Goal: Communication & Community: Answer question/provide support

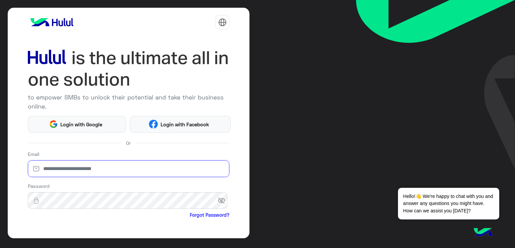
click at [124, 164] on input "email" at bounding box center [129, 168] width 202 height 17
paste input "**********"
type input "**********"
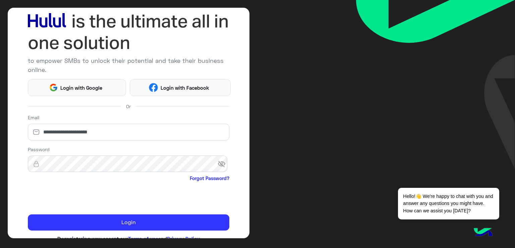
scroll to position [55, 0]
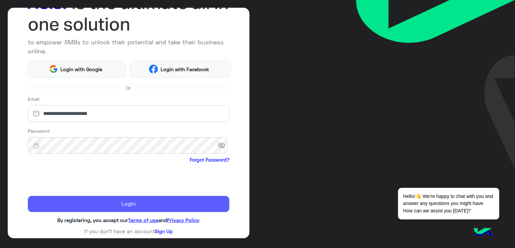
click at [160, 203] on button "Login" at bounding box center [129, 204] width 202 height 16
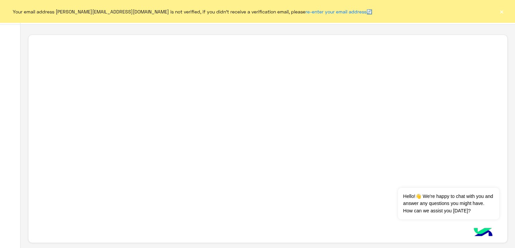
click at [501, 14] on button "×" at bounding box center [502, 11] width 7 height 7
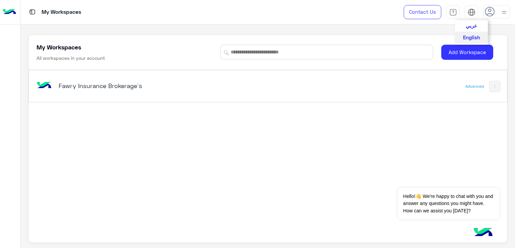
click at [471, 28] on span "عربي" at bounding box center [471, 25] width 11 height 6
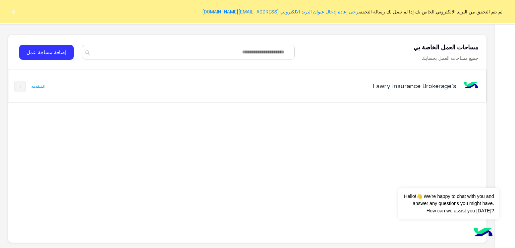
click at [438, 84] on h5 "Fawry Insurance Brokerage`s" at bounding box center [373, 86] width 168 height 8
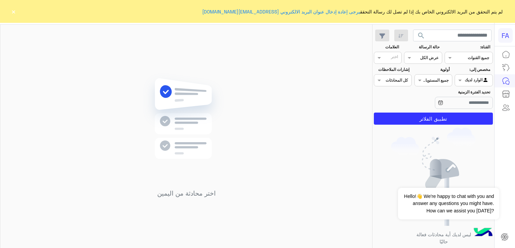
click at [12, 11] on button "×" at bounding box center [13, 11] width 7 height 7
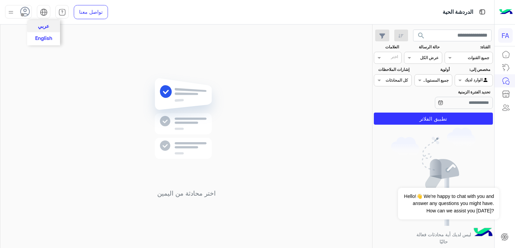
click at [47, 12] on img at bounding box center [44, 12] width 8 height 8
click at [43, 41] on button "English" at bounding box center [43, 37] width 33 height 11
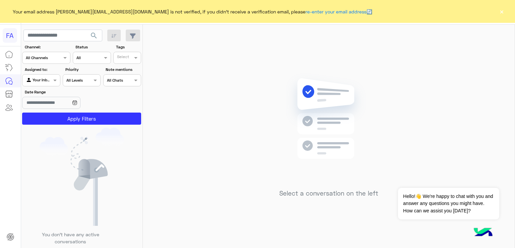
click at [501, 11] on button "×" at bounding box center [502, 11] width 7 height 7
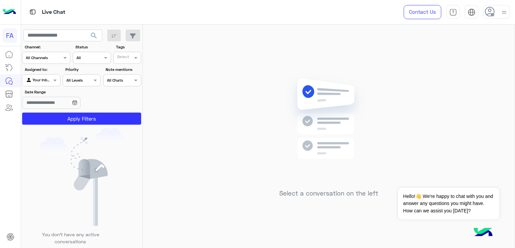
click at [489, 12] on icon at bounding box center [490, 12] width 10 height 10
click at [353, 37] on div "Select a conversation on the left" at bounding box center [329, 137] width 372 height 226
click at [491, 9] on icon at bounding box center [490, 12] width 10 height 10
click at [328, 84] on img at bounding box center [328, 128] width 97 height 111
click at [47, 77] on div at bounding box center [40, 79] width 37 height 6
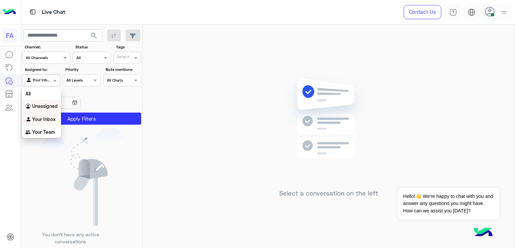
click at [37, 102] on div "Unassigned" at bounding box center [41, 106] width 39 height 13
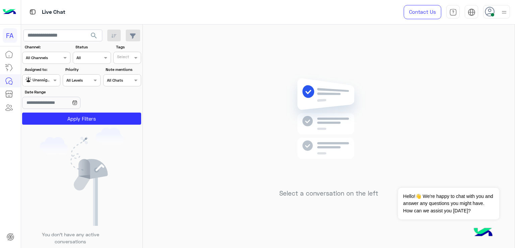
click at [490, 11] on use at bounding box center [490, 12] width 10 height 10
click at [48, 73] on div "Assigned to: Agent Filter Unassigned" at bounding box center [41, 76] width 38 height 20
click at [46, 77] on div at bounding box center [40, 79] width 37 height 6
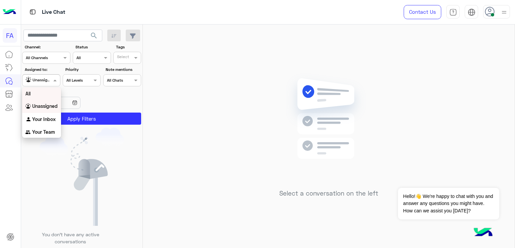
click at [32, 94] on div "All" at bounding box center [41, 93] width 39 height 12
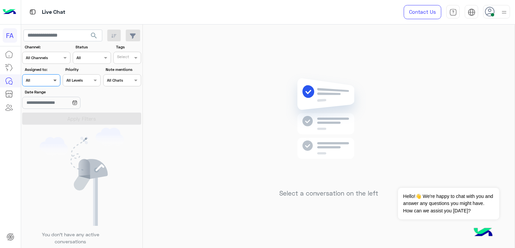
click at [56, 82] on span at bounding box center [56, 79] width 8 height 7
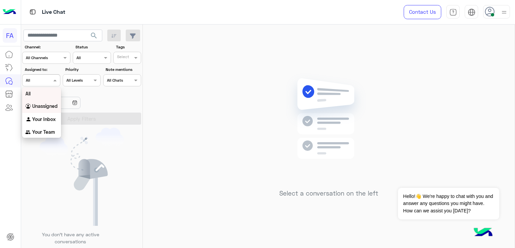
click at [45, 107] on b "Unassigned" at bounding box center [44, 106] width 25 height 6
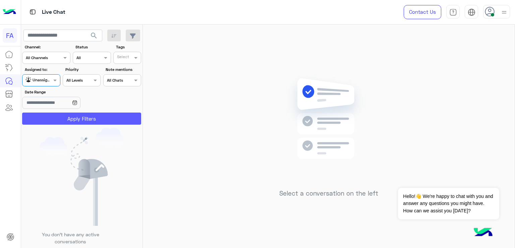
click at [102, 116] on button "Apply Filters" at bounding box center [81, 118] width 119 height 12
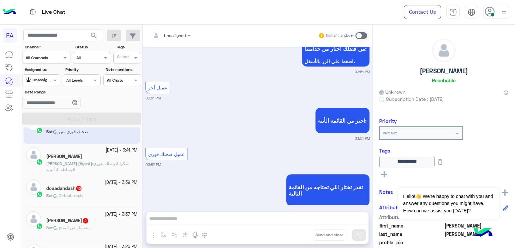
scroll to position [34, 0]
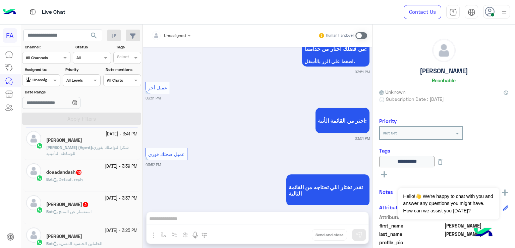
click at [74, 184] on div "Bot : Default reply" at bounding box center [91, 182] width 91 height 12
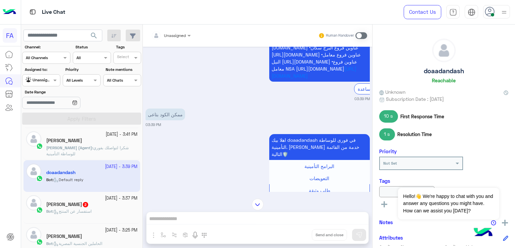
scroll to position [735, 0]
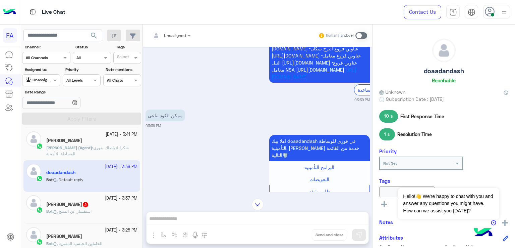
click at [374, 177] on div "doaadandash Reachable Unknown Subscription Date : [DATE] 10 s First Response Ti…" at bounding box center [444, 134] width 143 height 221
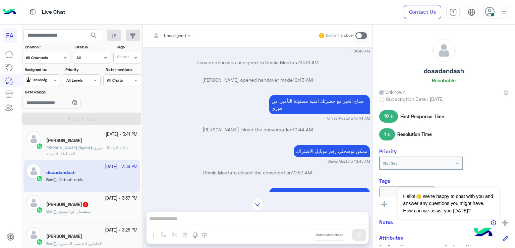
scroll to position [864, 0]
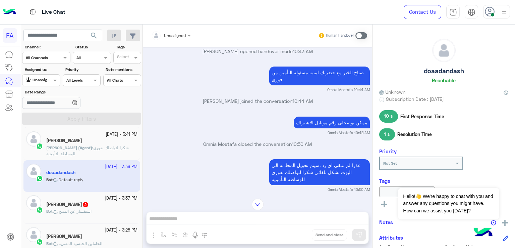
click at [370, 206] on div at bounding box center [257, 204] width 229 height 12
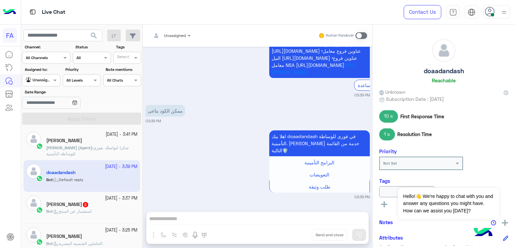
scroll to position [3085, 0]
click at [183, 37] on div at bounding box center [171, 34] width 46 height 6
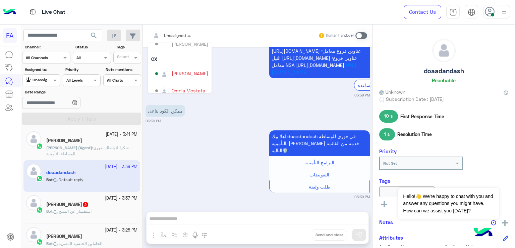
scroll to position [60, 0]
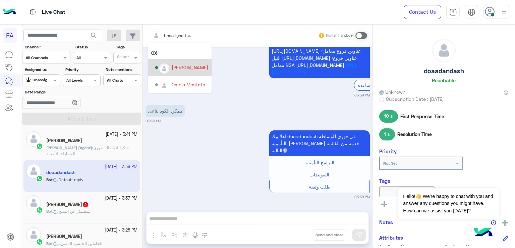
click at [164, 70] on img "Options list" at bounding box center [164, 68] width 9 height 9
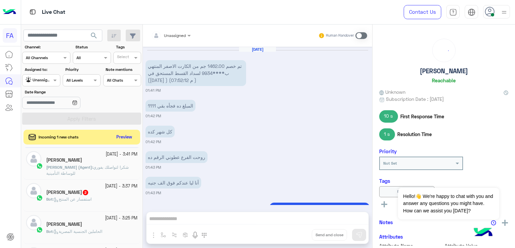
scroll to position [632, 0]
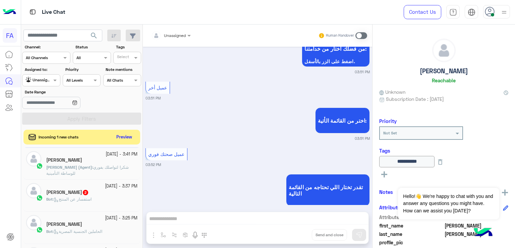
click at [85, 191] on div "[PERSON_NAME] 2" at bounding box center [91, 192] width 91 height 7
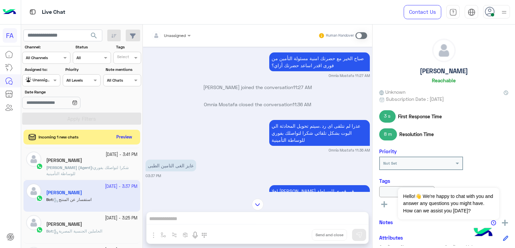
scroll to position [574, 0]
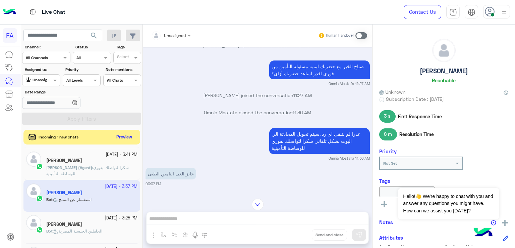
click at [168, 35] on input "text" at bounding box center [162, 35] width 23 height 6
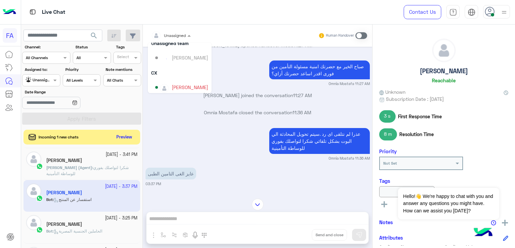
scroll to position [56, 0]
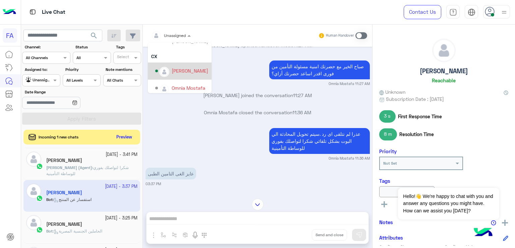
click at [186, 72] on div "[PERSON_NAME]" at bounding box center [190, 70] width 37 height 7
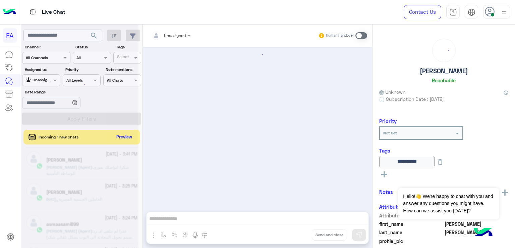
scroll to position [632, 0]
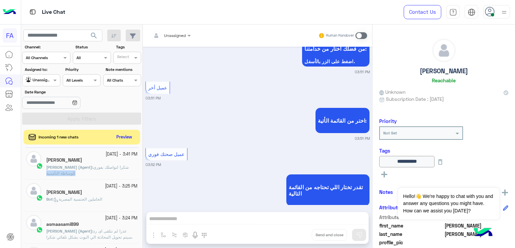
drag, startPoint x: 140, startPoint y: 165, endPoint x: 140, endPoint y: 172, distance: 6.7
click at [140, 172] on div "[DATE] - 3:52 PM [PERSON_NAME] : صحتك فورى منيو [DATE] - 3:41 PM [PERSON_NAME] …" at bounding box center [82, 198] width 122 height 103
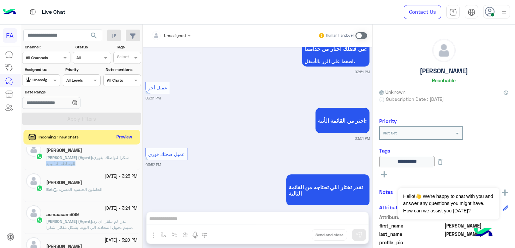
scroll to position [0, 0]
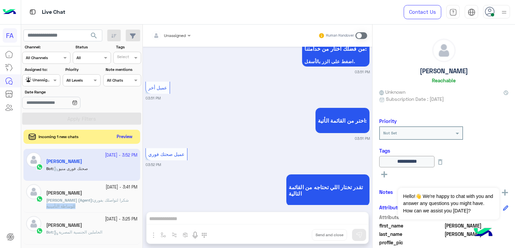
click at [130, 135] on button "Preview" at bounding box center [124, 136] width 21 height 9
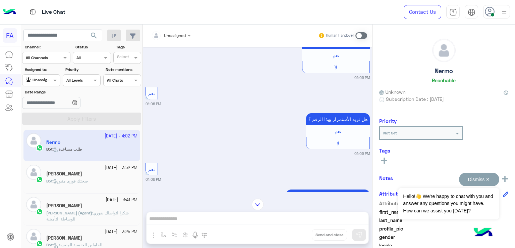
scroll to position [784, 0]
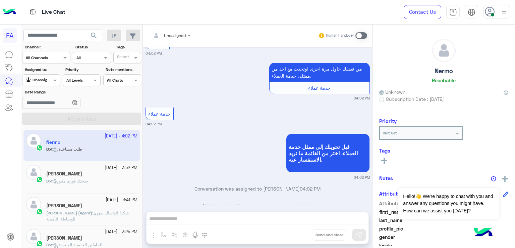
click at [507, 147] on div "Nermo Reachable Unknown Subscription Date : [DATE] Priority Not Set Tags See Al…" at bounding box center [444, 134] width 143 height 221
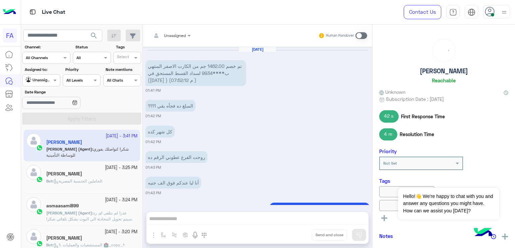
scroll to position [1220, 0]
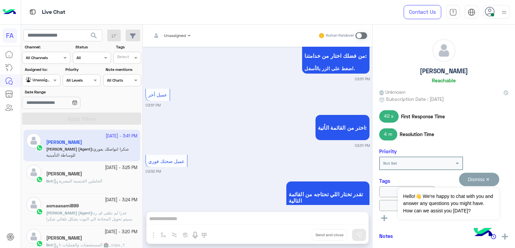
click at [490, 177] on button "Dismiss ✕" at bounding box center [479, 178] width 40 height 13
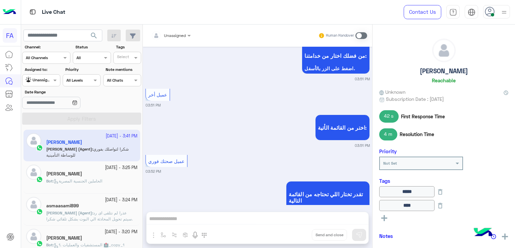
click at [53, 72] on label "Assigned to:" at bounding box center [42, 69] width 35 height 6
click at [51, 76] on div at bounding box center [40, 79] width 37 height 6
click at [42, 118] on b "Your Inbox" at bounding box center [43, 119] width 23 height 6
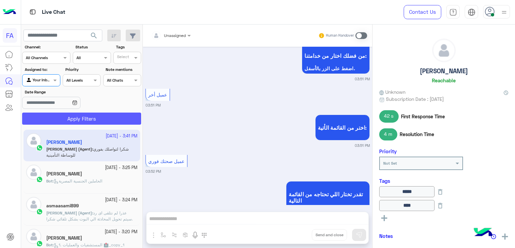
click at [78, 117] on button "Apply Filters" at bounding box center [81, 118] width 119 height 12
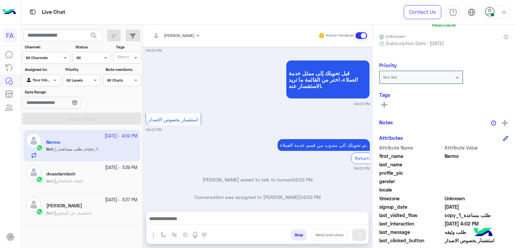
scroll to position [59, 0]
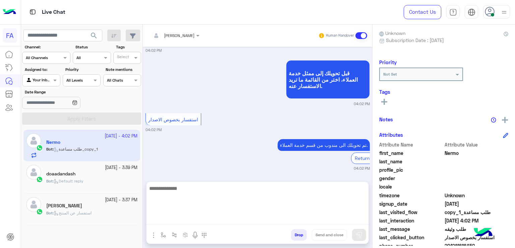
click at [223, 216] on textarea at bounding box center [258, 204] width 222 height 40
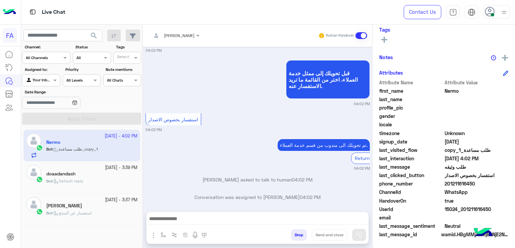
scroll to position [628, 0]
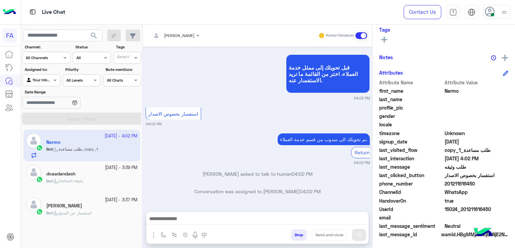
click at [483, 209] on span "15024_201211616450" at bounding box center [477, 208] width 64 height 7
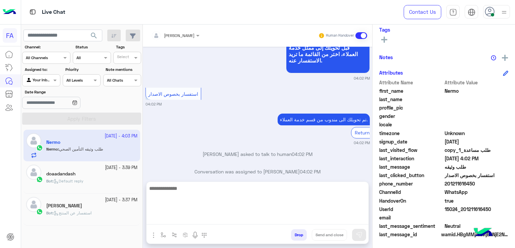
click at [345, 216] on textarea at bounding box center [258, 204] width 222 height 40
paste textarea "**********"
type textarea "**********"
drag, startPoint x: 199, startPoint y: 188, endPoint x: 251, endPoint y: 193, distance: 52.9
click at [251, 193] on textarea at bounding box center [258, 204] width 222 height 40
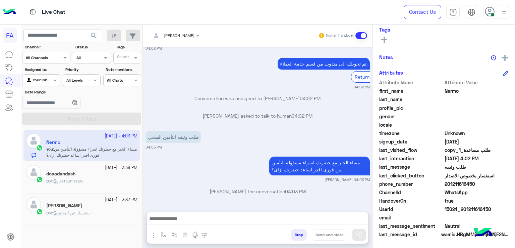
scroll to position [133, 0]
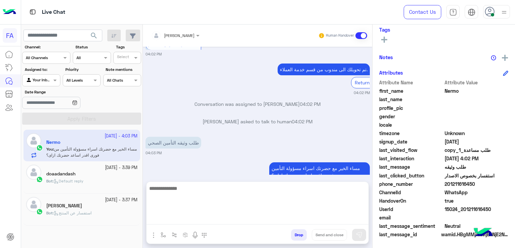
click at [253, 215] on textarea at bounding box center [258, 204] width 222 height 40
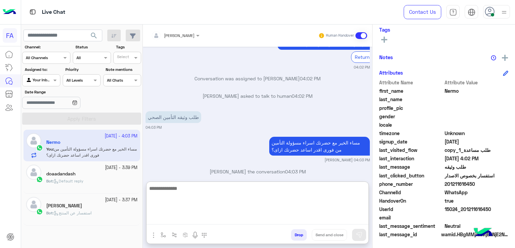
scroll to position [709, 0]
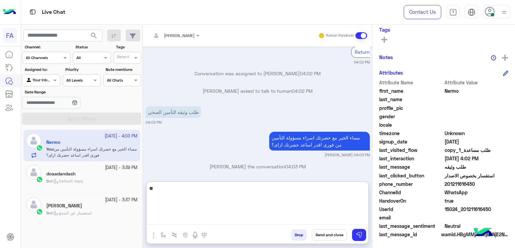
type textarea "*"
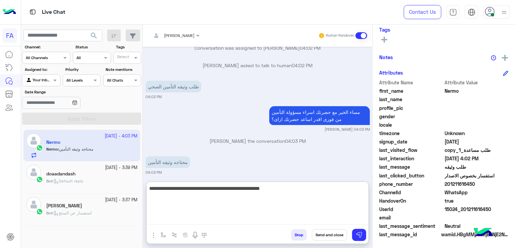
type textarea "**********"
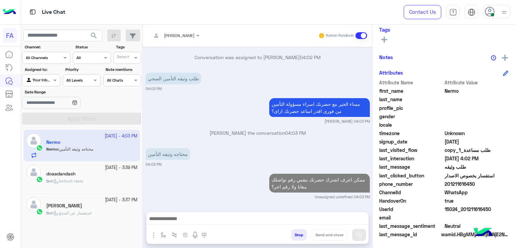
click at [472, 210] on span "15024_201211616450" at bounding box center [477, 208] width 64 height 7
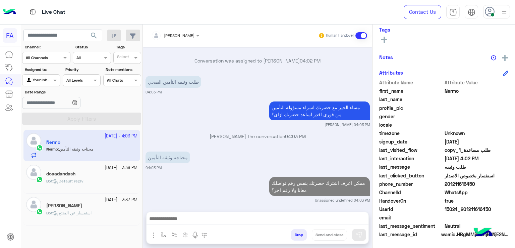
click at [472, 210] on span "15024_201211616450" at bounding box center [477, 208] width 64 height 7
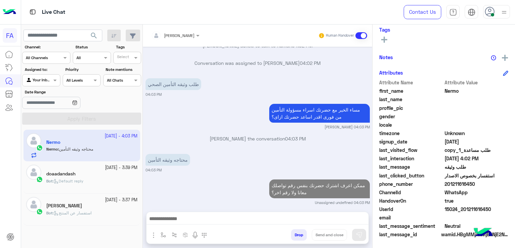
copy span "15024_201211616450"
click at [479, 206] on span "15024_201211616450" at bounding box center [477, 208] width 64 height 7
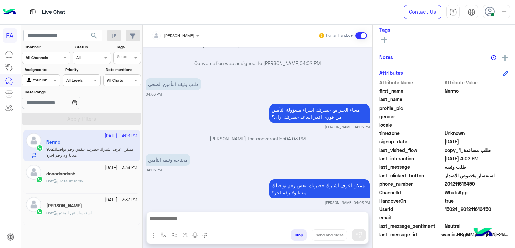
drag, startPoint x: 475, startPoint y: 185, endPoint x: 447, endPoint y: 187, distance: 28.3
click at [447, 187] on div "phone_number [PHONE_NUMBER]" at bounding box center [443, 184] width 129 height 8
copy span "01211616450"
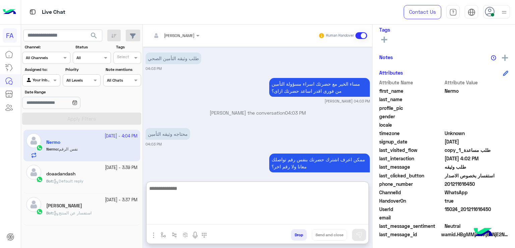
click at [258, 219] on textarea at bounding box center [258, 204] width 222 height 40
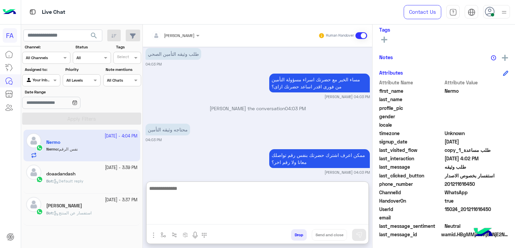
click at [323, 202] on textarea at bounding box center [258, 204] width 222 height 40
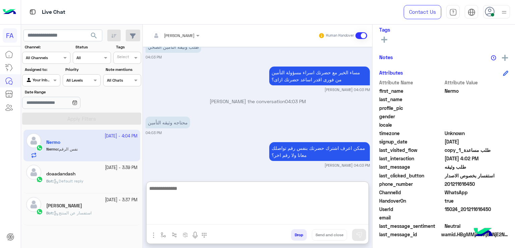
scroll to position [792, 0]
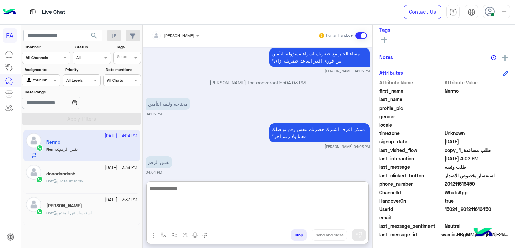
click at [321, 201] on textarea at bounding box center [258, 204] width 222 height 40
type textarea "**********"
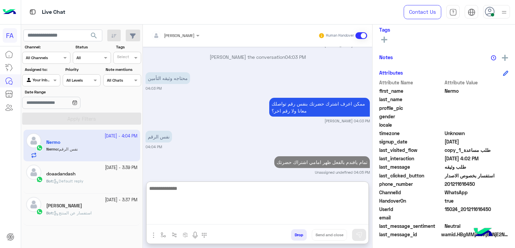
type textarea "*"
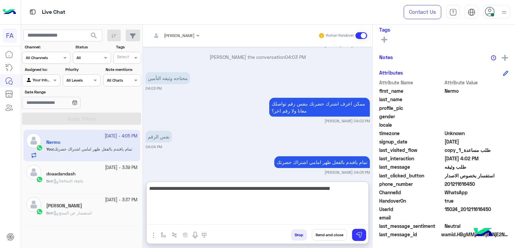
type textarea "**********"
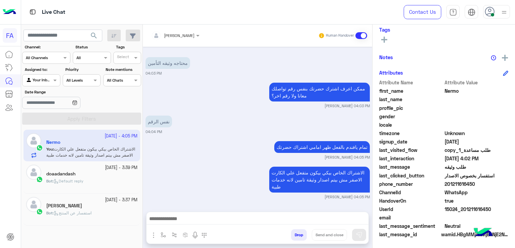
scroll to position [827, 0]
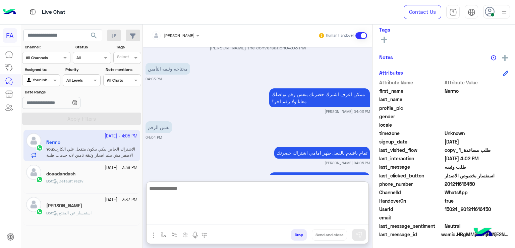
click at [328, 215] on textarea at bounding box center [258, 204] width 222 height 40
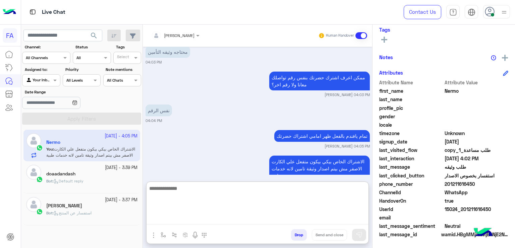
scroll to position [858, 0]
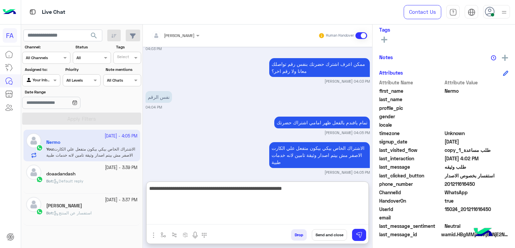
type textarea "**********"
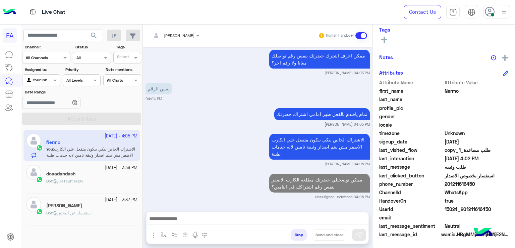
scroll to position [860, 0]
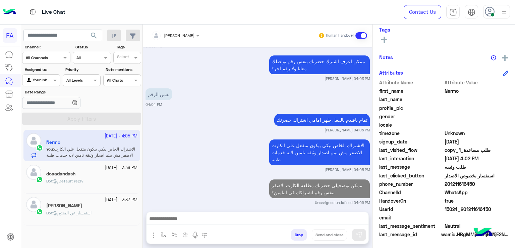
drag, startPoint x: 490, startPoint y: 210, endPoint x: 462, endPoint y: 212, distance: 27.9
click at [462, 212] on div "UserId 15024_201211616450" at bounding box center [443, 209] width 129 height 8
copy span "01211616450"
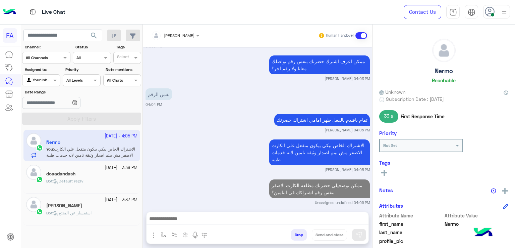
click at [446, 69] on h5 "Nermo" at bounding box center [444, 71] width 18 height 8
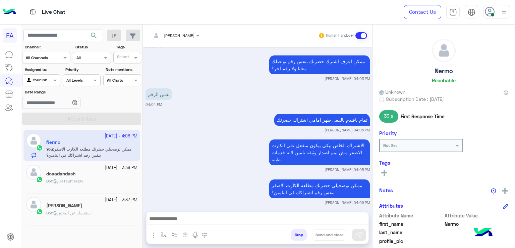
copy h5 "Nermo"
click at [87, 172] on div "doaadandash" at bounding box center [91, 174] width 91 height 7
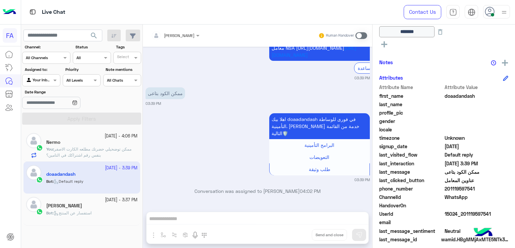
scroll to position [164, 0]
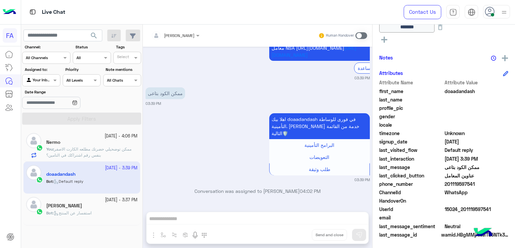
drag, startPoint x: 473, startPoint y: 184, endPoint x: 447, endPoint y: 187, distance: 25.7
click at [447, 187] on div "phone_number [PHONE_NUMBER]" at bounding box center [443, 184] width 129 height 8
copy span "01119597541"
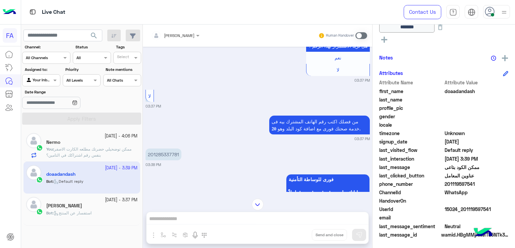
scroll to position [350, 0]
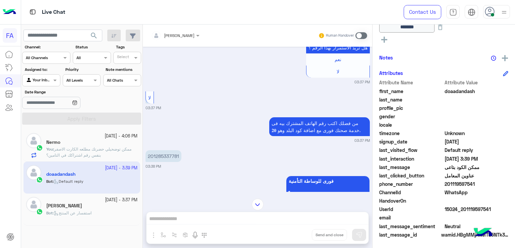
click at [170, 150] on p "201285337781" at bounding box center [164, 156] width 36 height 12
copy p "201285337781"
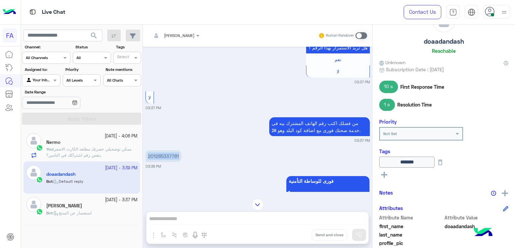
scroll to position [0, 0]
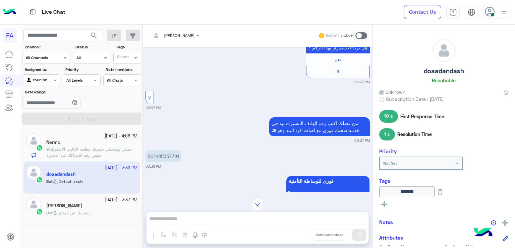
click at [446, 70] on h5 "doaadandash" at bounding box center [444, 71] width 40 height 8
copy h5 "doaadandash"
click at [259, 202] on img at bounding box center [258, 204] width 12 height 12
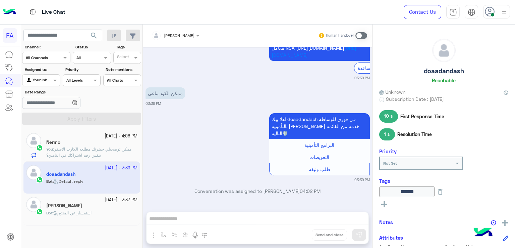
click at [182, 99] on p "ممكن الكود بتاعى" at bounding box center [166, 93] width 40 height 12
click at [282, 217] on div "[PERSON_NAME] Human Handover [DATE] اهلا بيك doaadandash في [GEOGRAPHIC_DATA] ل…" at bounding box center [257, 137] width 229 height 226
click at [362, 34] on span at bounding box center [362, 35] width 12 height 7
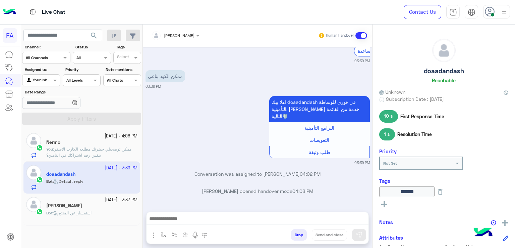
scroll to position [777, 0]
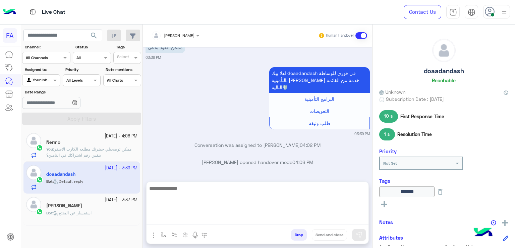
click at [313, 217] on textarea at bounding box center [258, 204] width 222 height 40
type textarea "*"
click at [318, 218] on textarea at bounding box center [258, 204] width 222 height 40
paste textarea "**********"
click at [331, 190] on textarea "**********" at bounding box center [258, 204] width 222 height 40
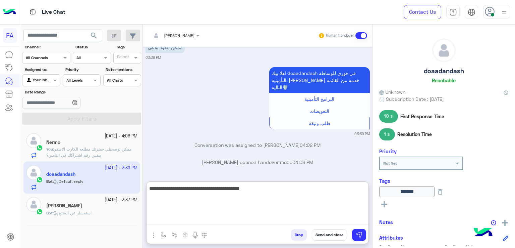
type textarea "**********"
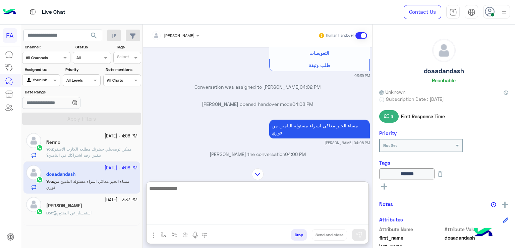
scroll to position [790, 0]
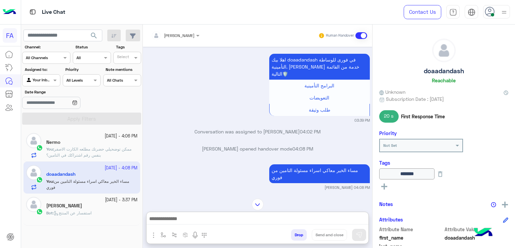
click at [206, 40] on img at bounding box center [204, 36] width 8 height 8
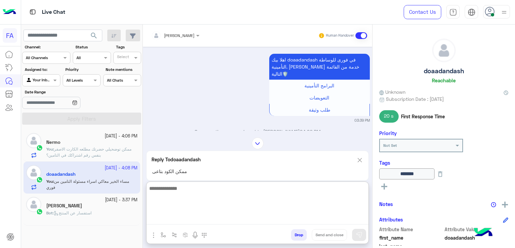
click at [277, 216] on textarea at bounding box center [258, 204] width 222 height 40
click at [286, 190] on textarea "**********" at bounding box center [258, 204] width 222 height 40
type textarea "**********"
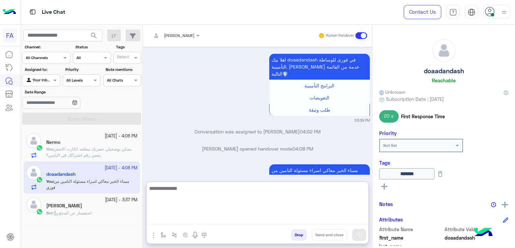
scroll to position [895, 0]
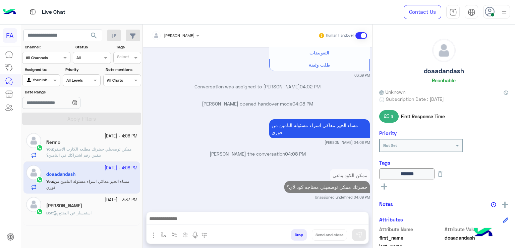
click at [68, 213] on span "استفسار عن المنتج" at bounding box center [73, 212] width 38 height 5
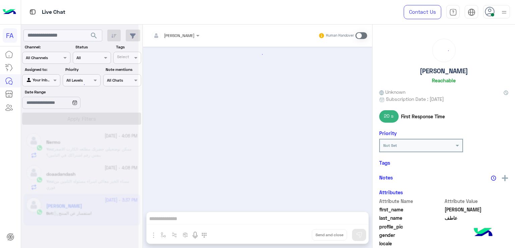
scroll to position [698, 0]
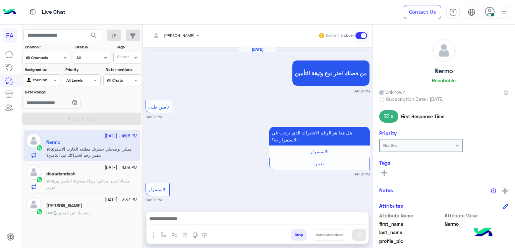
click at [372, 192] on div "[DATE] من فضلك اختر نوع وثيقة التأمين 04:02 PM تأمين طبى 04:02 PM هل هذا هو الر…" at bounding box center [257, 126] width 229 height 158
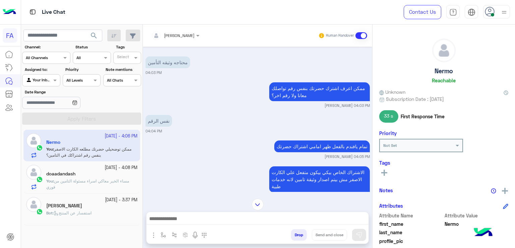
scroll to position [484, 0]
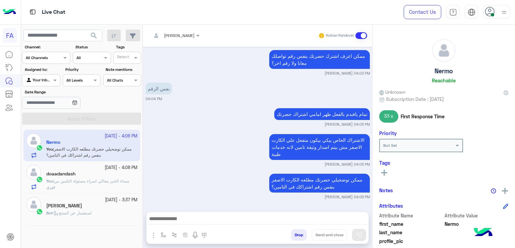
click at [79, 178] on span "مساء الخير معاكي اسراء مسئولة التامين من فوري" at bounding box center [87, 183] width 83 height 11
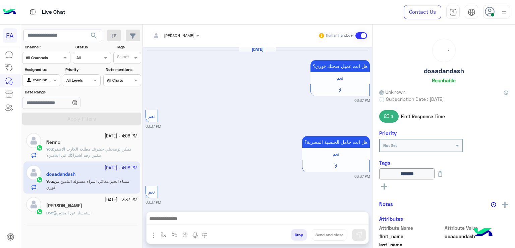
scroll to position [692, 0]
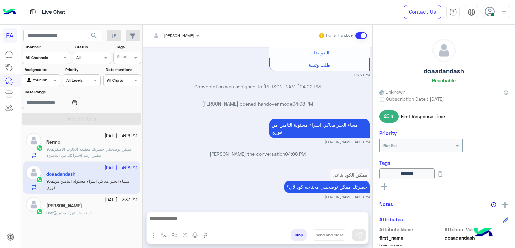
click at [78, 209] on div "[PERSON_NAME]" at bounding box center [91, 206] width 91 height 7
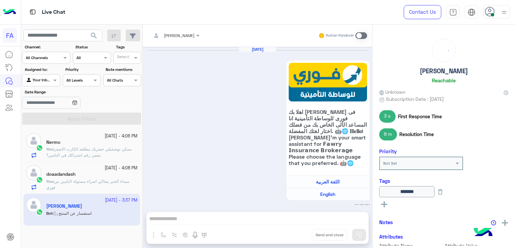
scroll to position [698, 0]
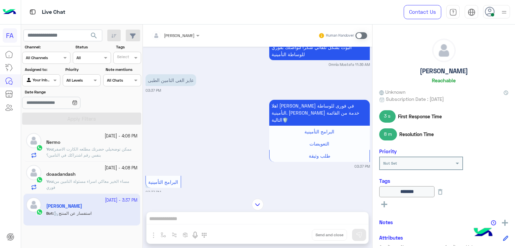
click at [373, 186] on div "[PERSON_NAME] Reachable Unknown Subscription Date : [DATE] 3 s First Response T…" at bounding box center [444, 134] width 143 height 221
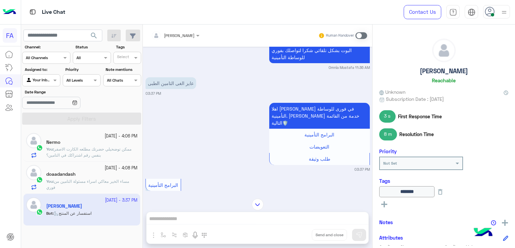
click at [363, 33] on span at bounding box center [362, 35] width 12 height 7
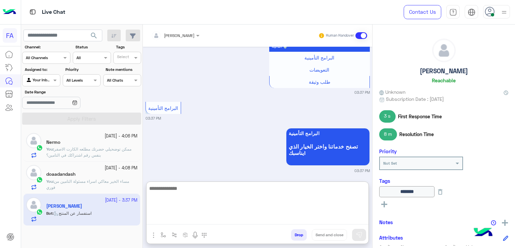
click at [285, 217] on textarea at bounding box center [258, 204] width 222 height 40
paste textarea "**********"
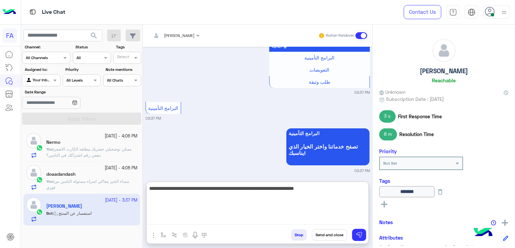
drag, startPoint x: 197, startPoint y: 190, endPoint x: 250, endPoint y: 193, distance: 52.4
click at [250, 193] on textarea "**********" at bounding box center [258, 204] width 222 height 40
drag, startPoint x: 252, startPoint y: 189, endPoint x: 196, endPoint y: 193, distance: 55.8
click at [196, 193] on textarea "**********" at bounding box center [258, 204] width 222 height 40
type textarea "**********"
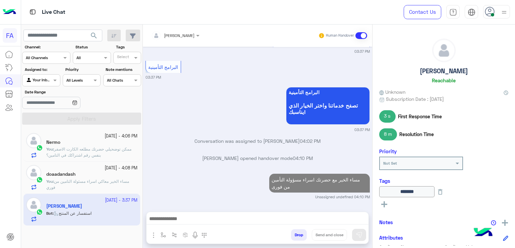
scroll to position [748, 0]
click at [373, 169] on div "[PERSON_NAME] Reachable Unknown Subscription Date : [DATE] 3 s First Response T…" at bounding box center [444, 134] width 143 height 221
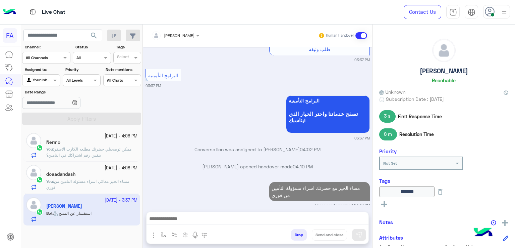
drag, startPoint x: 372, startPoint y: 187, endPoint x: 370, endPoint y: 169, distance: 17.9
click at [370, 169] on mat-drawer-container "[PERSON_NAME] Human Handover [DATE] اهلا بك [PERSON_NAME] فى فورى للوساطة التأم…" at bounding box center [329, 137] width 372 height 226
click at [370, 187] on div "[DATE] اهلا بك [PERSON_NAME] فى فورى للوساطة التأمينية انا المساعد الألى الخاص …" at bounding box center [257, 126] width 229 height 158
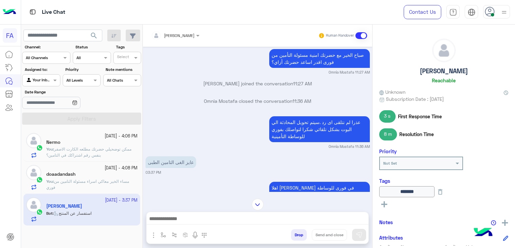
scroll to position [572, 0]
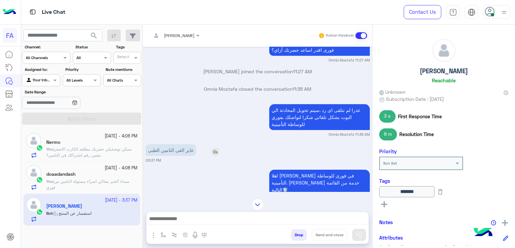
click at [213, 150] on img at bounding box center [215, 152] width 8 height 8
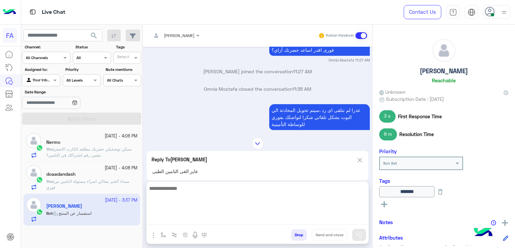
click at [260, 219] on textarea at bounding box center [258, 204] width 222 height 40
type textarea "*"
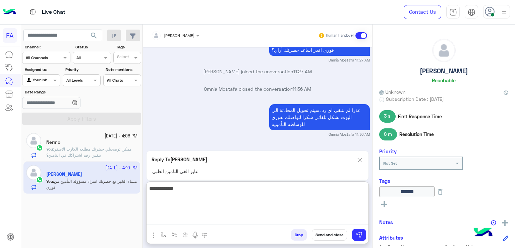
scroll to position [826, 0]
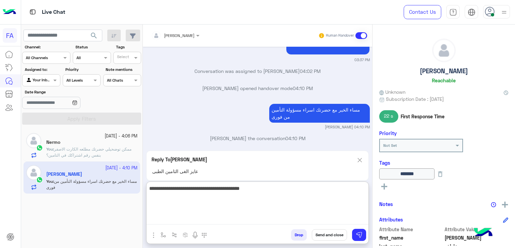
type textarea "**********"
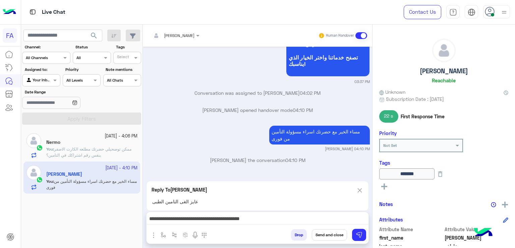
scroll to position [796, 0]
click at [369, 139] on div "[DATE] اهلا بك [PERSON_NAME] فى فورى للوساطة التأمينية انا المساعد الألى الخاص …" at bounding box center [257, 110] width 229 height 127
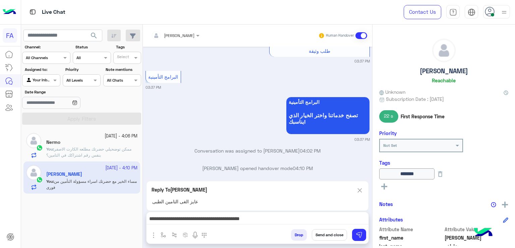
scroll to position [821, 0]
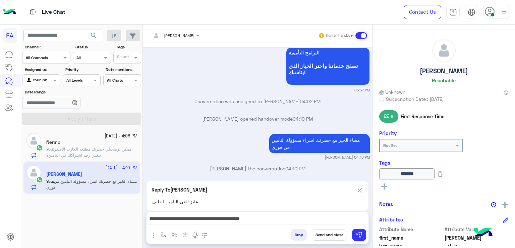
click at [448, 69] on h5 "[PERSON_NAME]" at bounding box center [444, 71] width 48 height 8
copy h5 "[PERSON_NAME]"
click at [363, 233] on button at bounding box center [359, 234] width 14 height 12
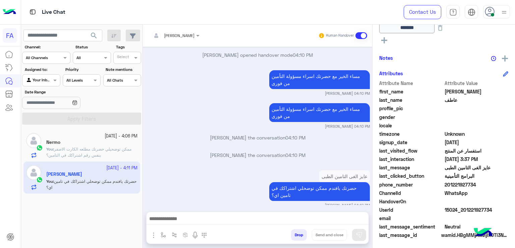
scroll to position [144, 0]
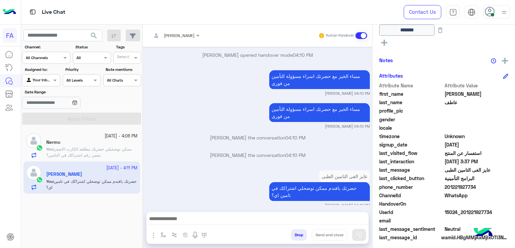
copy span "01221927734"
drag, startPoint x: 475, startPoint y: 184, endPoint x: 447, endPoint y: 189, distance: 28.4
click at [447, 189] on span "201221927734" at bounding box center [477, 186] width 64 height 7
click at [42, 81] on div at bounding box center [40, 79] width 37 height 6
click at [92, 149] on span "ممكن توضحيلي حضرتك مطلعه الكارت الاصفر بنفس رقم اشتراكك في التامين؟" at bounding box center [88, 151] width 85 height 11
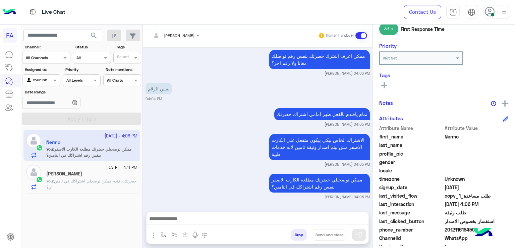
scroll to position [80, 0]
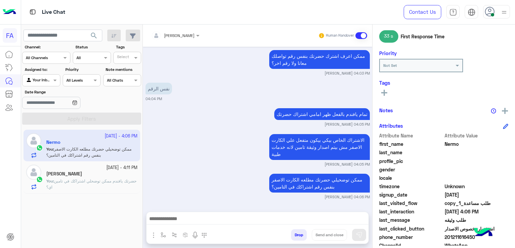
click at [79, 173] on div "[PERSON_NAME]" at bounding box center [91, 174] width 91 height 7
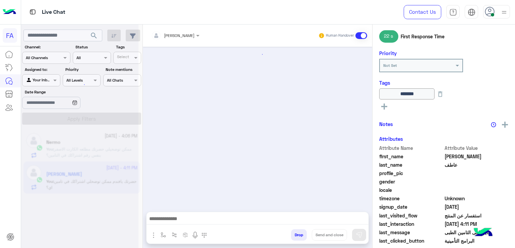
scroll to position [552, 0]
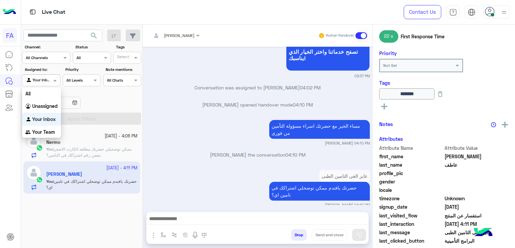
click at [36, 80] on input "text" at bounding box center [33, 79] width 15 height 6
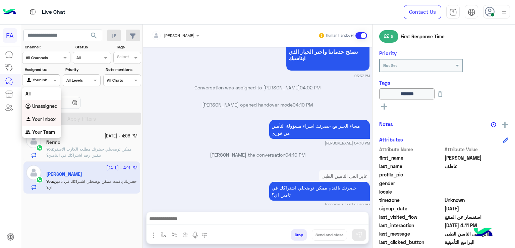
click at [45, 108] on b "Unassigned" at bounding box center [44, 106] width 25 height 6
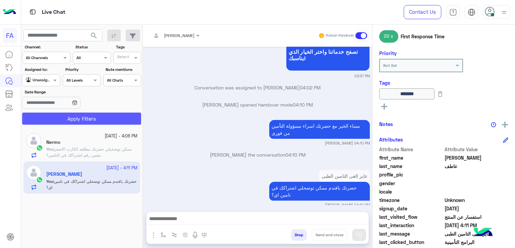
click at [97, 121] on button "Apply Filters" at bounding box center [81, 118] width 119 height 12
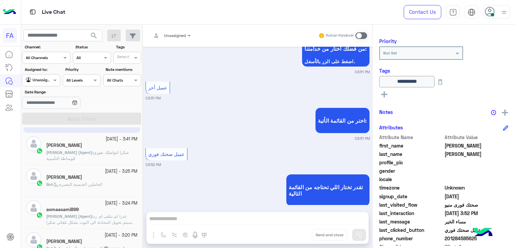
scroll to position [34, 0]
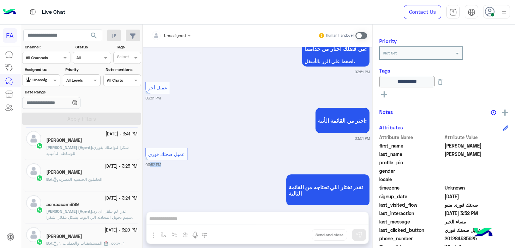
click at [143, 165] on mat-drawer "Unassigned Human Handover [DATE] تم خصم 1462.00 جم من الكارت الاصفر المنتهي ب**…" at bounding box center [329, 137] width 373 height 226
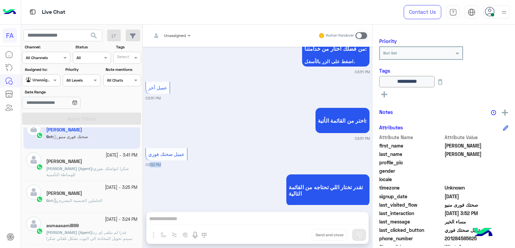
scroll to position [0, 0]
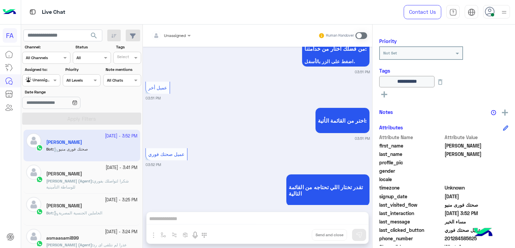
click at [70, 168] on div "[DATE] - 3:41 PM" at bounding box center [91, 167] width 91 height 6
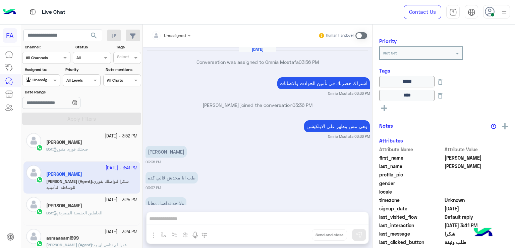
scroll to position [442, 0]
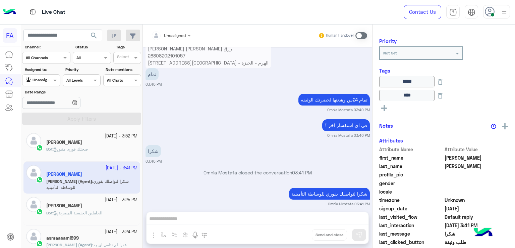
click at [47, 82] on div "Unassigned" at bounding box center [38, 80] width 25 height 7
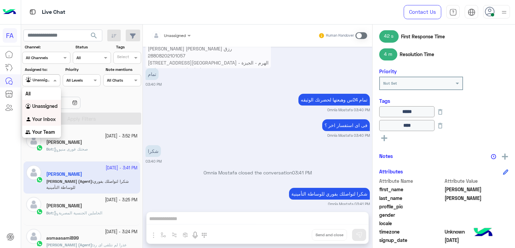
click at [47, 119] on b "Your Inbox" at bounding box center [43, 119] width 23 height 6
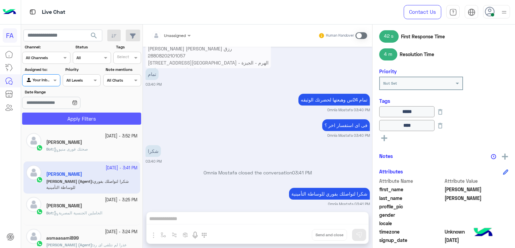
click at [73, 119] on button "Apply Filters" at bounding box center [81, 118] width 119 height 12
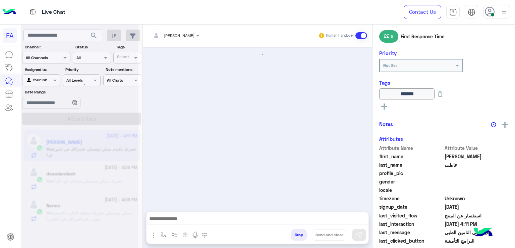
scroll to position [552, 0]
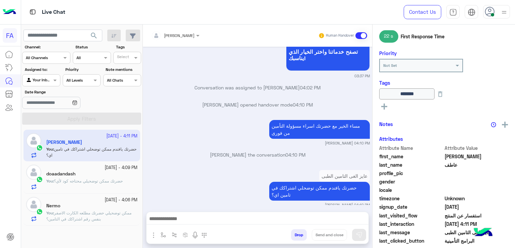
click at [67, 175] on h5 "doaadandash" at bounding box center [60, 174] width 29 height 6
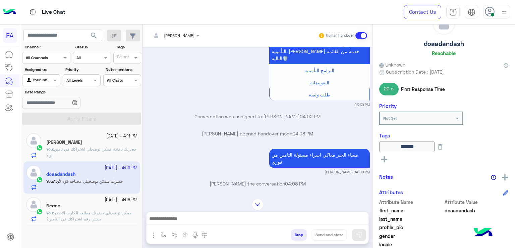
scroll to position [624, 0]
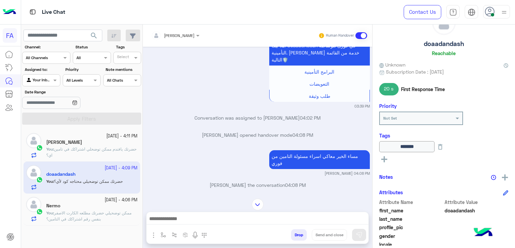
click at [70, 206] on div "Nermo" at bounding box center [91, 206] width 91 height 7
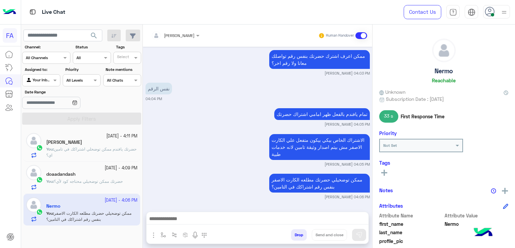
scroll to position [18, 0]
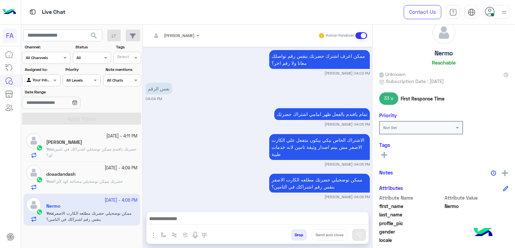
click at [386, 155] on icon at bounding box center [384, 155] width 6 height 6
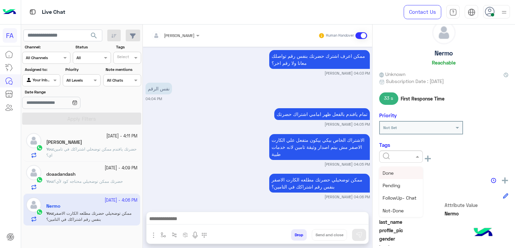
click at [417, 157] on span at bounding box center [418, 156] width 8 height 7
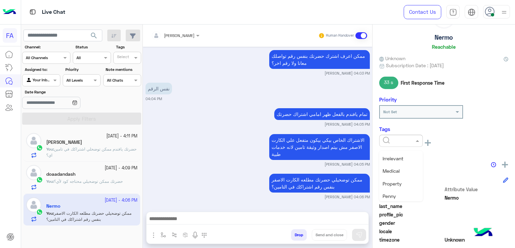
scroll to position [70, 0]
click at [404, 172] on div "Medical" at bounding box center [401, 174] width 44 height 12
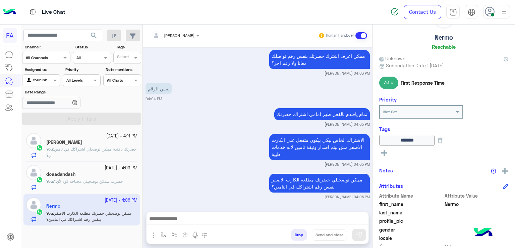
click at [388, 152] on button at bounding box center [384, 152] width 10 height 8
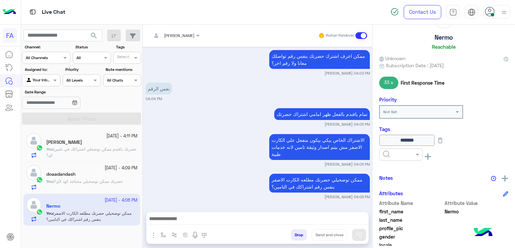
click at [427, 157] on icon at bounding box center [428, 156] width 6 height 6
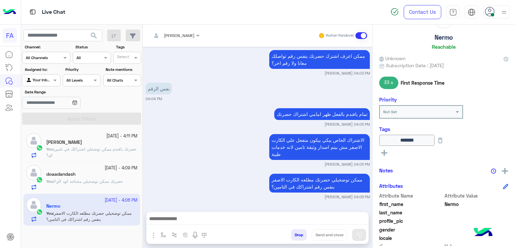
click at [385, 151] on icon at bounding box center [384, 153] width 6 height 6
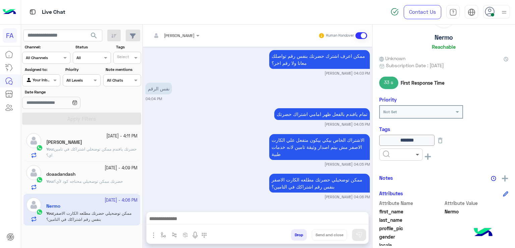
click at [416, 155] on span at bounding box center [418, 154] width 8 height 7
click at [402, 180] on div "Pending" at bounding box center [401, 183] width 44 height 12
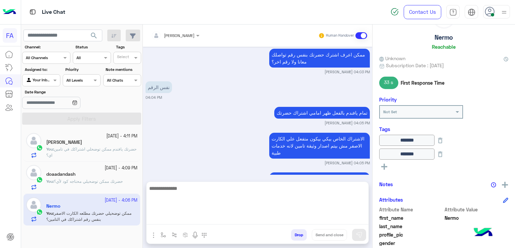
click at [214, 218] on textarea at bounding box center [258, 204] width 222 height 40
paste textarea "**********"
type textarea "**********"
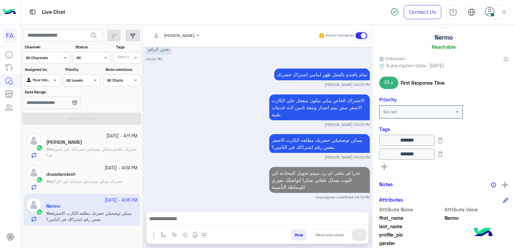
scroll to position [524, 0]
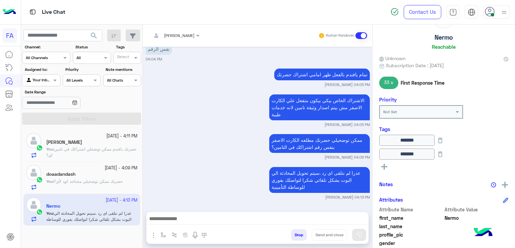
click at [363, 36] on span at bounding box center [362, 35] width 12 height 7
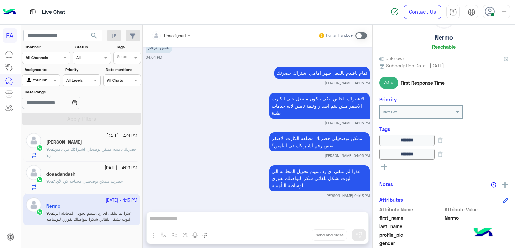
scroll to position [542, 0]
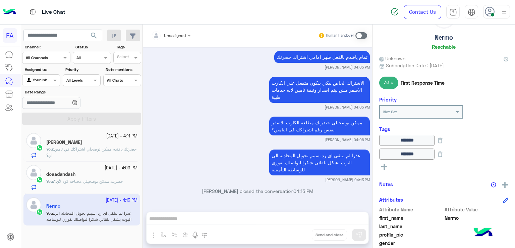
click at [363, 36] on span at bounding box center [362, 35] width 12 height 7
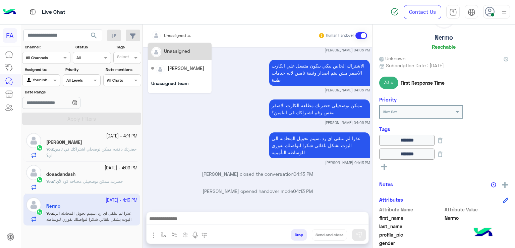
click at [174, 34] on input "text" at bounding box center [162, 35] width 23 height 6
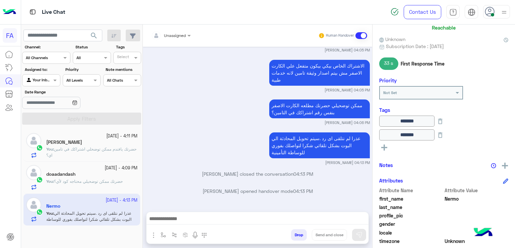
scroll to position [16, 0]
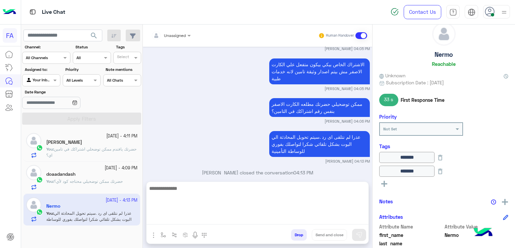
click at [311, 215] on textarea at bounding box center [258, 204] width 222 height 40
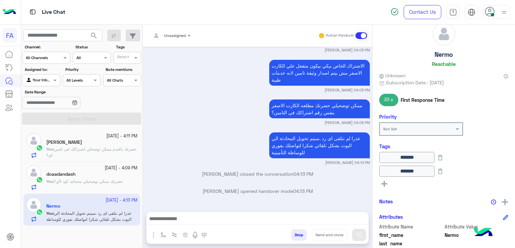
click at [83, 175] on div "doaadandash" at bounding box center [91, 174] width 91 height 7
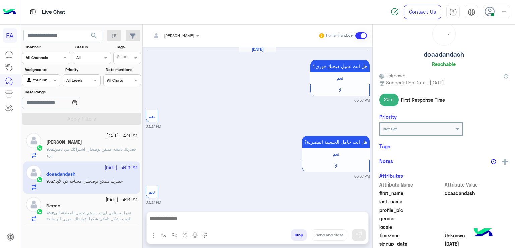
scroll to position [692, 0]
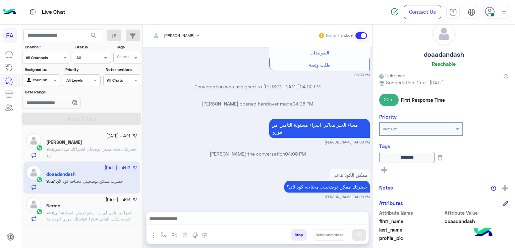
click at [374, 199] on div "doaadandash Reachable Unknown Subscription Date : [DATE] 20 s First Response Ti…" at bounding box center [444, 134] width 143 height 221
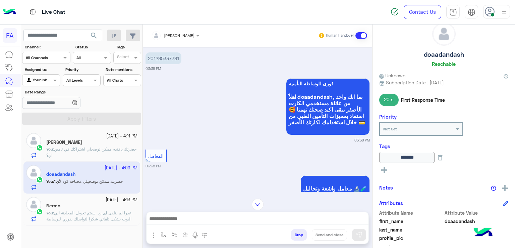
scroll to position [285, 0]
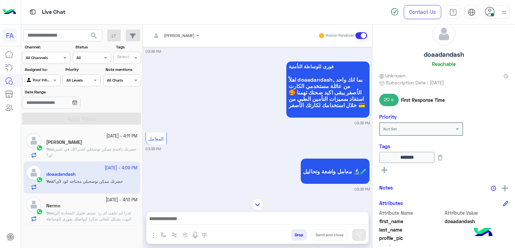
click at [384, 168] on rect at bounding box center [384, 170] width 1 height 6
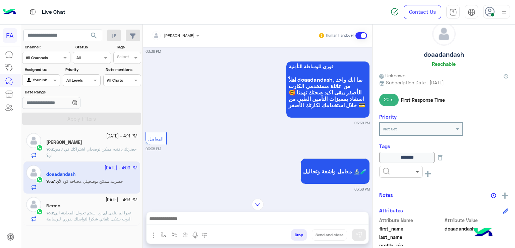
click at [418, 172] on span at bounding box center [418, 171] width 8 height 7
click at [392, 192] on span "Medical" at bounding box center [391, 194] width 17 height 6
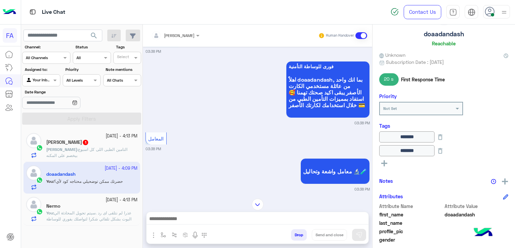
scroll to position [41, 0]
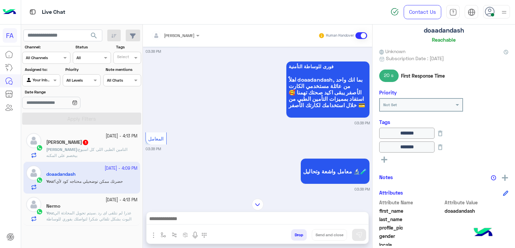
click at [257, 203] on img at bounding box center [258, 204] width 12 height 12
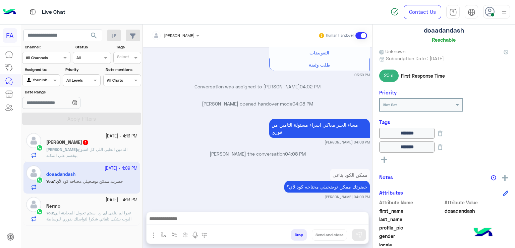
click at [93, 152] on p "[PERSON_NAME] : التامين الطبى اللى كل اسبوع بيخصم على المكنه" at bounding box center [91, 152] width 91 height 12
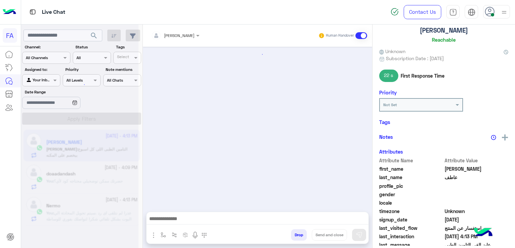
scroll to position [538, 0]
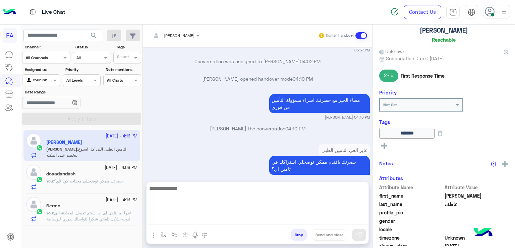
click at [276, 219] on textarea at bounding box center [258, 204] width 222 height 40
type textarea "**********"
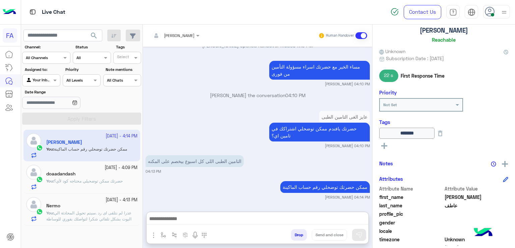
click at [71, 178] on span "حضرتك ممكن توضحيلي محتاجه كود لأي؟" at bounding box center [88, 180] width 69 height 5
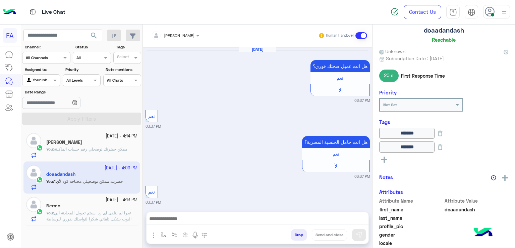
scroll to position [692, 0]
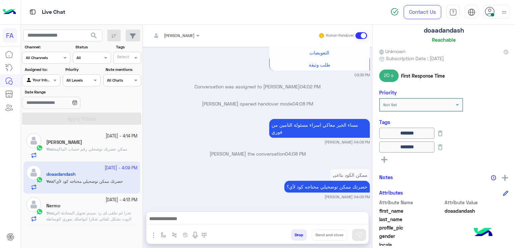
click at [65, 216] on span "عذرا لم نتلقى اى رد .سيتم تحويل المحادثة الي البوت بشكل تلقائي شكرا لتواصلك بفو…" at bounding box center [88, 218] width 85 height 17
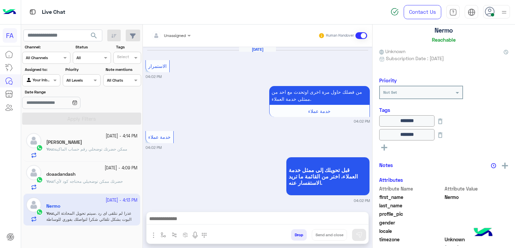
scroll to position [436, 0]
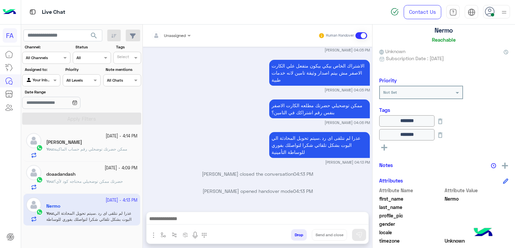
click at [357, 34] on span at bounding box center [362, 35] width 12 height 7
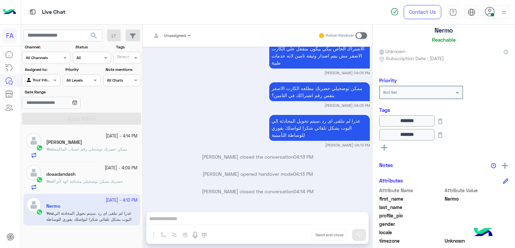
click at [114, 174] on div "doaadandash" at bounding box center [91, 174] width 91 height 7
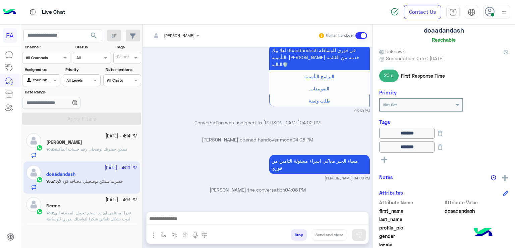
scroll to position [692, 0]
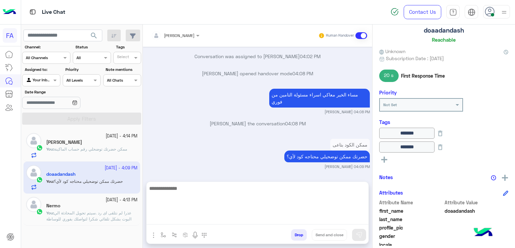
click at [335, 223] on textarea at bounding box center [258, 204] width 222 height 40
drag, startPoint x: 326, startPoint y: 198, endPoint x: 305, endPoint y: 203, distance: 21.9
click at [326, 198] on textarea at bounding box center [258, 204] width 222 height 40
paste textarea "**********"
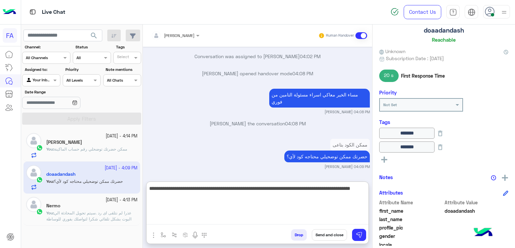
type textarea "**********"
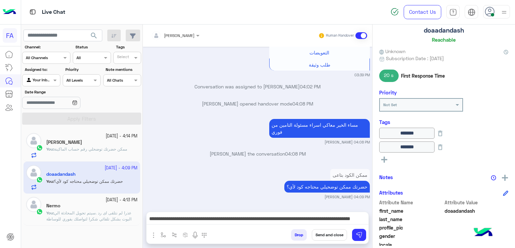
click at [328, 234] on button "Send and close" at bounding box center [329, 234] width 35 height 11
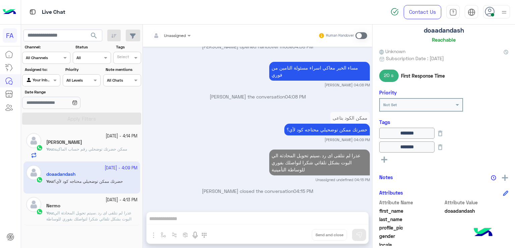
scroll to position [749, 0]
click at [43, 83] on div "Your Inbox" at bounding box center [38, 80] width 25 height 7
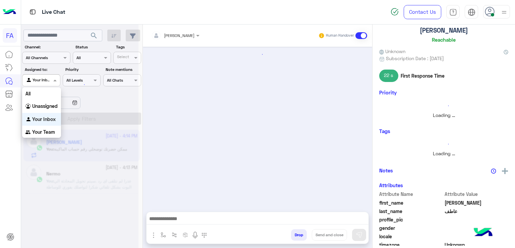
scroll to position [537, 0]
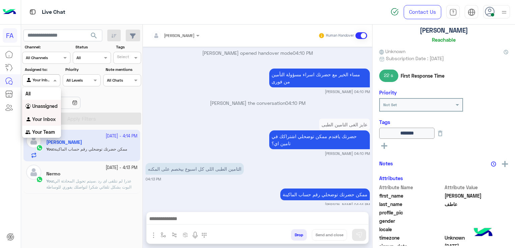
click at [48, 107] on b "Unassigned" at bounding box center [44, 106] width 25 height 6
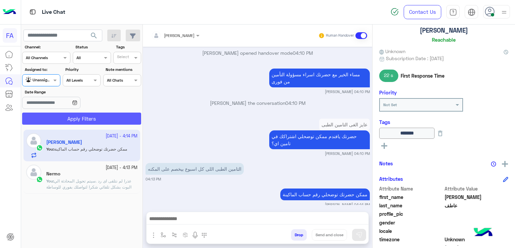
click at [95, 120] on button "Apply Filters" at bounding box center [81, 118] width 119 height 12
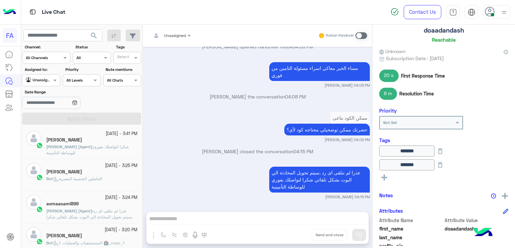
scroll to position [102, 0]
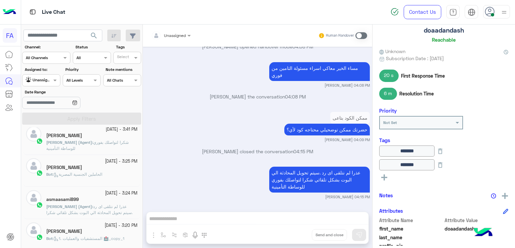
click at [148, 164] on div "[DATE] هل انت حامل الجنسية ال[DEMOGRAPHIC_DATA]؟ نعم لأ 03:37 PM نعم 03:37 PM ه…" at bounding box center [257, 126] width 229 height 158
click at [63, 145] on span "شكرا لتواصلك بفوري للوساطة التأمينية" at bounding box center [87, 145] width 83 height 11
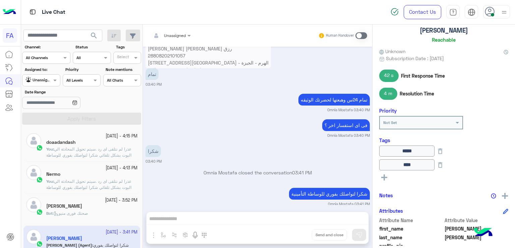
click at [76, 143] on div "doaadandash" at bounding box center [91, 142] width 91 height 7
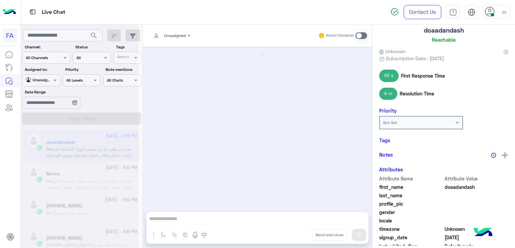
scroll to position [673, 0]
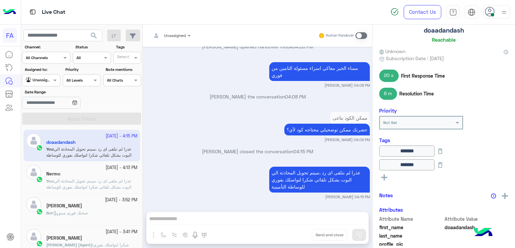
click at [50, 81] on div at bounding box center [40, 79] width 37 height 6
click at [39, 118] on b "Your Inbox" at bounding box center [43, 119] width 23 height 6
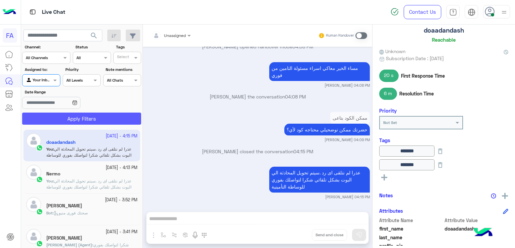
click at [78, 117] on button "Apply Filters" at bounding box center [81, 118] width 119 height 12
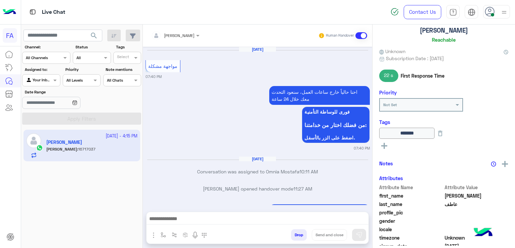
scroll to position [482, 0]
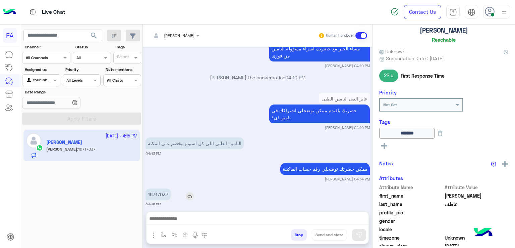
click at [160, 188] on p "16717037" at bounding box center [158, 194] width 25 height 12
copy p "16717037"
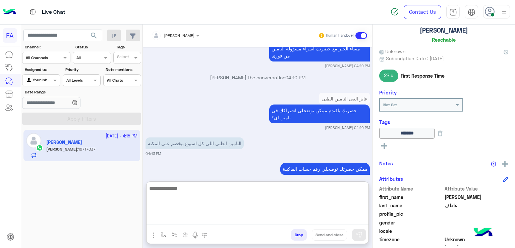
click at [264, 221] on textarea at bounding box center [258, 204] width 222 height 40
type textarea "**********"
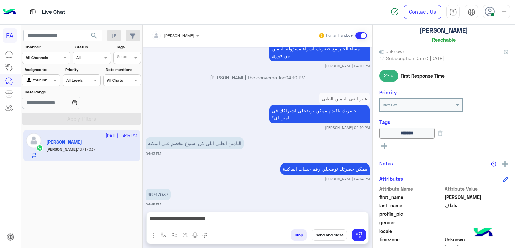
click at [368, 163] on div "[DATE] مواجهة مشكلة 07:40 PM احنا حالياً خارج ساعات العمل، سنعود التحدث معك خلا…" at bounding box center [257, 126] width 229 height 158
click at [363, 233] on button at bounding box center [359, 234] width 14 height 12
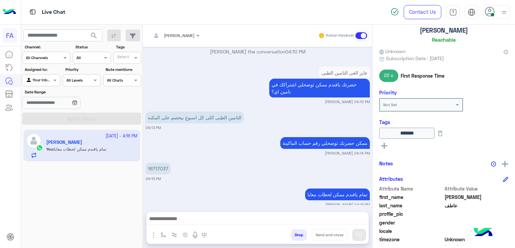
click at [335, 213] on div at bounding box center [258, 220] width 222 height 17
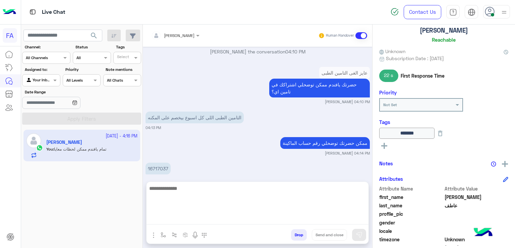
click at [335, 218] on textarea at bounding box center [258, 204] width 222 height 40
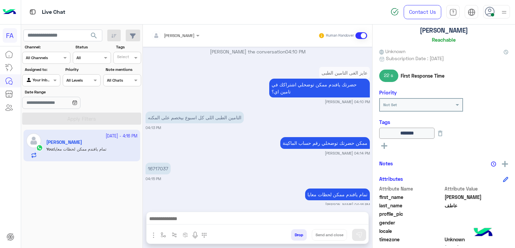
click at [330, 212] on div at bounding box center [258, 220] width 222 height 17
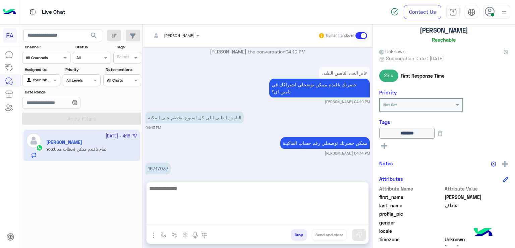
click at [329, 214] on textarea at bounding box center [258, 204] width 222 height 40
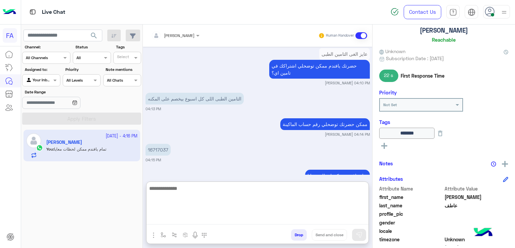
scroll to position [531, 0]
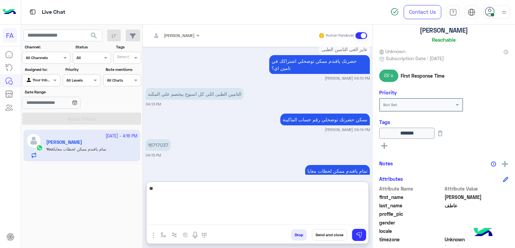
type textarea "*"
type textarea "**********"
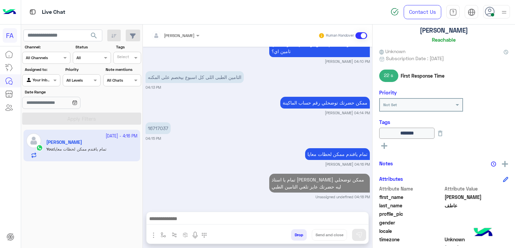
scroll to position [541, 0]
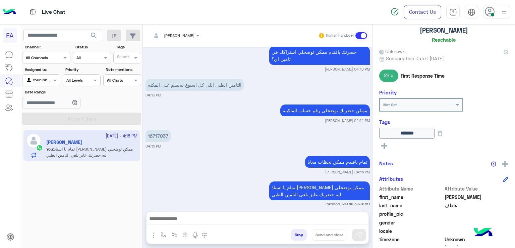
click at [235, 213] on div at bounding box center [258, 220] width 222 height 17
click at [386, 145] on rect at bounding box center [384, 145] width 6 height 1
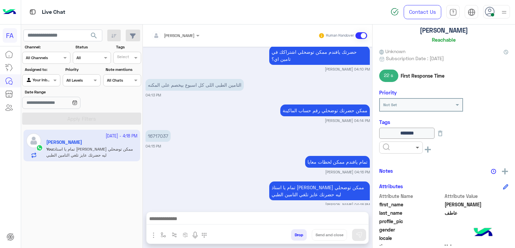
click at [415, 146] on span at bounding box center [418, 147] width 8 height 7
click at [401, 167] on span "Med.Merchant" at bounding box center [399, 170] width 32 height 6
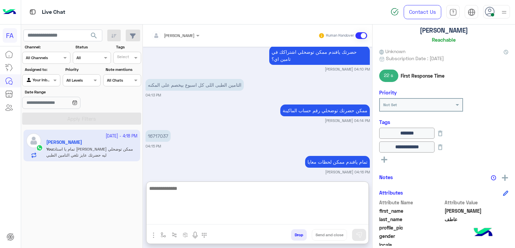
click at [322, 219] on textarea at bounding box center [258, 204] width 222 height 40
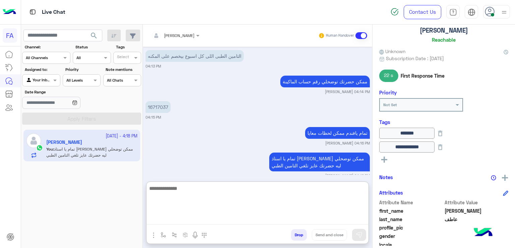
scroll to position [571, 0]
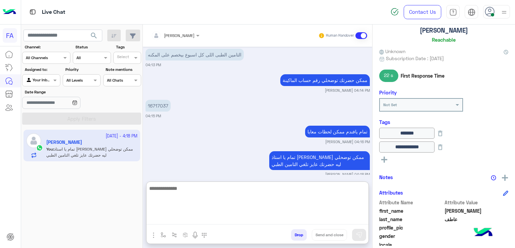
click at [327, 190] on textarea at bounding box center [258, 204] width 222 height 40
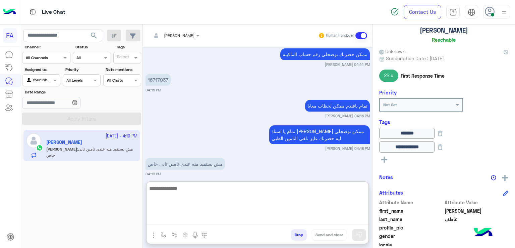
click at [238, 196] on textarea at bounding box center [258, 204] width 222 height 40
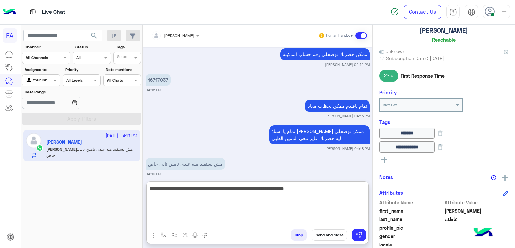
type textarea "**********"
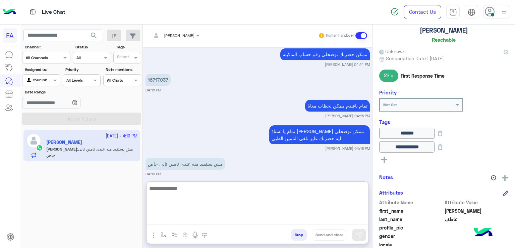
scroll to position [629, 0]
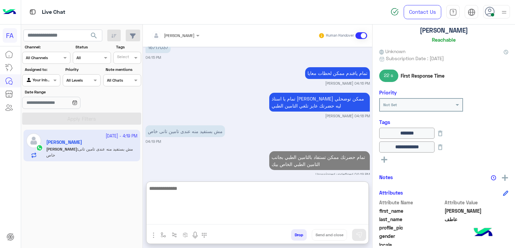
paste textarea "**********"
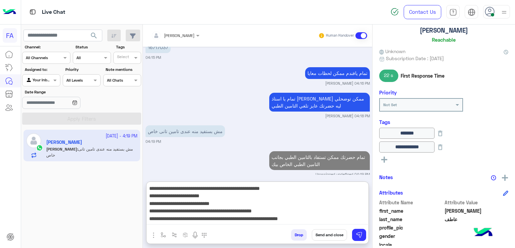
scroll to position [2, 0]
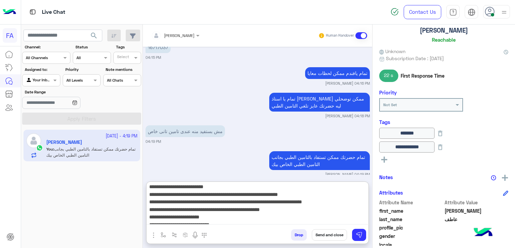
click at [325, 188] on textarea "**********" at bounding box center [258, 204] width 222 height 40
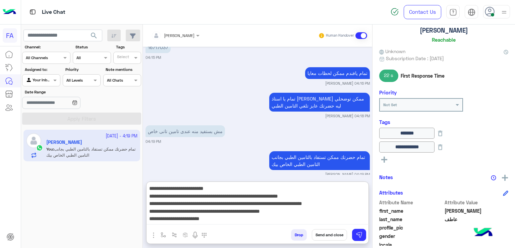
click at [295, 189] on textarea "**********" at bounding box center [258, 204] width 222 height 40
type textarea "**********"
click at [362, 232] on img at bounding box center [359, 234] width 7 height 7
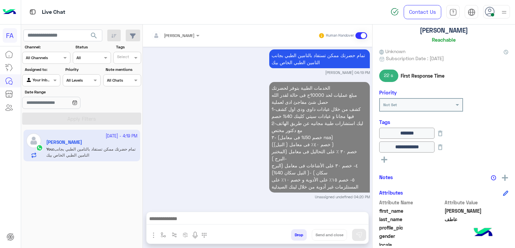
scroll to position [723, 0]
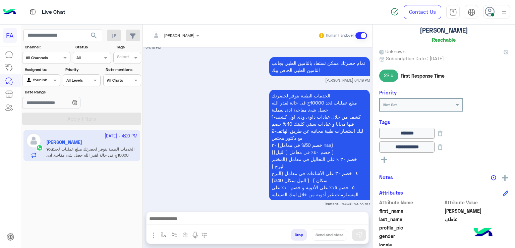
click at [47, 77] on div at bounding box center [40, 79] width 37 height 6
click at [58, 108] on b "Unassigned" at bounding box center [44, 106] width 25 height 6
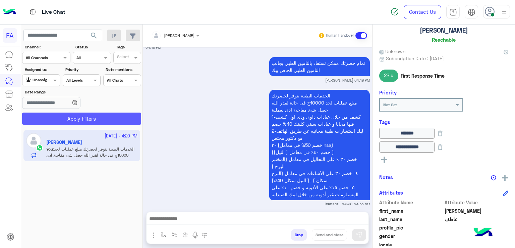
click at [69, 114] on button "Apply Filters" at bounding box center [81, 118] width 119 height 12
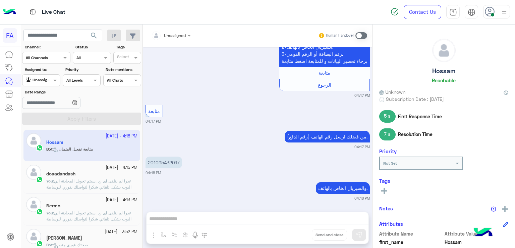
click at [50, 84] on div "Unassigned" at bounding box center [38, 80] width 25 height 7
click at [42, 117] on b "Your Inbox" at bounding box center [43, 119] width 23 height 6
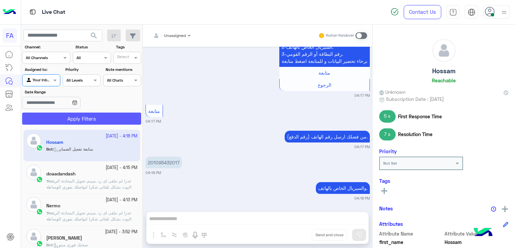
click at [101, 115] on button "Apply Filters" at bounding box center [81, 118] width 119 height 12
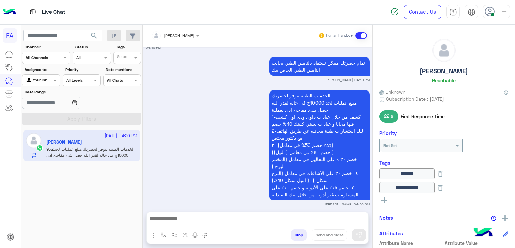
scroll to position [572, 0]
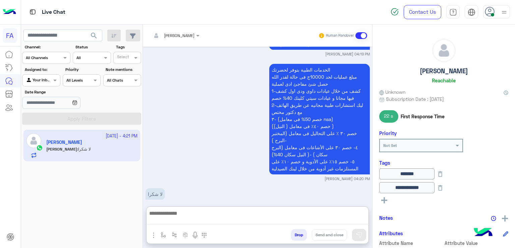
click at [316, 218] on textarea at bounding box center [258, 216] width 222 height 15
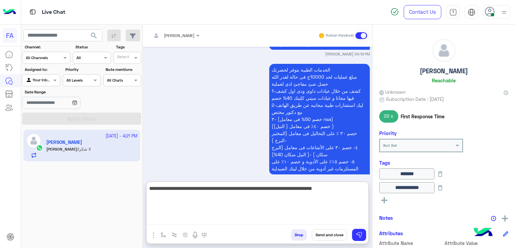
type textarea "**********"
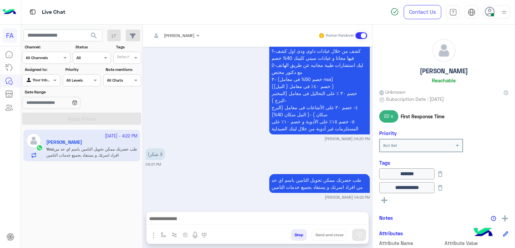
scroll to position [605, 0]
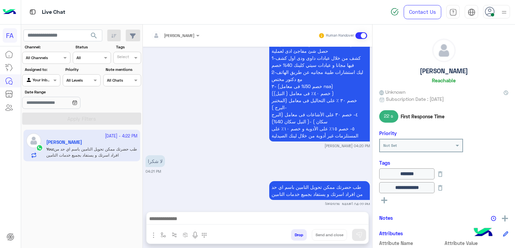
click at [210, 159] on div "لا شكرا 04:21 PM" at bounding box center [258, 163] width 224 height 20
click at [52, 80] on span at bounding box center [56, 79] width 8 height 7
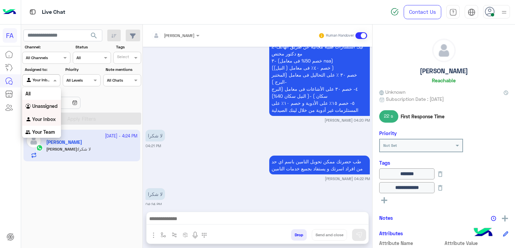
click at [280, 218] on textarea at bounding box center [258, 219] width 222 height 10
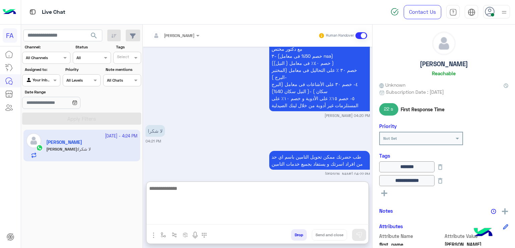
scroll to position [0, 0]
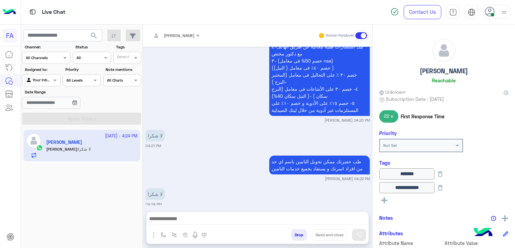
click at [308, 215] on textarea at bounding box center [258, 219] width 222 height 10
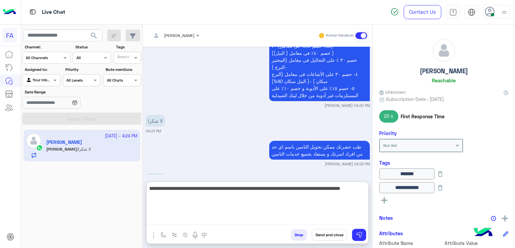
type textarea "**********"
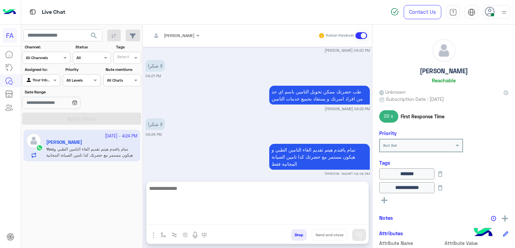
scroll to position [670, 0]
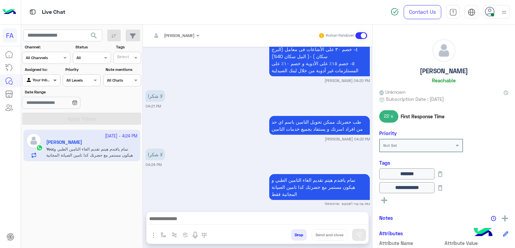
click at [53, 78] on span at bounding box center [56, 79] width 8 height 7
click at [48, 108] on b "Unassigned" at bounding box center [44, 106] width 25 height 6
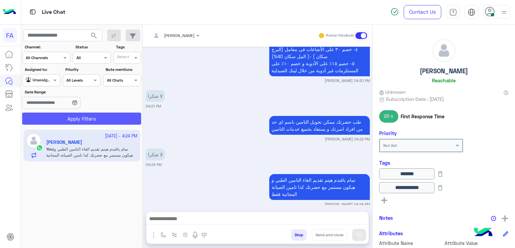
click at [74, 119] on button "Apply Filters" at bounding box center [81, 118] width 119 height 12
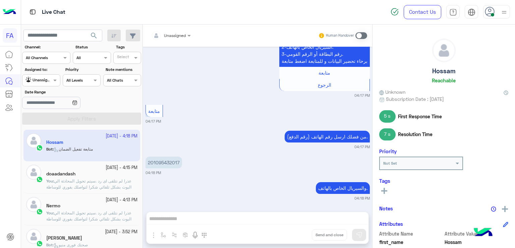
click at [44, 82] on div "Unassigned" at bounding box center [38, 80] width 25 height 7
click at [43, 117] on b "Your Inbox" at bounding box center [43, 119] width 23 height 6
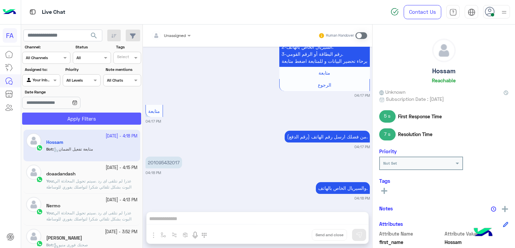
click at [91, 117] on button "Apply Filters" at bounding box center [81, 118] width 119 height 12
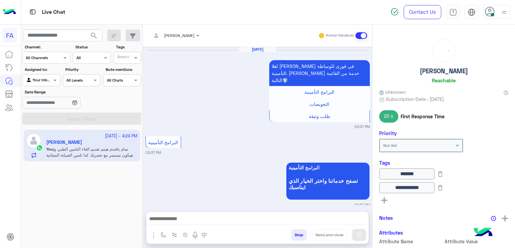
scroll to position [570, 0]
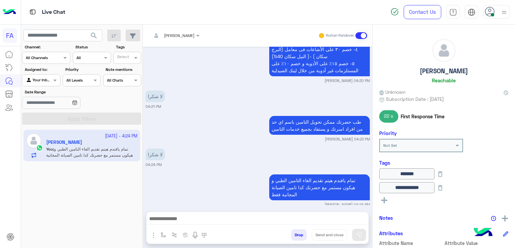
click at [385, 201] on rect at bounding box center [384, 200] width 1 height 6
click at [419, 202] on span at bounding box center [418, 201] width 8 height 7
click at [444, 172] on icon at bounding box center [440, 173] width 7 height 7
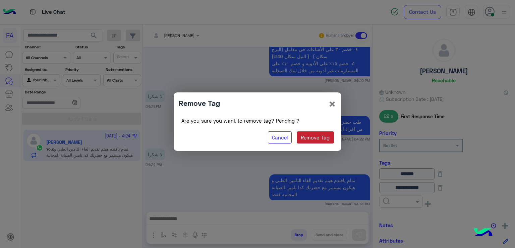
click at [318, 138] on button "Remove Tag" at bounding box center [315, 137] width 37 height 12
type input "**********"
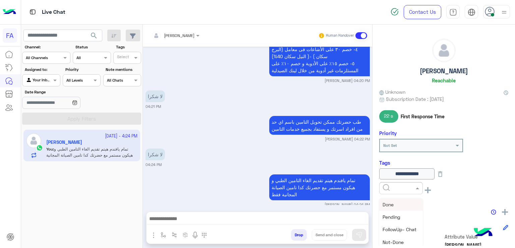
click at [419, 188] on span at bounding box center [418, 187] width 8 height 7
click at [397, 206] on span "Not-Done" at bounding box center [393, 205] width 21 height 6
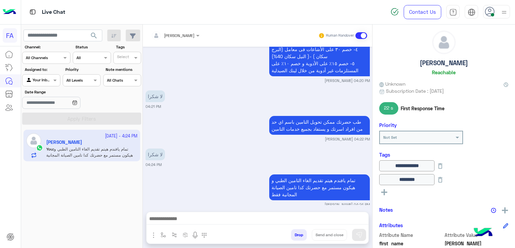
scroll to position [14, 0]
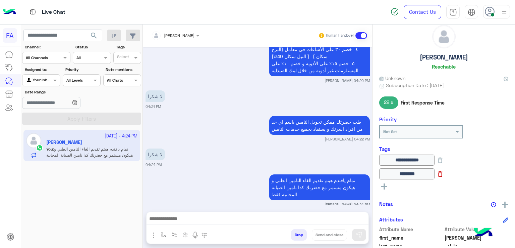
click at [444, 174] on icon at bounding box center [440, 173] width 7 height 7
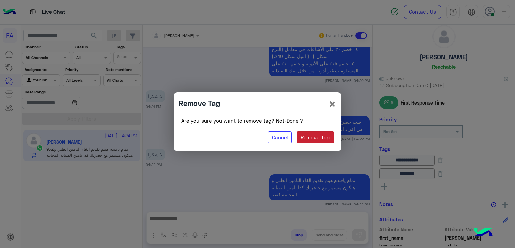
click at [321, 140] on button "Remove Tag" at bounding box center [315, 137] width 37 height 12
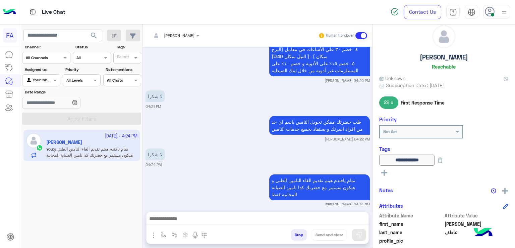
click at [383, 172] on rect at bounding box center [384, 172] width 6 height 1
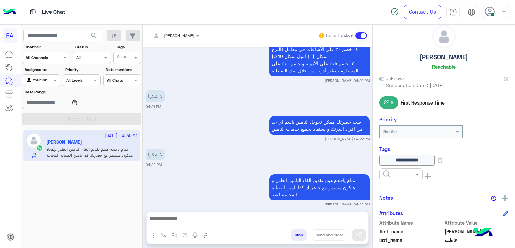
click at [417, 172] on span at bounding box center [418, 173] width 8 height 7
click at [401, 189] on span "Cancellation" at bounding box center [396, 192] width 27 height 6
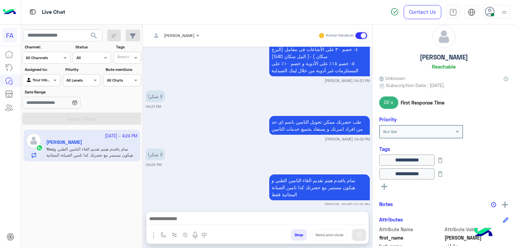
click at [385, 186] on rect at bounding box center [384, 186] width 1 height 6
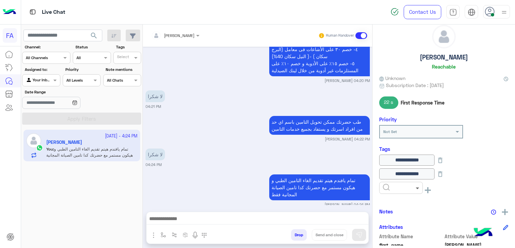
click at [417, 190] on span at bounding box center [418, 187] width 8 height 7
click at [399, 209] on span "Not-Done" at bounding box center [393, 208] width 21 height 6
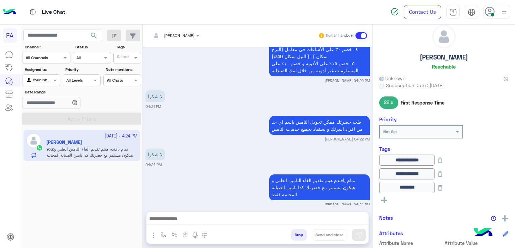
scroll to position [38, 0]
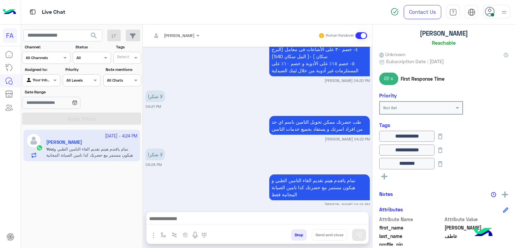
click at [383, 173] on icon at bounding box center [384, 176] width 6 height 6
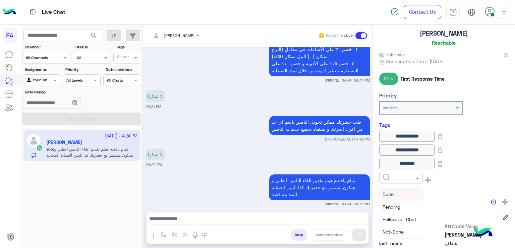
click at [415, 178] on span at bounding box center [418, 177] width 8 height 7
click at [397, 228] on span "5LE.Merchant" at bounding box center [398, 231] width 30 height 6
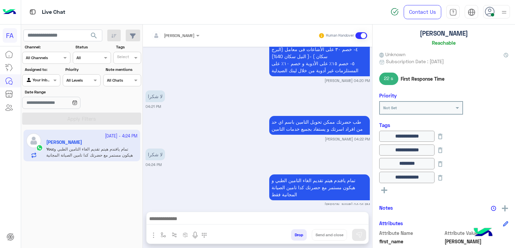
click at [382, 189] on rect at bounding box center [384, 189] width 6 height 1
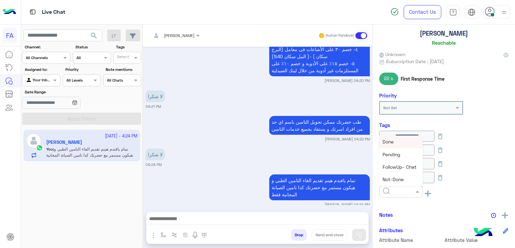
click at [415, 191] on span at bounding box center [418, 191] width 8 height 7
click at [399, 140] on div "Done" at bounding box center [401, 141] width 44 height 12
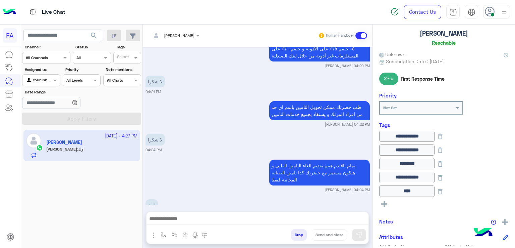
scroll to position [596, 0]
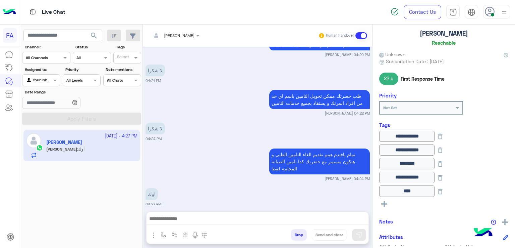
click at [234, 221] on textarea at bounding box center [258, 219] width 222 height 10
paste textarea "**********"
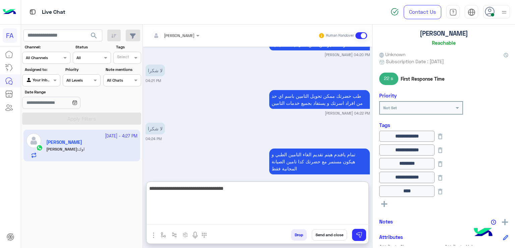
type textarea "**********"
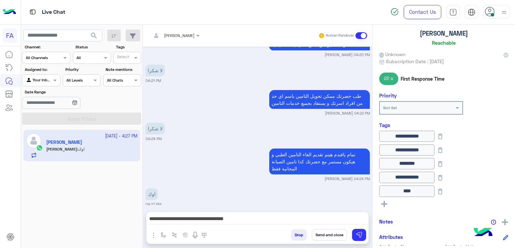
click at [324, 231] on button "Send and close" at bounding box center [329, 234] width 35 height 11
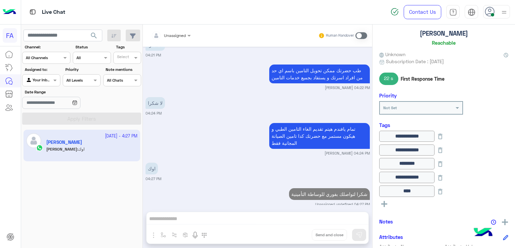
scroll to position [639, 0]
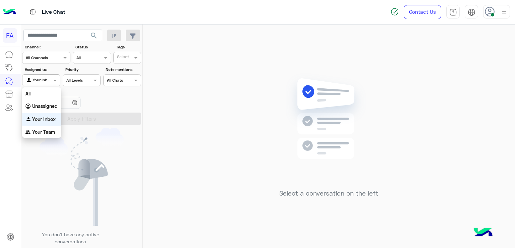
click at [47, 83] on div "Your Inbox" at bounding box center [38, 80] width 25 height 7
click at [48, 106] on b "Unassigned" at bounding box center [44, 106] width 25 height 6
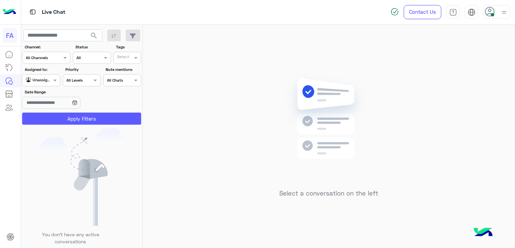
click at [47, 115] on button "Apply Filters" at bounding box center [81, 118] width 119 height 12
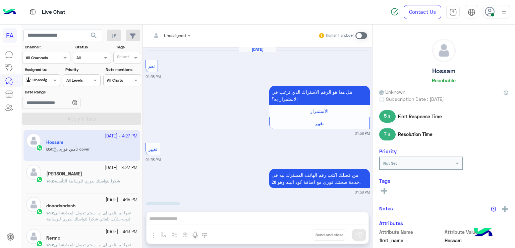
scroll to position [621, 0]
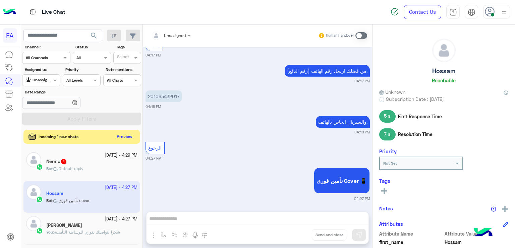
click at [122, 137] on button "Preview" at bounding box center [124, 136] width 21 height 9
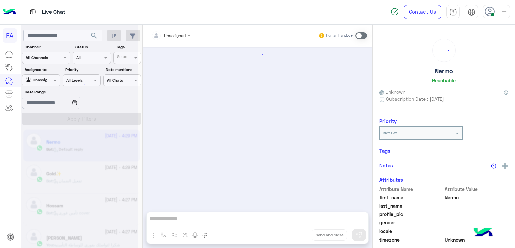
scroll to position [470, 0]
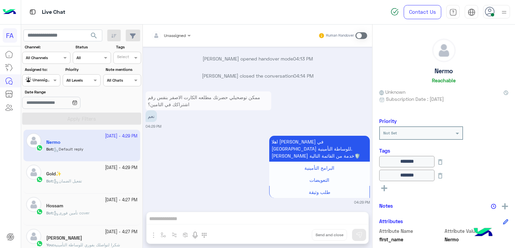
click at [178, 32] on div at bounding box center [171, 34] width 46 height 6
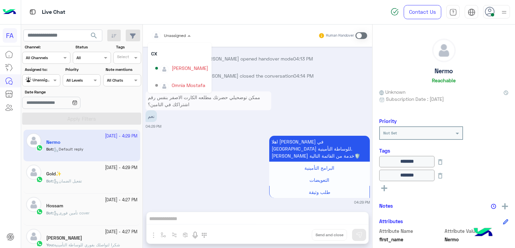
scroll to position [60, 0]
click at [190, 69] on div "[PERSON_NAME]" at bounding box center [190, 67] width 37 height 7
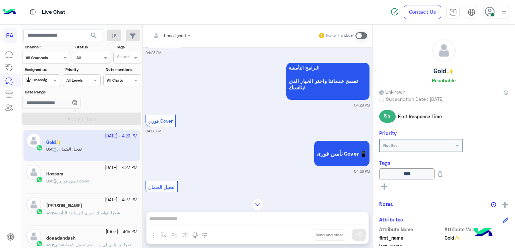
scroll to position [675, 0]
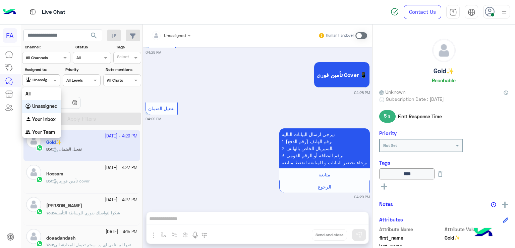
click at [42, 79] on div at bounding box center [40, 79] width 37 height 6
click at [50, 117] on b "Your Inbox" at bounding box center [43, 119] width 23 height 6
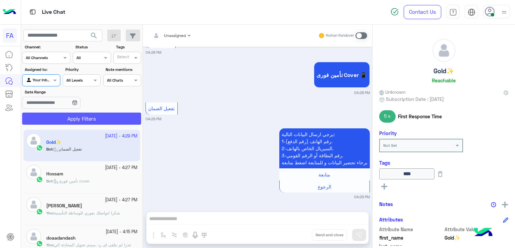
click at [75, 120] on button "Apply Filters" at bounding box center [81, 118] width 119 height 12
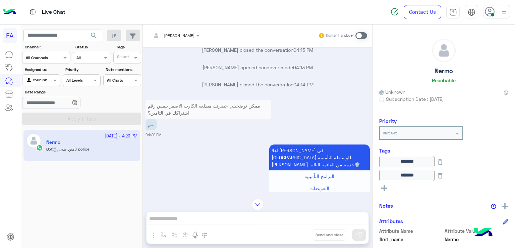
scroll to position [340, 0]
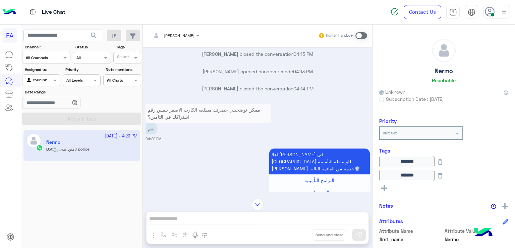
click at [365, 36] on span at bounding box center [362, 35] width 12 height 7
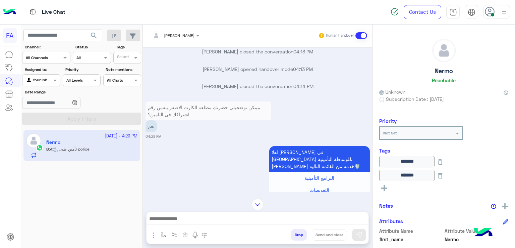
scroll to position [310, 0]
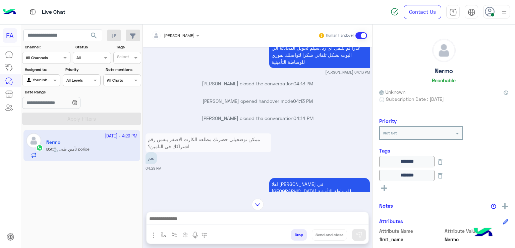
click at [264, 145] on p "ممكن توضحيلي حضرتك مطلعه الكارت الاصفر بنفس رقم اشتراكك في التامين؟" at bounding box center [209, 142] width 126 height 19
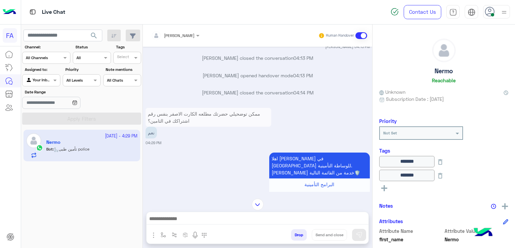
scroll to position [336, 0]
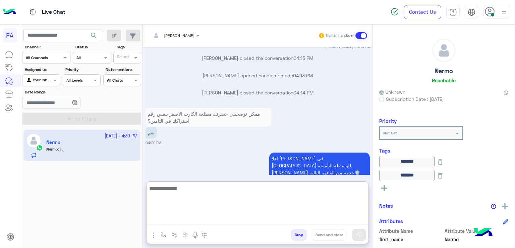
click at [310, 218] on textarea at bounding box center [258, 204] width 222 height 40
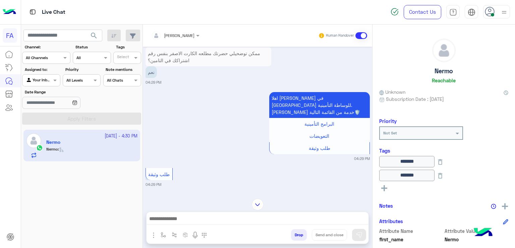
scroll to position [360, 0]
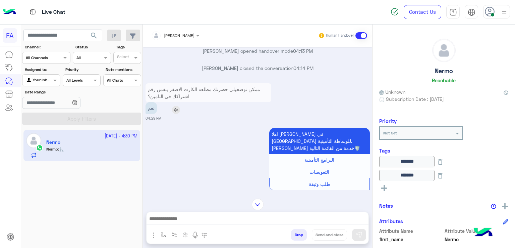
click at [176, 108] on img at bounding box center [176, 110] width 8 height 8
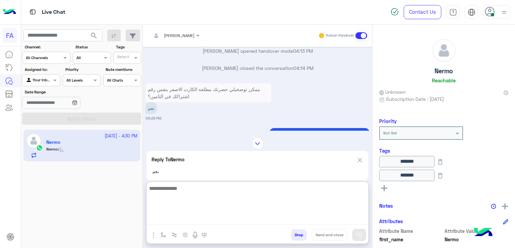
click at [229, 221] on textarea at bounding box center [258, 204] width 222 height 40
type textarea "**********"
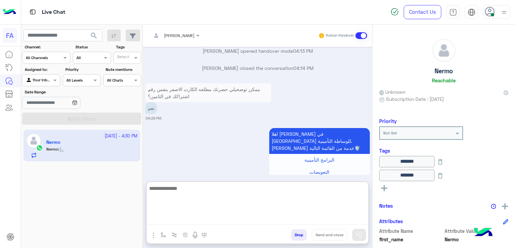
scroll to position [634, 0]
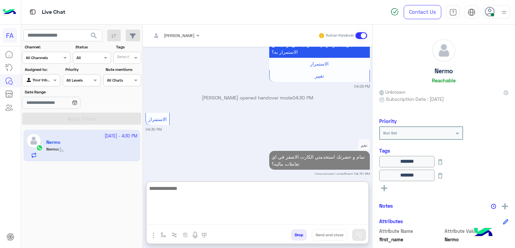
click at [323, 192] on textarea at bounding box center [258, 204] width 222 height 40
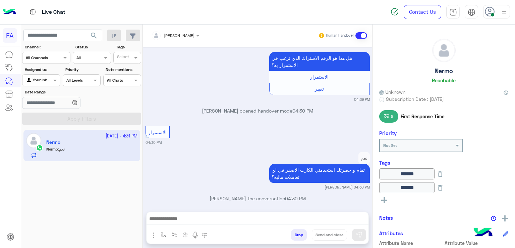
scroll to position [647, 0]
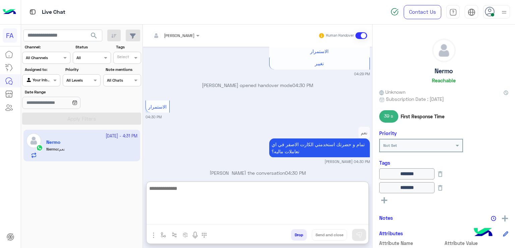
click at [223, 215] on textarea at bounding box center [258, 204] width 222 height 40
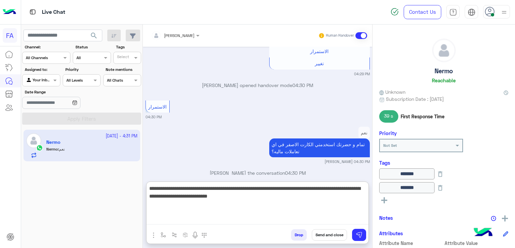
type textarea "**********"
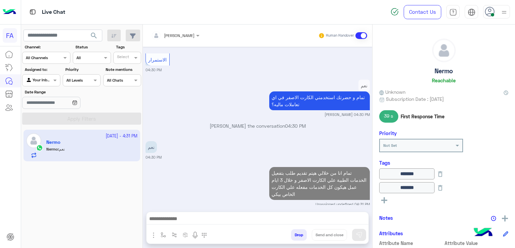
scroll to position [694, 0]
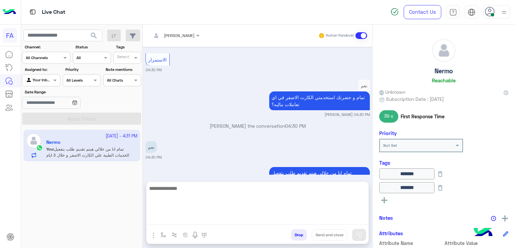
click at [244, 220] on textarea at bounding box center [258, 204] width 222 height 40
click at [235, 216] on textarea at bounding box center [258, 204] width 222 height 40
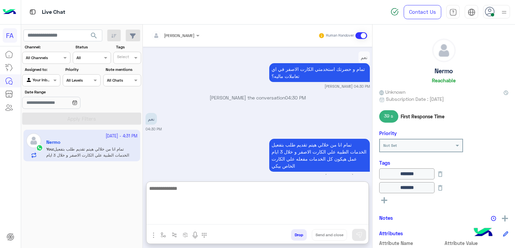
paste textarea "**********"
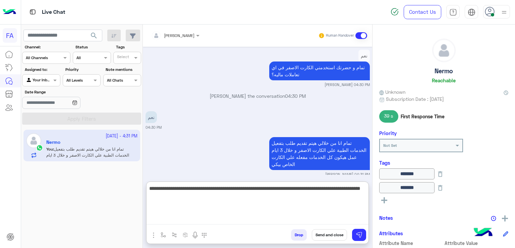
scroll to position [724, 0]
click at [361, 187] on textarea "**********" at bounding box center [258, 204] width 222 height 40
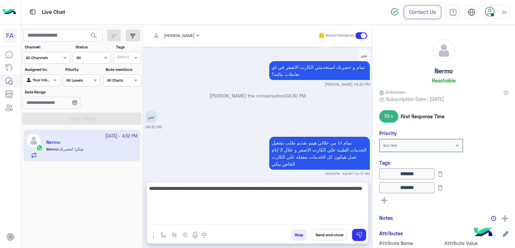
scroll to position [750, 0]
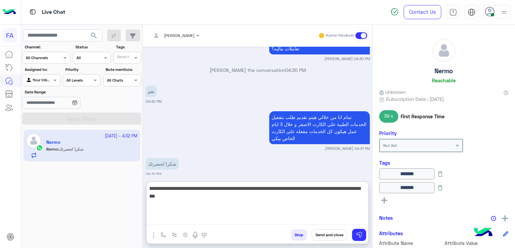
click at [223, 189] on textarea "**********" at bounding box center [258, 204] width 222 height 40
drag, startPoint x: 224, startPoint y: 188, endPoint x: 163, endPoint y: 202, distance: 62.3
click at [163, 202] on textarea "**********" at bounding box center [258, 204] width 222 height 40
click at [287, 190] on textarea "**********" at bounding box center [258, 204] width 222 height 40
click at [221, 191] on textarea "**********" at bounding box center [258, 204] width 222 height 40
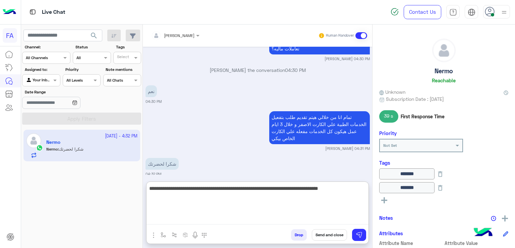
type textarea "**********"
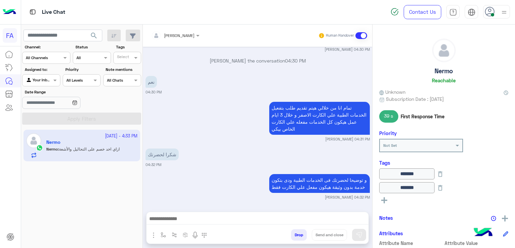
scroll to position [785, 0]
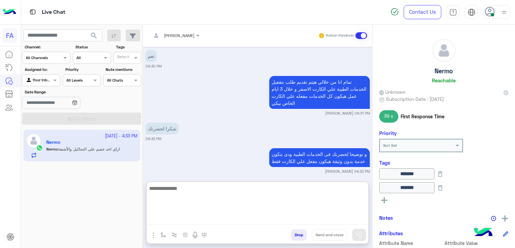
click at [259, 214] on textarea at bounding box center [258, 204] width 222 height 40
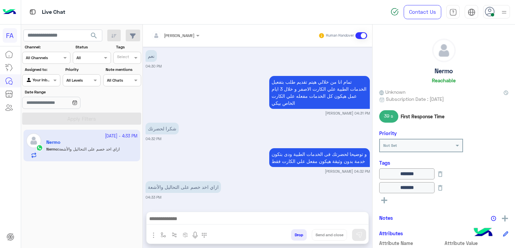
click at [372, 164] on mat-drawer "Nermo Reachable Unknown Subscription Date : [DATE] 39 s First Response Time Pri…" at bounding box center [443, 137] width 143 height 226
click at [293, 212] on div at bounding box center [258, 220] width 222 height 17
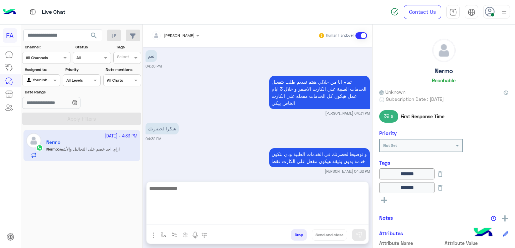
click at [287, 219] on textarea at bounding box center [258, 204] width 222 height 40
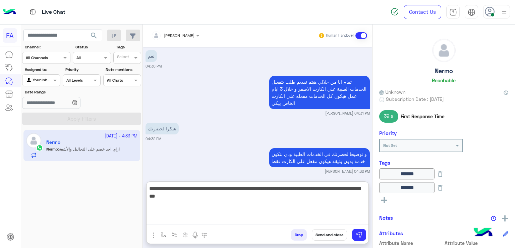
type textarea "**********"
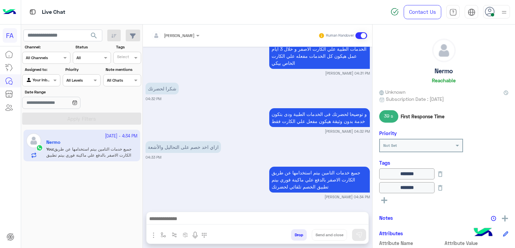
scroll to position [824, 0]
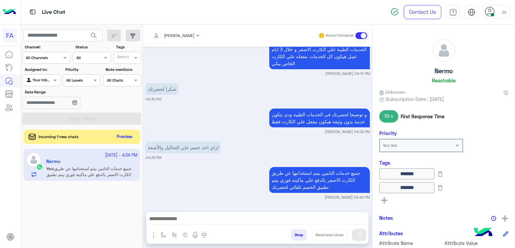
click at [125, 137] on button "Preview" at bounding box center [124, 136] width 21 height 9
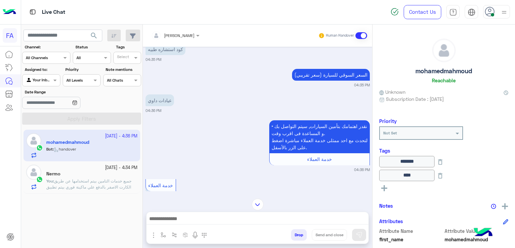
scroll to position [400, 0]
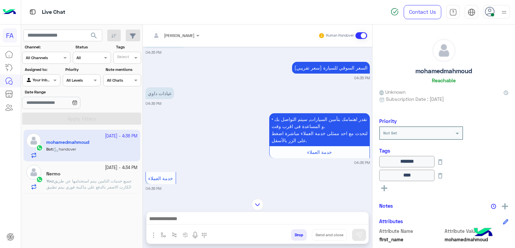
click at [81, 171] on div "Nermo" at bounding box center [91, 174] width 91 height 7
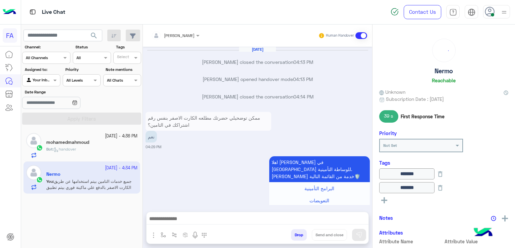
scroll to position [493, 0]
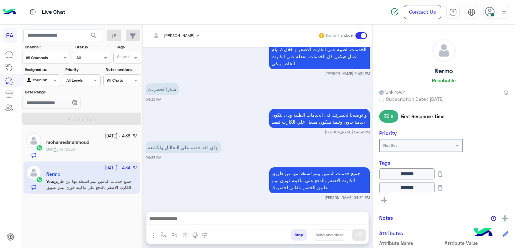
click at [84, 143] on h5 "mohamedmahmoud" at bounding box center [67, 142] width 43 height 6
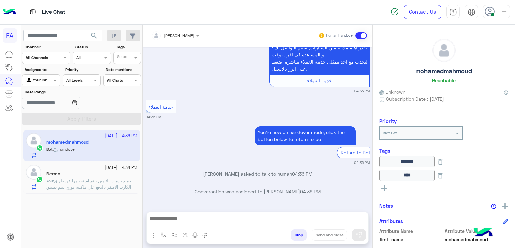
scroll to position [0, 20]
click at [84, 166] on div "[DATE] - 4:34 PM" at bounding box center [91, 167] width 91 height 6
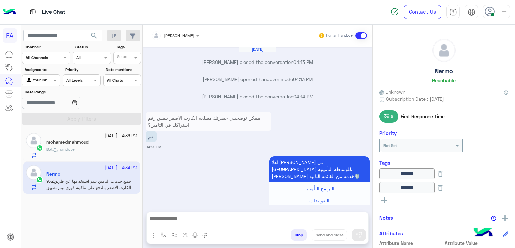
scroll to position [493, 0]
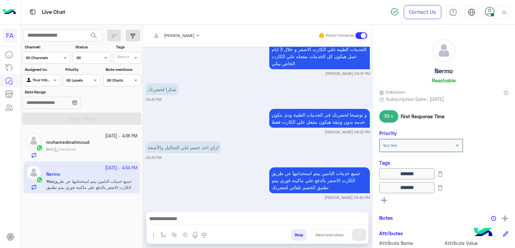
click at [91, 152] on div "Bot : handover" at bounding box center [91, 152] width 91 height 12
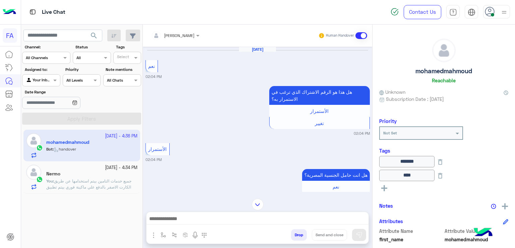
scroll to position [694, 0]
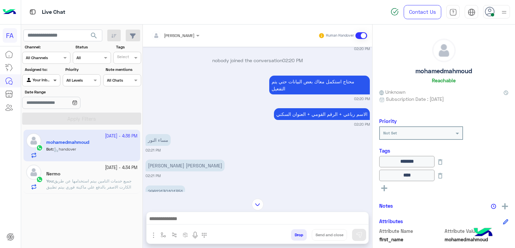
click at [58, 82] on span at bounding box center [56, 79] width 8 height 7
click at [49, 108] on b "Unassigned" at bounding box center [44, 106] width 25 height 6
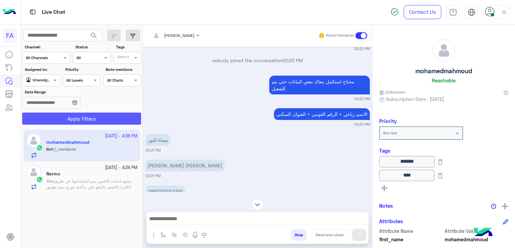
click at [51, 117] on button "Apply Filters" at bounding box center [81, 118] width 119 height 12
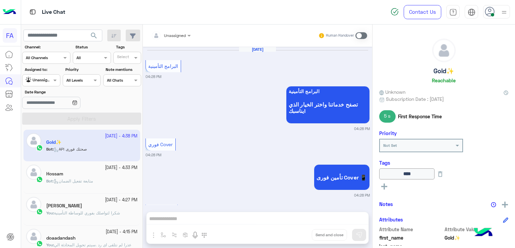
scroll to position [750, 0]
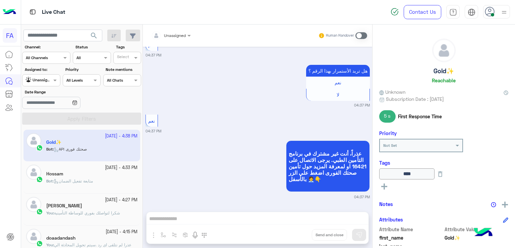
click at [44, 84] on div "Unassigned" at bounding box center [38, 80] width 25 height 7
click at [39, 114] on div "Your Inbox" at bounding box center [41, 119] width 39 height 13
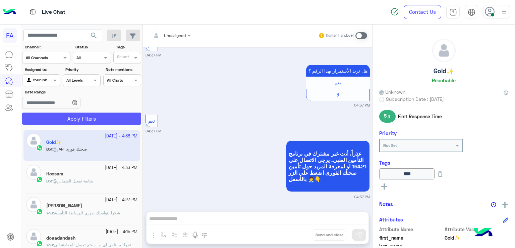
click at [94, 117] on button "Apply Filters" at bounding box center [81, 118] width 119 height 12
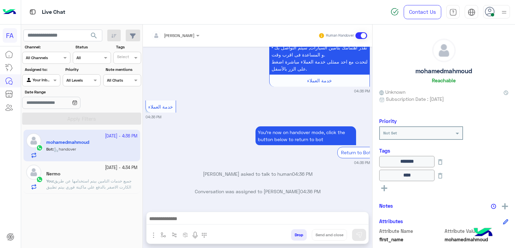
scroll to position [0, 20]
click at [299, 133] on p "You're now on handover mode, click the button below to return to bot" at bounding box center [299, 135] width 101 height 19
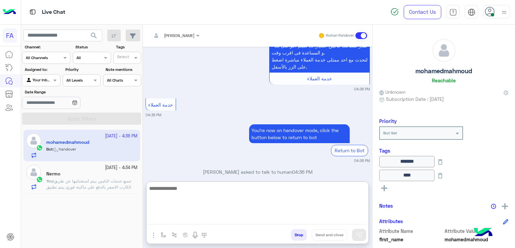
click at [217, 214] on textarea at bounding box center [258, 204] width 222 height 40
paste textarea "**********"
type textarea "**********"
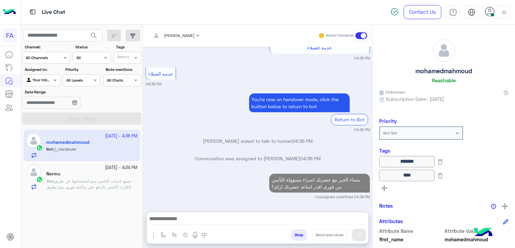
click at [83, 180] on span "جميع خدمات التامين بيتم استخدامها عن طريق الكارت الاصفر بالدفع علي ماكينة فوري …" at bounding box center [88, 186] width 85 height 17
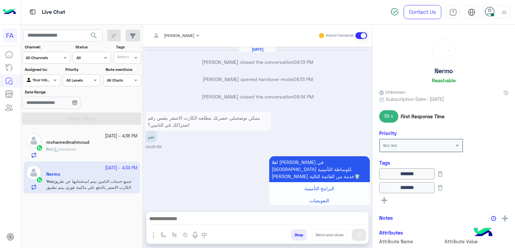
scroll to position [493, 0]
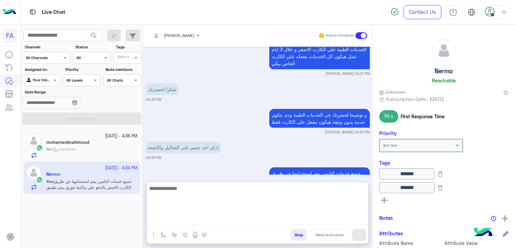
click at [201, 216] on textarea at bounding box center [258, 204] width 222 height 40
paste textarea "**********"
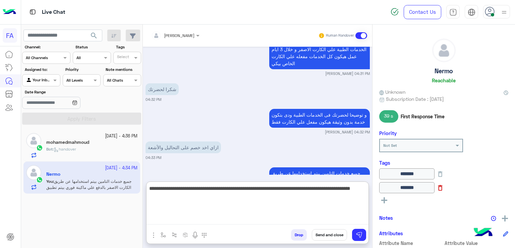
type textarea "**********"
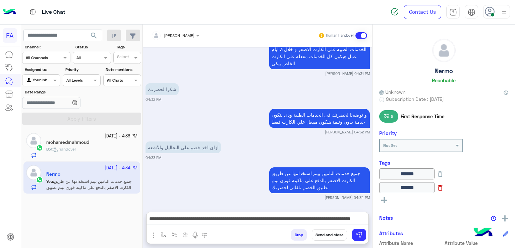
click at [444, 188] on icon at bounding box center [440, 187] width 7 height 7
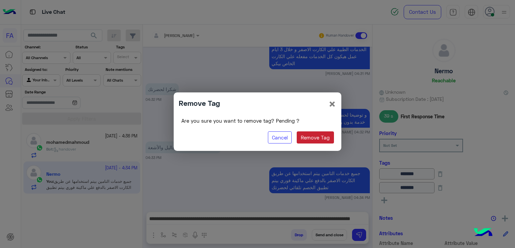
click at [315, 141] on button "Remove Tag" at bounding box center [315, 137] width 37 height 12
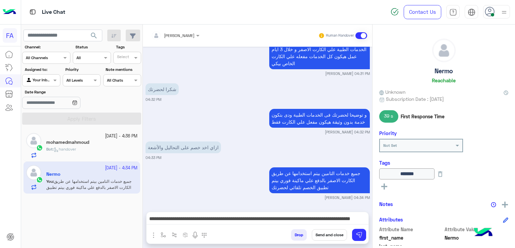
click at [385, 186] on rect at bounding box center [384, 186] width 6 height 1
click at [416, 187] on span at bounding box center [418, 187] width 8 height 7
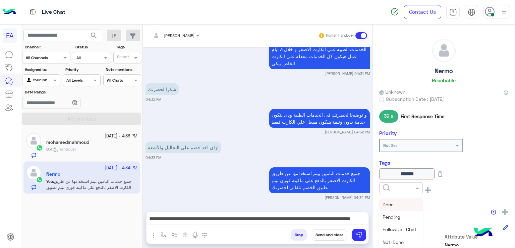
click at [398, 204] on div "Done" at bounding box center [401, 204] width 44 height 12
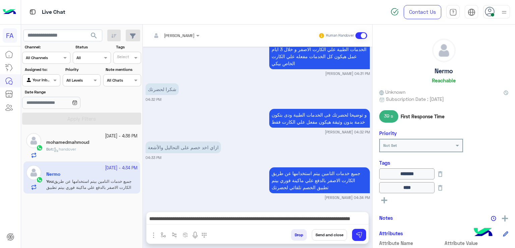
scroll to position [0, 0]
click at [330, 236] on button "Send and close" at bounding box center [329, 234] width 35 height 11
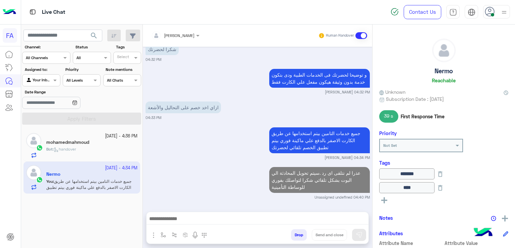
scroll to position [550, 0]
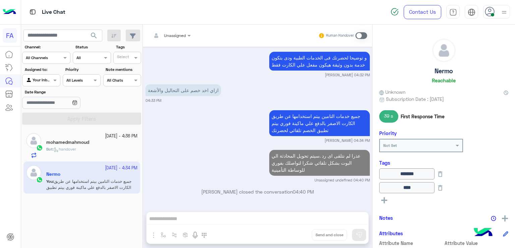
click at [56, 147] on icon at bounding box center [56, 149] width 5 height 5
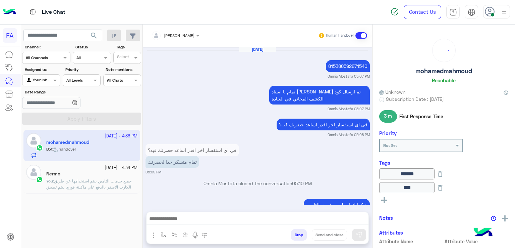
scroll to position [460, 0]
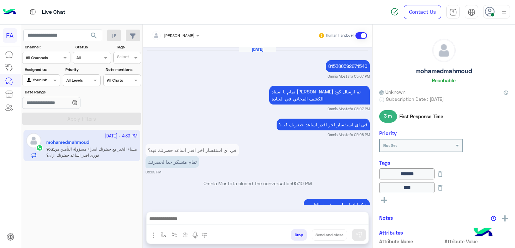
scroll to position [460, 0]
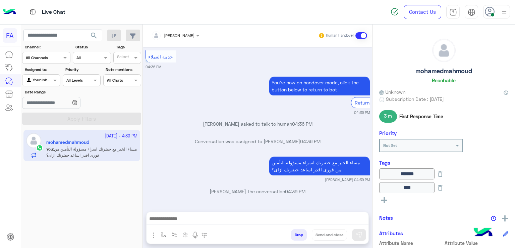
click at [448, 70] on h5 "mohamedmahmoud" at bounding box center [444, 71] width 57 height 8
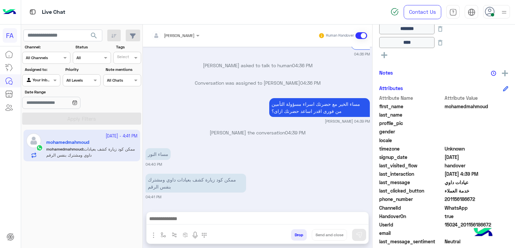
scroll to position [148, 0]
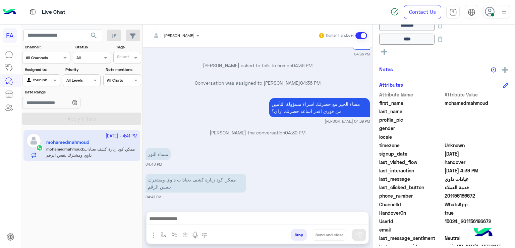
drag, startPoint x: 474, startPoint y: 194, endPoint x: 447, endPoint y: 199, distance: 27.6
click at [447, 199] on div "phone_number [PHONE_NUMBER]" at bounding box center [443, 196] width 129 height 8
click at [262, 212] on div at bounding box center [258, 220] width 222 height 17
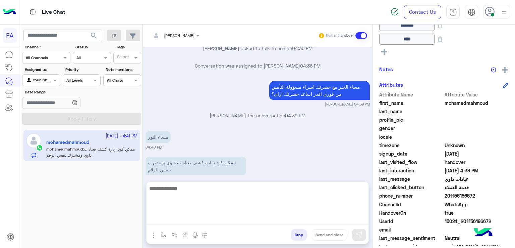
click at [263, 214] on textarea at bounding box center [258, 204] width 222 height 40
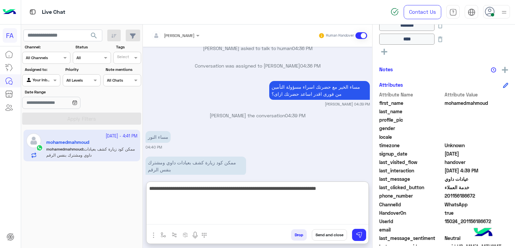
type textarea "**********"
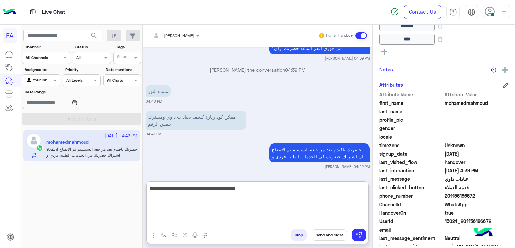
scroll to position [2416, 0]
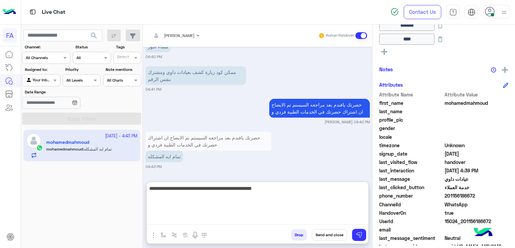
click at [361, 190] on textarea "**********" at bounding box center [258, 204] width 222 height 40
type textarea "**********"
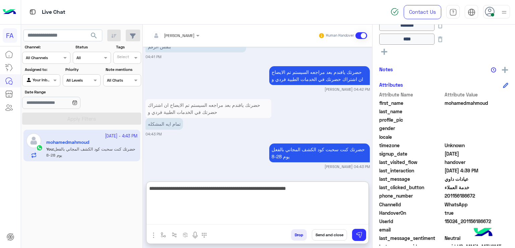
type textarea "**********"
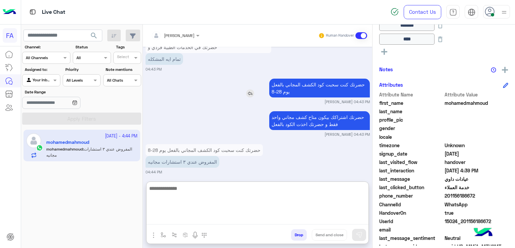
scroll to position [2484, 0]
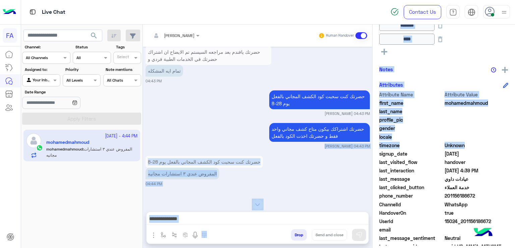
drag, startPoint x: 372, startPoint y: 157, endPoint x: 372, endPoint y: 150, distance: 7.1
click at [372, 150] on mat-drawer-container "[PERSON_NAME] Human Handover [DATE] نعم 02:04 PM عذراً، أنت غير مشترك في برنامج…" at bounding box center [329, 137] width 372 height 226
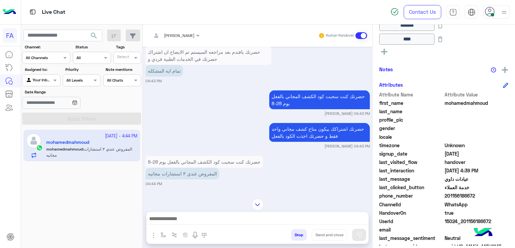
click at [189, 116] on div "حضرتك كنت سحبت كود الكشف المجاني بالفعل يوم 28-8 [PERSON_NAME] 04:43 PM" at bounding box center [258, 103] width 224 height 28
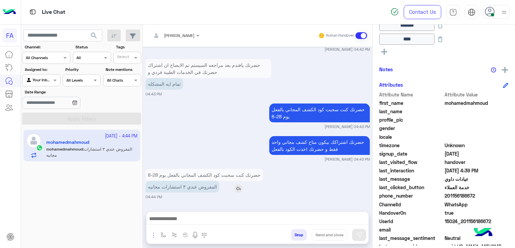
scroll to position [2488, 0]
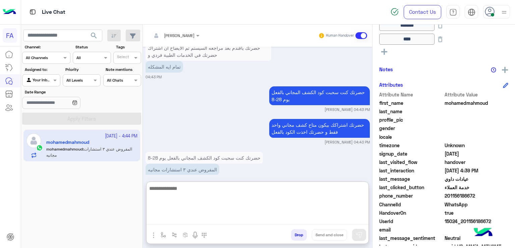
click at [318, 214] on textarea at bounding box center [258, 204] width 222 height 40
type textarea "**********"
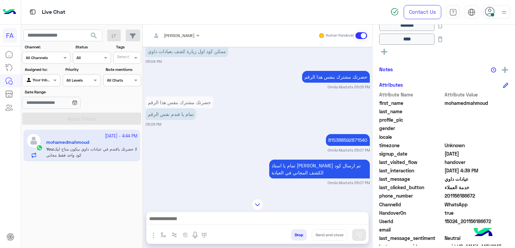
scroll to position [1691, 0]
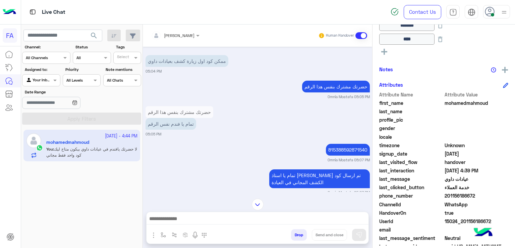
click at [369, 142] on div "[DATE] نعم 02:04 PM عذراً، أنت غير مشترك في برنامج التأمين الطبي. يرجى الاتصال …" at bounding box center [257, 119] width 229 height 145
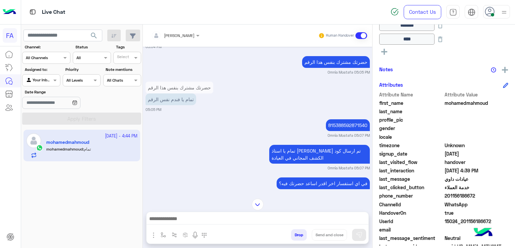
scroll to position [1721, 0]
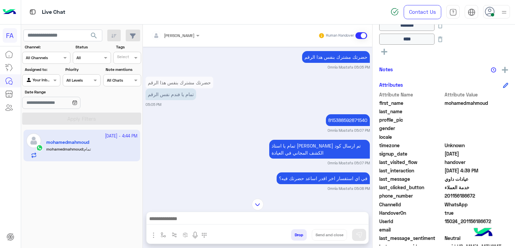
click at [338, 133] on small "Omnia Mostafa 05:07 PM" at bounding box center [349, 129] width 42 height 5
click at [337, 125] on div "[DATE] نعم 02:04 PM عذراً، أنت غير مشترك في برنامج التأمين الطبي. يرجى الاتصال …" at bounding box center [257, 119] width 229 height 145
click at [335, 126] on p "815388592871540" at bounding box center [348, 120] width 44 height 12
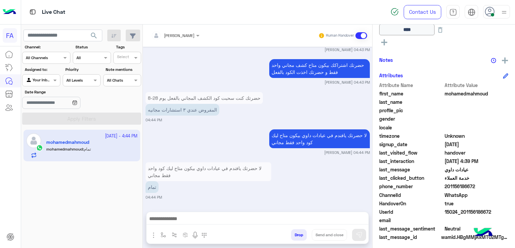
scroll to position [160, 0]
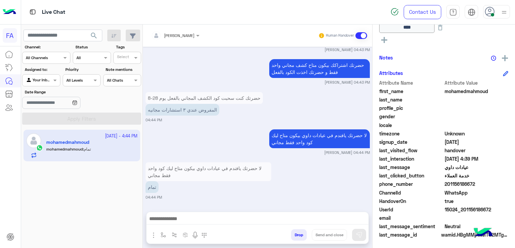
drag, startPoint x: 477, startPoint y: 182, endPoint x: 447, endPoint y: 185, distance: 29.8
click at [447, 185] on span "201156186672" at bounding box center [477, 183] width 64 height 7
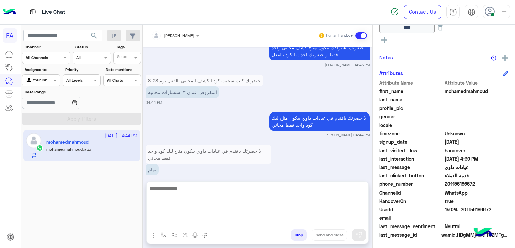
click at [322, 216] on textarea at bounding box center [258, 204] width 222 height 40
type textarea "**********"
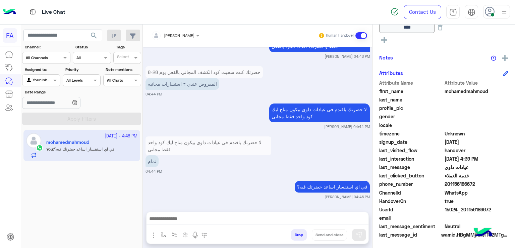
scroll to position [2591, 0]
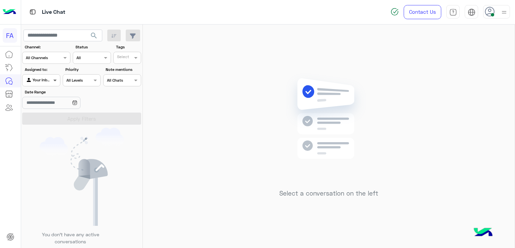
click at [52, 79] on span at bounding box center [56, 79] width 8 height 7
click at [44, 108] on b "Unassigned" at bounding box center [44, 106] width 25 height 6
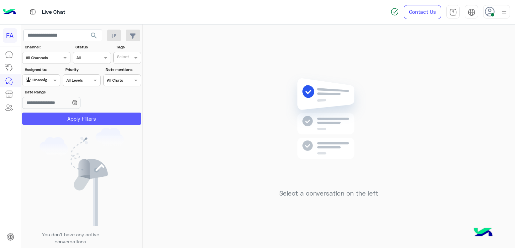
click at [63, 114] on button "Apply Filters" at bounding box center [81, 118] width 119 height 12
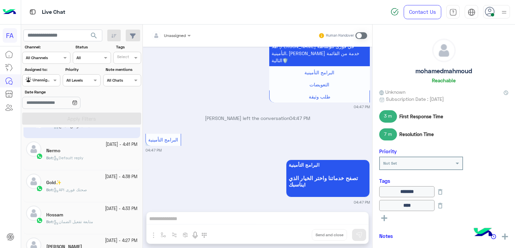
scroll to position [34, 0]
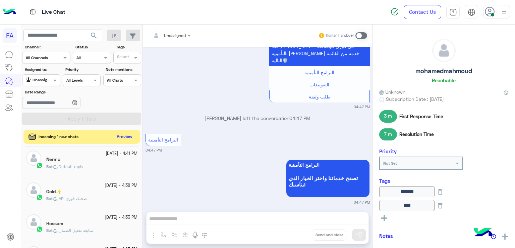
click at [123, 137] on button "Preview" at bounding box center [124, 136] width 21 height 9
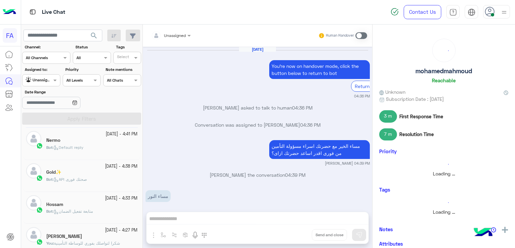
scroll to position [528, 0]
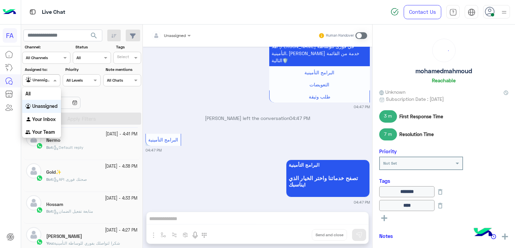
click at [41, 82] on div "Unassigned" at bounding box center [38, 80] width 25 height 7
click at [39, 120] on b "Your Inbox" at bounding box center [43, 119] width 23 height 6
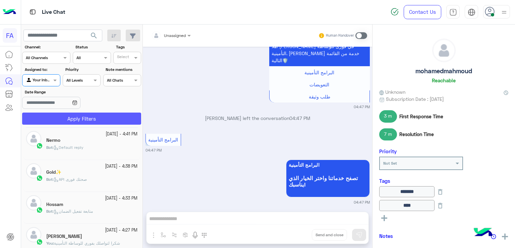
click at [59, 117] on button "Apply Filters" at bounding box center [81, 118] width 119 height 12
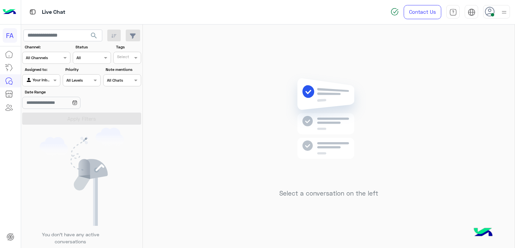
click at [87, 35] on button "search" at bounding box center [94, 37] width 16 height 14
click at [95, 37] on span "search" at bounding box center [94, 36] width 8 height 8
click at [85, 36] on input "text" at bounding box center [62, 36] width 79 height 12
click at [95, 35] on span "search" at bounding box center [94, 36] width 8 height 8
click at [54, 35] on input "text" at bounding box center [62, 36] width 79 height 12
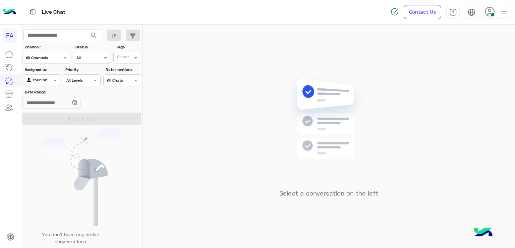
click at [33, 80] on input "text" at bounding box center [33, 79] width 15 height 6
click at [40, 92] on div "All" at bounding box center [41, 93] width 39 height 12
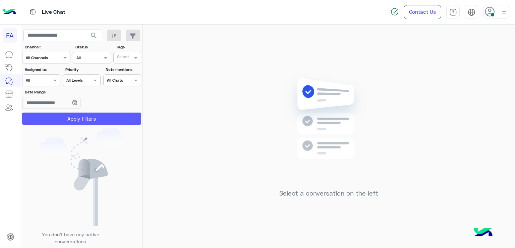
click at [81, 116] on button "Apply Filters" at bounding box center [81, 118] width 119 height 12
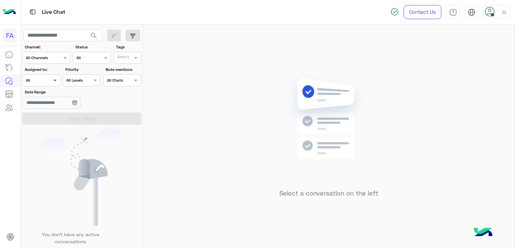
click at [55, 79] on span at bounding box center [56, 79] width 8 height 7
click at [48, 110] on div "Unassigned" at bounding box center [41, 106] width 39 height 13
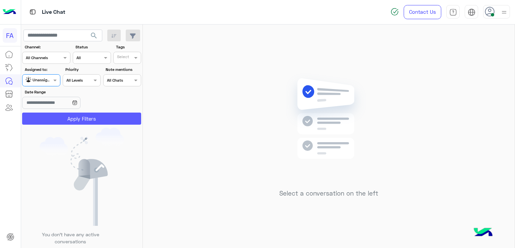
click at [66, 119] on button "Apply Filters" at bounding box center [81, 118] width 119 height 12
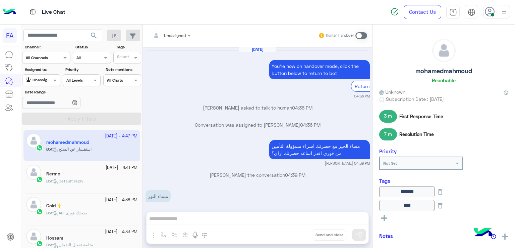
scroll to position [528, 0]
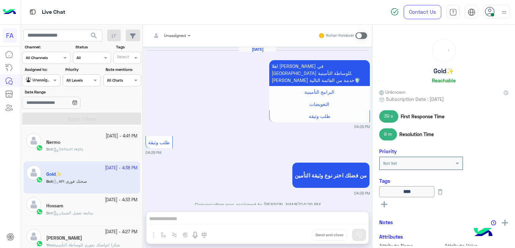
scroll to position [548, 0]
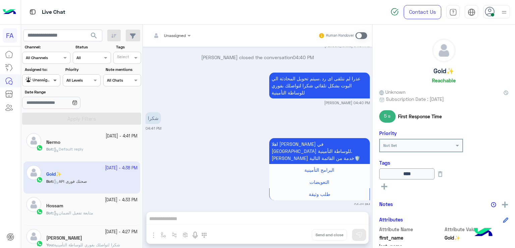
click at [52, 81] on span at bounding box center [56, 79] width 8 height 7
click at [41, 120] on b "Your Inbox" at bounding box center [43, 119] width 23 height 6
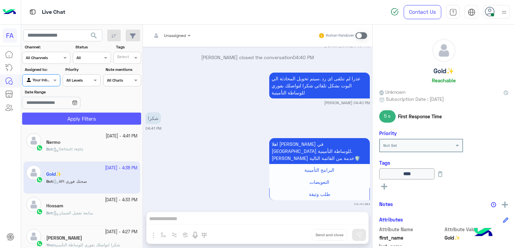
click at [60, 120] on button "Apply Filters" at bounding box center [81, 118] width 119 height 12
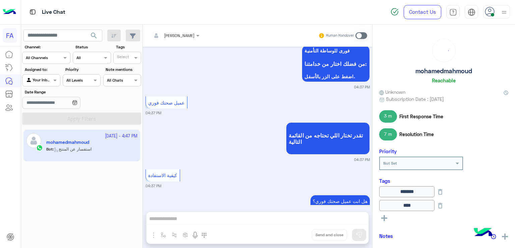
scroll to position [1394, 0]
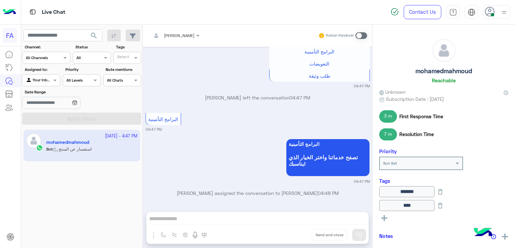
click at [372, 195] on mat-drawer "mohamedmahmoud Reachable Unknown Subscription Date : [DATE] 3 m First Response …" at bounding box center [443, 137] width 143 height 226
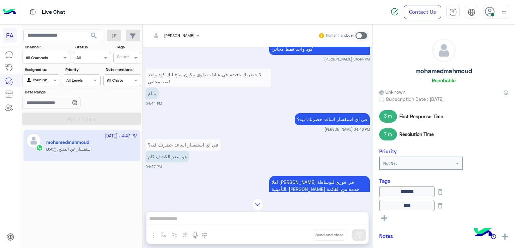
scroll to position [1232, 0]
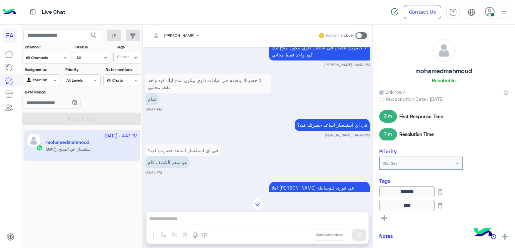
click at [356, 36] on span at bounding box center [362, 35] width 12 height 7
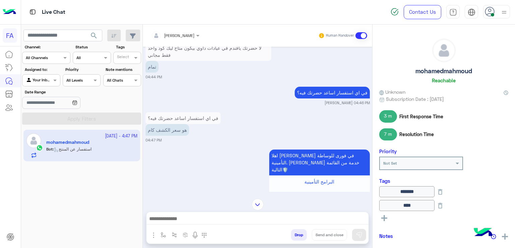
scroll to position [1276, 0]
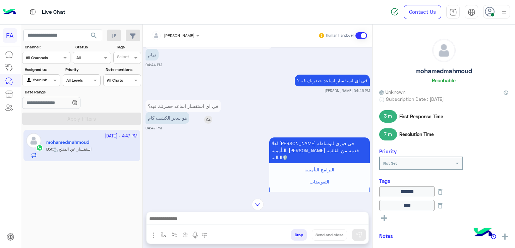
click at [212, 123] on img at bounding box center [208, 119] width 8 height 8
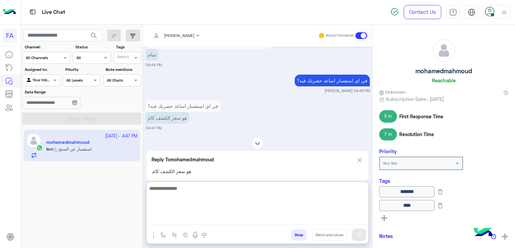
click at [232, 220] on textarea at bounding box center [258, 204] width 222 height 40
type textarea "*"
type textarea "**********"
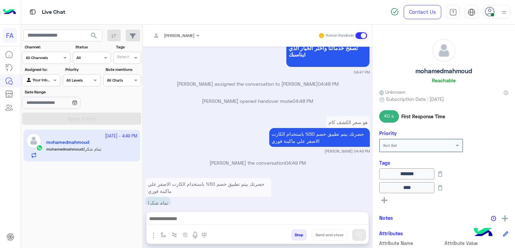
scroll to position [1518, 0]
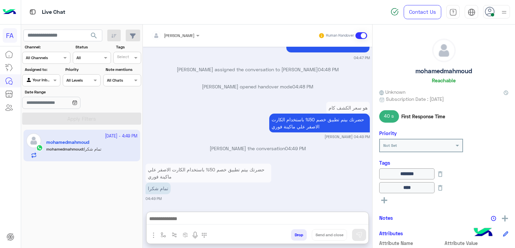
click at [373, 169] on div "mohamedmahmoud Reachable Unknown Subscription Date : [DATE] 40 s First Response…" at bounding box center [444, 134] width 143 height 221
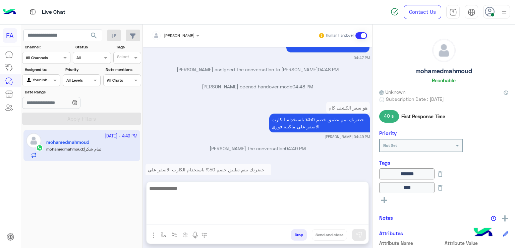
click at [246, 218] on textarea at bounding box center [258, 204] width 222 height 40
paste textarea "**********"
type textarea "**********"
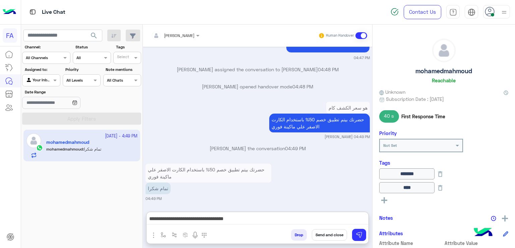
click at [336, 234] on button "Send and close" at bounding box center [329, 234] width 35 height 11
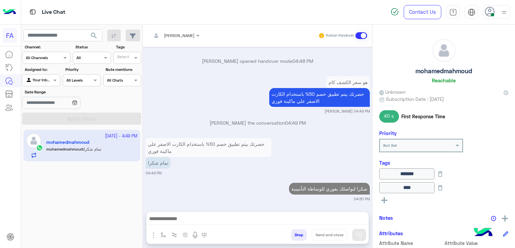
scroll to position [1560, 0]
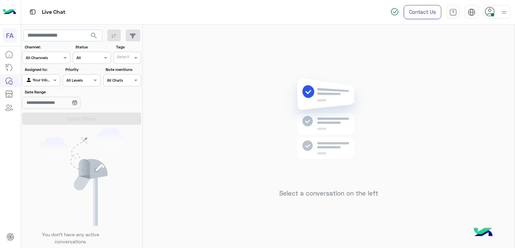
click at [51, 82] on div at bounding box center [40, 79] width 37 height 6
click at [46, 102] on div "Unassigned" at bounding box center [41, 106] width 39 height 13
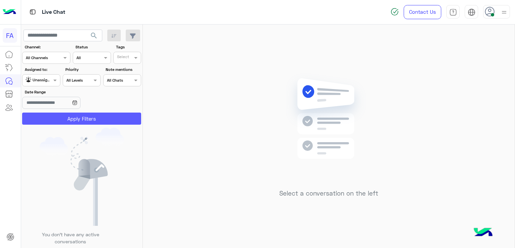
click at [79, 120] on button "Apply Filters" at bounding box center [81, 118] width 119 height 12
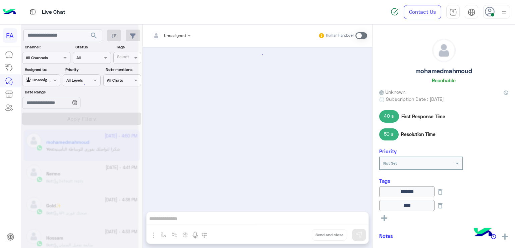
scroll to position [521, 0]
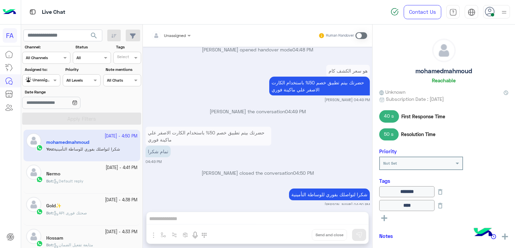
click at [91, 179] on div "Bot : Default reply" at bounding box center [91, 184] width 91 height 12
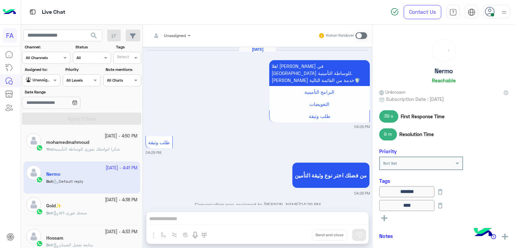
scroll to position [548, 0]
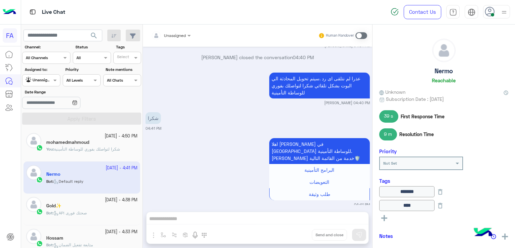
click at [80, 146] on span "شكرا لتواصلك بفوري للوساطة التأمينية" at bounding box center [87, 148] width 66 height 5
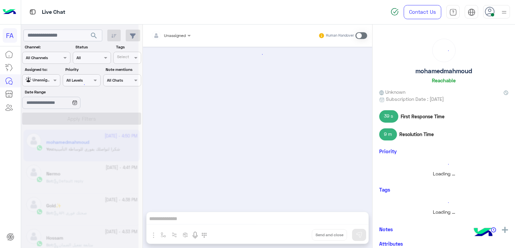
scroll to position [521, 0]
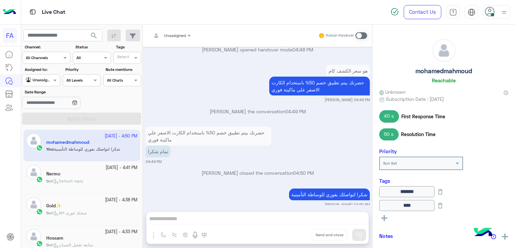
click at [49, 79] on div at bounding box center [40, 79] width 37 height 6
click at [47, 104] on b "Unassigned" at bounding box center [44, 106] width 25 height 6
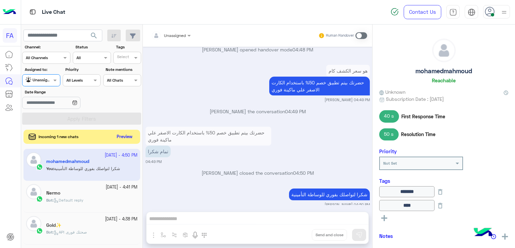
click at [116, 134] on button "Preview" at bounding box center [124, 136] width 21 height 9
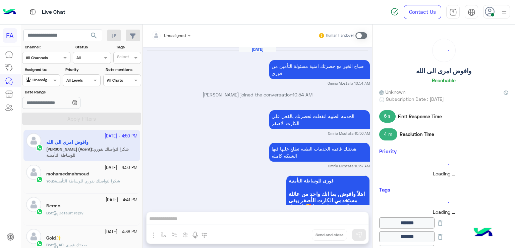
scroll to position [492, 0]
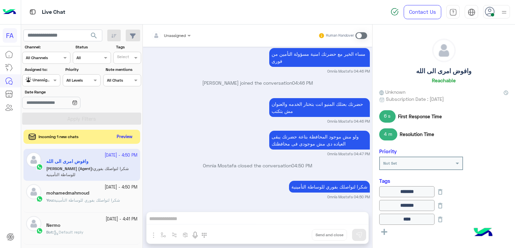
click at [131, 135] on button "Preview" at bounding box center [124, 136] width 21 height 9
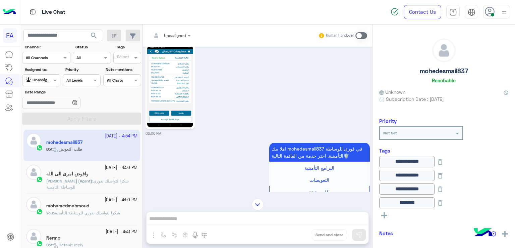
scroll to position [734, 0]
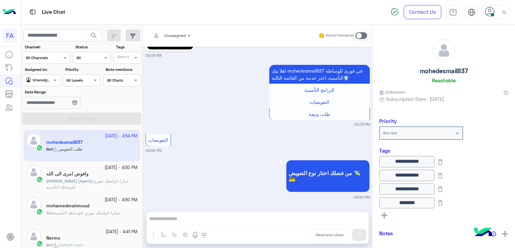
click at [489, 8] on icon at bounding box center [490, 12] width 10 height 10
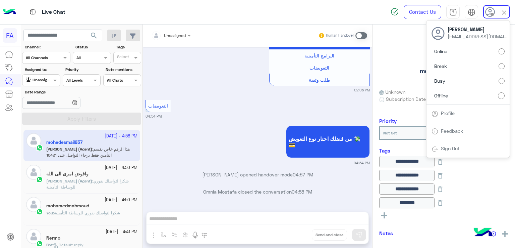
scroll to position [801, 0]
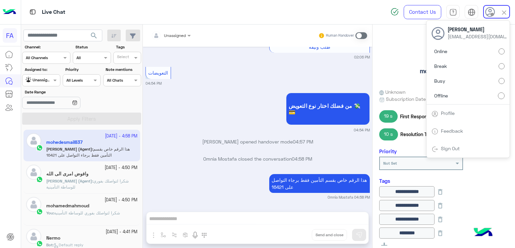
click at [449, 144] on div "Sign Out" at bounding box center [468, 149] width 83 height 18
click at [235, 180] on div "هذا الرقم خاص بقسم التأمين فقط برجاء التواصل على 16421 Omnia Mostafa 04:58 PM" at bounding box center [258, 186] width 224 height 28
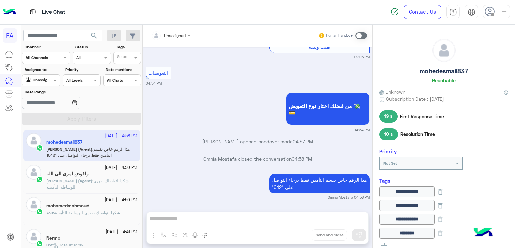
click at [51, 82] on div "Unassigned" at bounding box center [38, 80] width 25 height 7
click at [47, 105] on b "Unassigned" at bounding box center [44, 106] width 25 height 6
click at [53, 81] on span at bounding box center [56, 79] width 8 height 7
click at [45, 93] on div "All" at bounding box center [41, 93] width 39 height 12
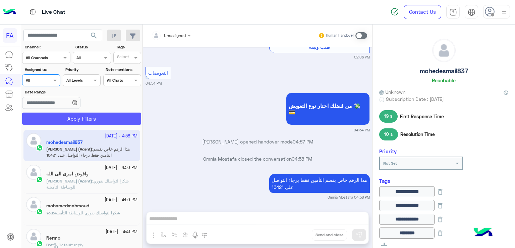
click at [65, 117] on button "Apply Filters" at bounding box center [81, 118] width 119 height 12
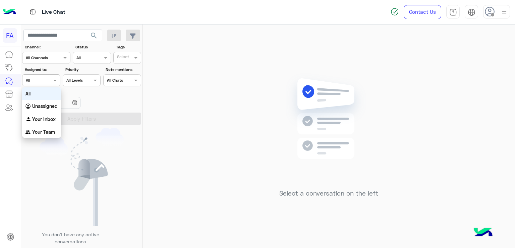
click at [56, 82] on span at bounding box center [56, 79] width 8 height 7
click at [45, 105] on b "Unassigned" at bounding box center [44, 106] width 25 height 6
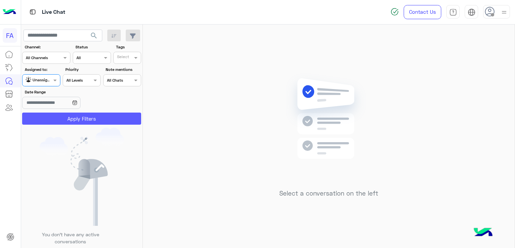
click at [62, 112] on button "Apply Filters" at bounding box center [81, 118] width 119 height 12
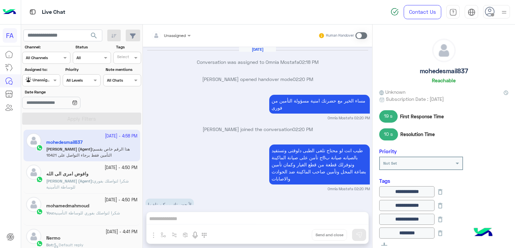
scroll to position [674, 0]
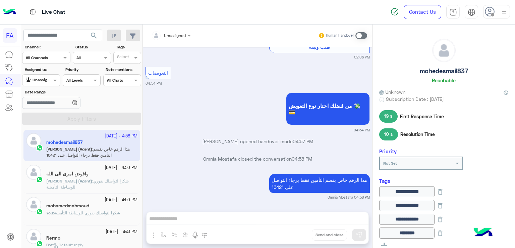
click at [499, 15] on div at bounding box center [496, 11] width 27 height 13
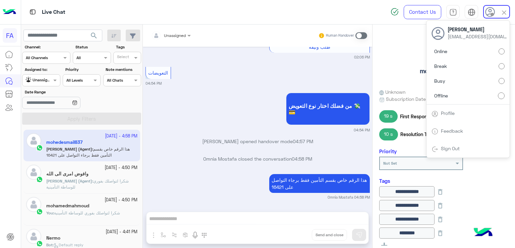
click at [436, 149] on img at bounding box center [435, 149] width 7 height 7
click at [311, 145] on div "[PERSON_NAME] opened handover mode 04:57 PM" at bounding box center [258, 144] width 224 height 12
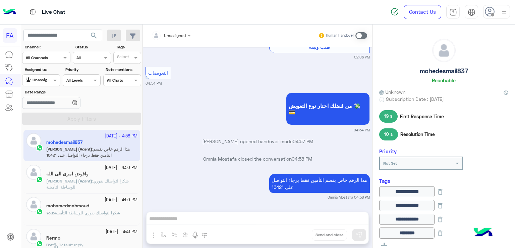
click at [510, 10] on div at bounding box center [496, 11] width 27 height 13
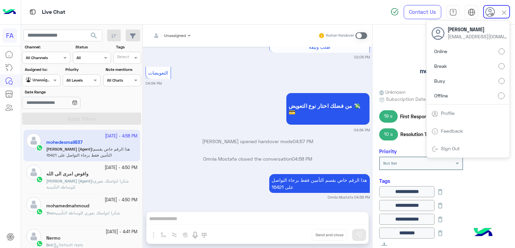
click at [459, 149] on link "Sign Out" at bounding box center [450, 148] width 19 height 6
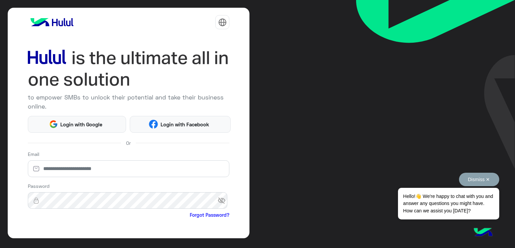
click at [490, 176] on button "Dismiss ✕" at bounding box center [479, 178] width 40 height 13
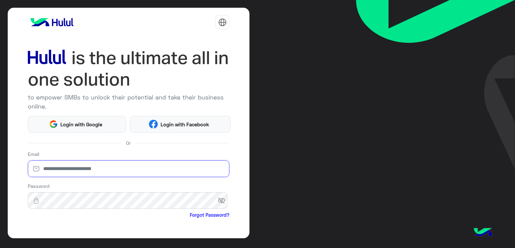
click at [60, 172] on input "email" at bounding box center [129, 168] width 202 height 17
paste input "**********"
type input "**********"
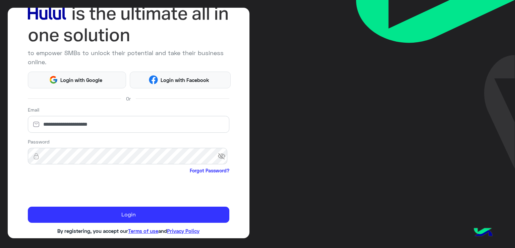
scroll to position [52, 0]
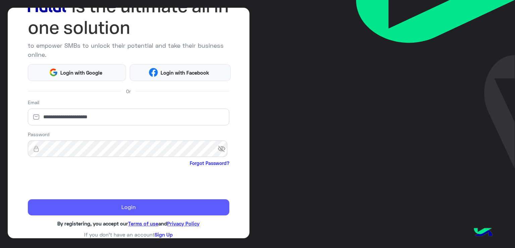
click at [168, 207] on button "Login" at bounding box center [129, 207] width 202 height 16
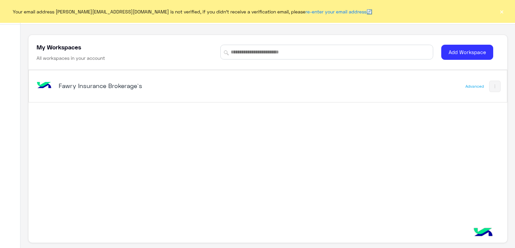
click at [114, 90] on div "Fawry Insurance Brokerage`s" at bounding box center [174, 85] width 279 height 19
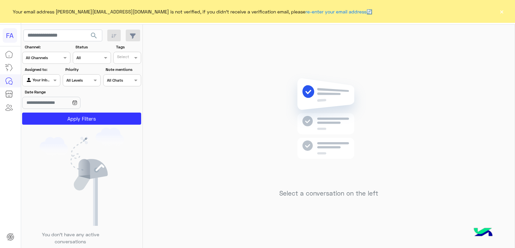
click at [41, 79] on input "text" at bounding box center [33, 79] width 15 height 6
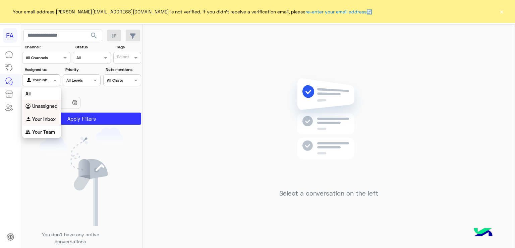
click at [38, 108] on b "Unassigned" at bounding box center [44, 106] width 25 height 6
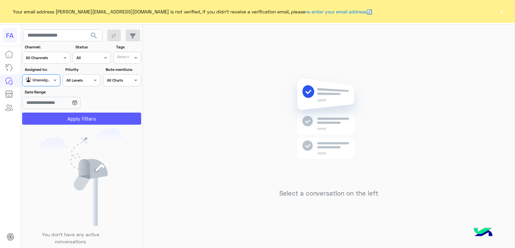
click at [77, 116] on button "Apply Filters" at bounding box center [81, 118] width 119 height 12
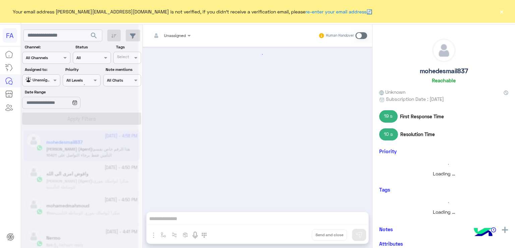
click at [503, 10] on button "×" at bounding box center [502, 11] width 7 height 7
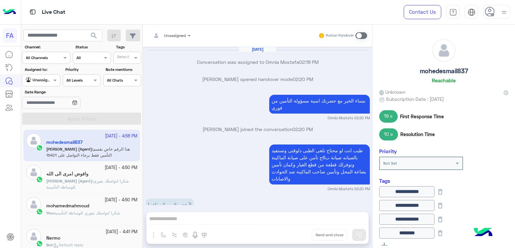
scroll to position [674, 0]
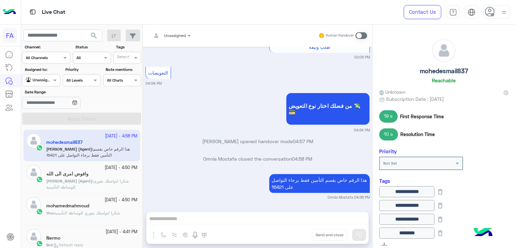
click at [168, 180] on div "هذا الرقم خاص بقسم التأمين فقط برجاء التواصل على 16421 Omnia Mostafa 04:58 PM" at bounding box center [258, 186] width 224 height 28
click at [308, 180] on p "هذا الرقم خاص بقسم التأمين فقط برجاء التواصل على 16421" at bounding box center [319, 183] width 101 height 19
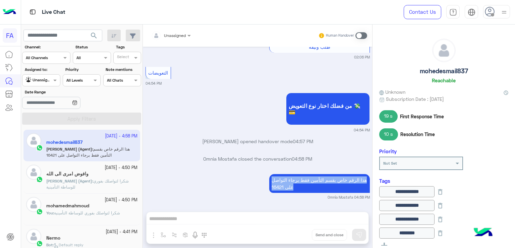
copy app-message "هذا الرقم خاص بقسم التأمين فقط برجاء التواصل على 16421"
click at [490, 10] on icon at bounding box center [490, 12] width 10 height 10
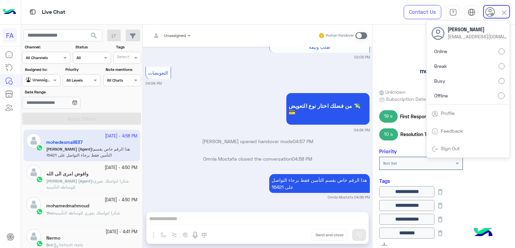
click at [506, 50] on div "Online Break Busy Offline" at bounding box center [468, 74] width 83 height 59
click at [329, 75] on div "التعويضات 04:54 PM" at bounding box center [258, 75] width 224 height 21
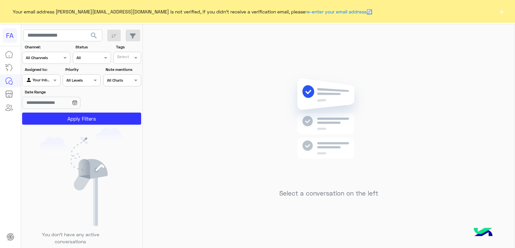
click at [38, 81] on input "text" at bounding box center [33, 79] width 15 height 6
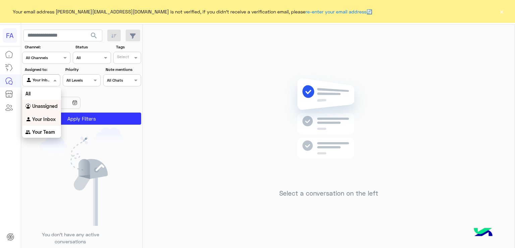
click at [42, 103] on b "Unassigned" at bounding box center [44, 106] width 25 height 6
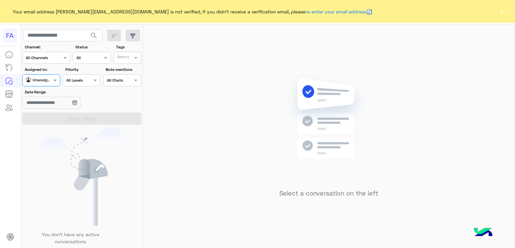
click at [47, 75] on div "Agent Filter Unassigned" at bounding box center [41, 80] width 38 height 12
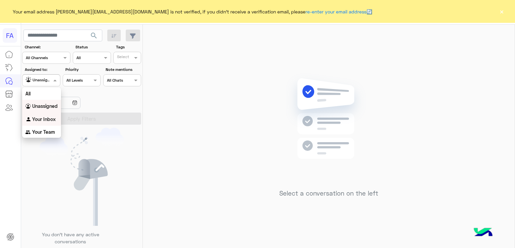
click at [41, 116] on b "Your Inbox" at bounding box center [43, 119] width 23 height 6
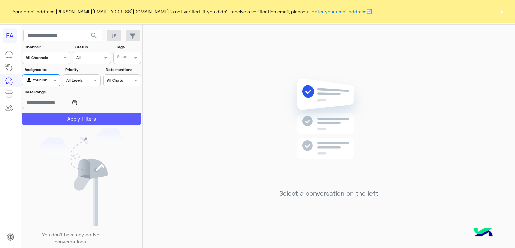
click at [48, 118] on button "Apply Filters" at bounding box center [81, 118] width 119 height 12
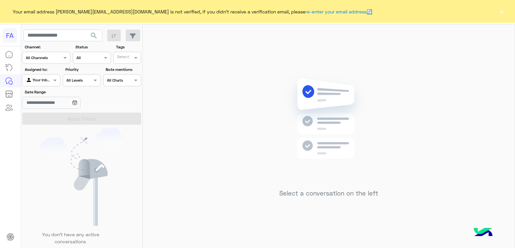
click at [502, 13] on button "×" at bounding box center [502, 11] width 7 height 7
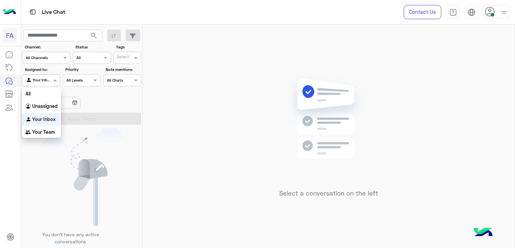
click at [52, 80] on span at bounding box center [56, 79] width 8 height 7
click at [47, 102] on div "Unassigned" at bounding box center [41, 106] width 39 height 13
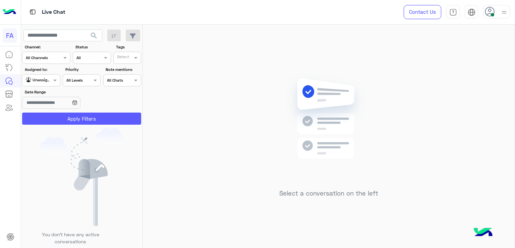
click at [62, 115] on button "Apply Filters" at bounding box center [81, 118] width 119 height 12
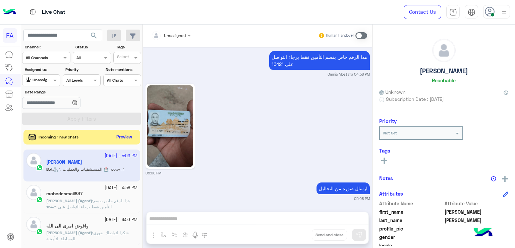
scroll to position [1663, 0]
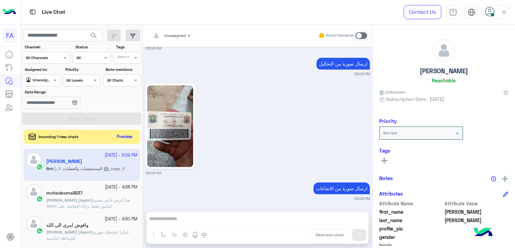
click at [121, 137] on button "Preview" at bounding box center [124, 136] width 21 height 9
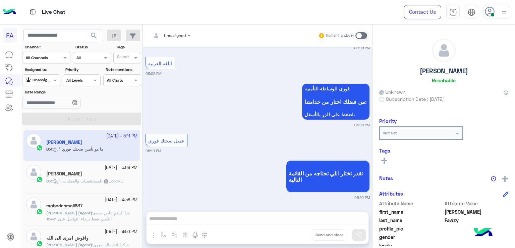
scroll to position [447, 0]
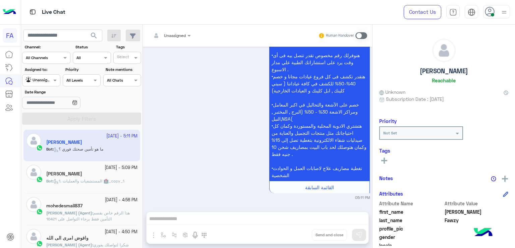
click at [53, 87] on section "Channel: Channel All Channels Status Channel All Tags Select Assigned to: Agent…" at bounding box center [82, 84] width 112 height 81
click at [52, 84] on div "Agent Filter Unassigned" at bounding box center [41, 80] width 38 height 12
click at [42, 121] on b "Your Inbox" at bounding box center [43, 119] width 23 height 6
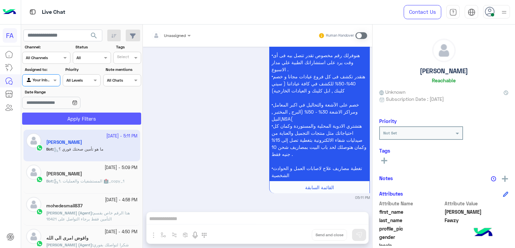
click at [93, 116] on button "Apply Filters" at bounding box center [81, 118] width 119 height 12
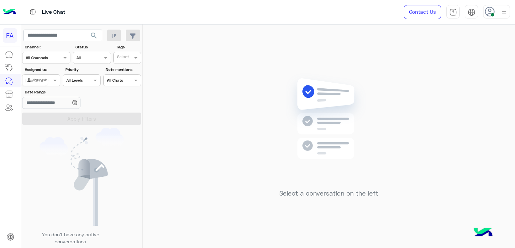
click at [50, 79] on div "Live Chat" at bounding box center [35, 80] width 29 height 11
click at [52, 81] on span at bounding box center [56, 79] width 8 height 7
click at [48, 106] on b "Unassigned" at bounding box center [44, 106] width 25 height 6
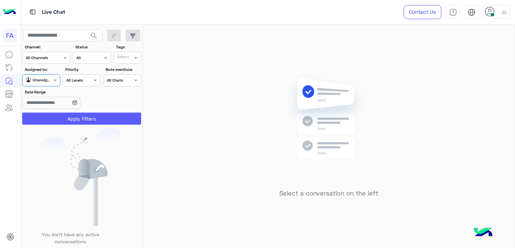
click at [86, 119] on button "Apply Filters" at bounding box center [81, 118] width 119 height 12
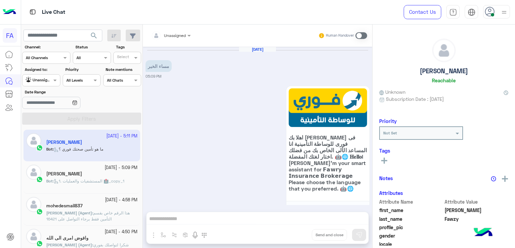
scroll to position [447, 0]
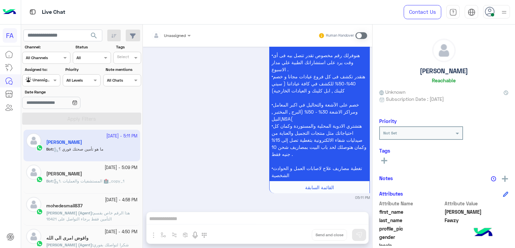
click at [369, 195] on div "Sep 22, 2025 مساء الخير 05:09 PM اهلا بك Michael فى فورى للوساطة التأمينية انا …" at bounding box center [257, 126] width 229 height 158
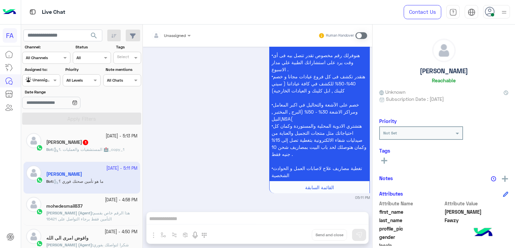
click at [81, 149] on span "1. المستشفيات والعمليات 🏥_copy_1" at bounding box center [89, 149] width 71 height 5
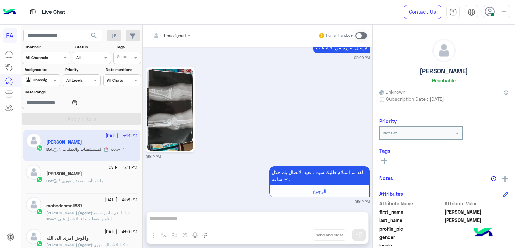
scroll to position [756, 0]
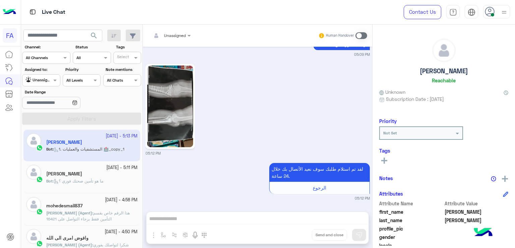
drag, startPoint x: 372, startPoint y: 203, endPoint x: 372, endPoint y: 190, distance: 13.1
click at [372, 190] on mat-drawer-container "Unassigned Human Handover Sep 22, 2025 اريد التحدث الى خدمه العملاء 03:18 PM اه…" at bounding box center [329, 137] width 372 height 226
click at [340, 122] on div "05:12 PM" at bounding box center [258, 109] width 224 height 94
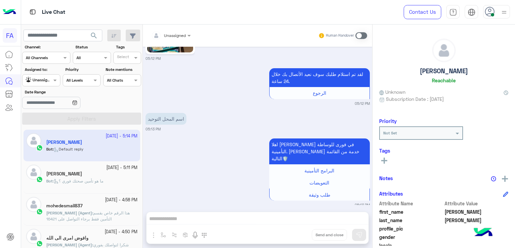
scroll to position [945, 0]
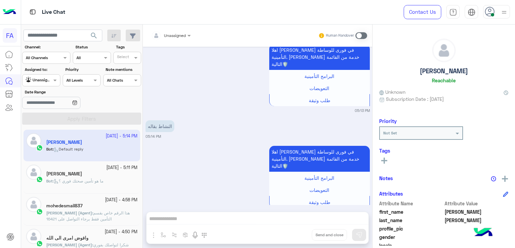
click at [39, 80] on input "text" at bounding box center [33, 79] width 15 height 6
click at [36, 116] on b "Your Inbox" at bounding box center [43, 119] width 23 height 6
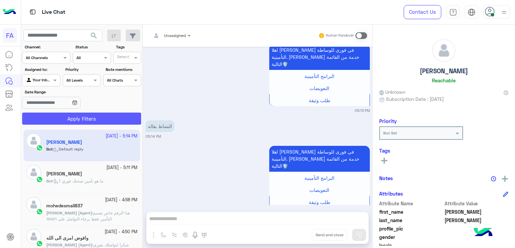
click at [46, 119] on button "Apply Filters" at bounding box center [81, 118] width 119 height 12
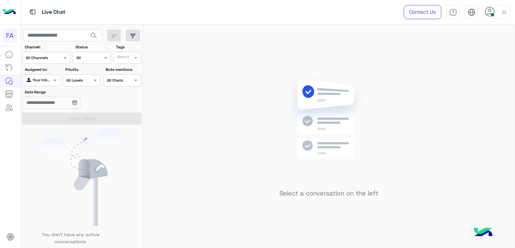
drag, startPoint x: 46, startPoint y: 81, endPoint x: 51, endPoint y: 85, distance: 6.8
click at [46, 81] on div at bounding box center [40, 79] width 37 height 6
click at [51, 111] on div "Unassigned" at bounding box center [41, 106] width 39 height 13
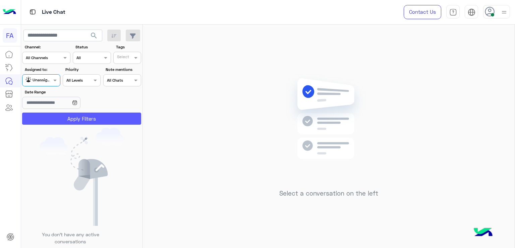
click at [102, 122] on button "Apply Filters" at bounding box center [81, 118] width 119 height 12
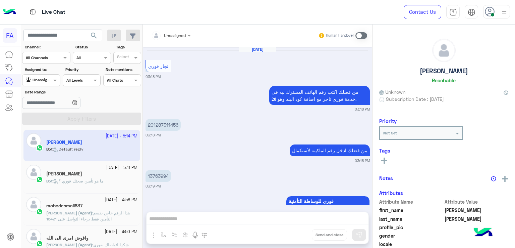
scroll to position [773, 0]
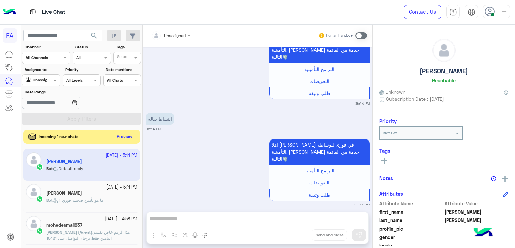
click at [127, 137] on button "Preview" at bounding box center [124, 136] width 21 height 9
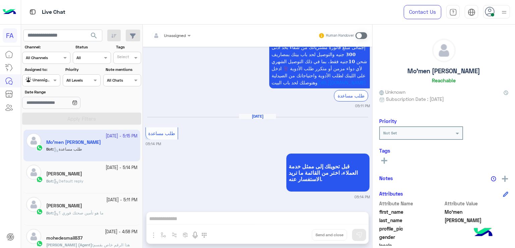
scroll to position [717, 0]
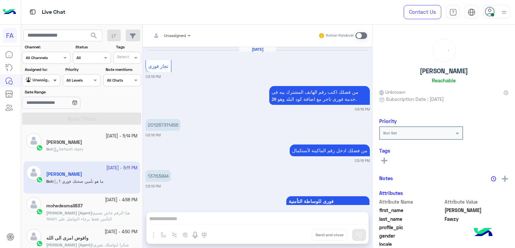
scroll to position [1366, 0]
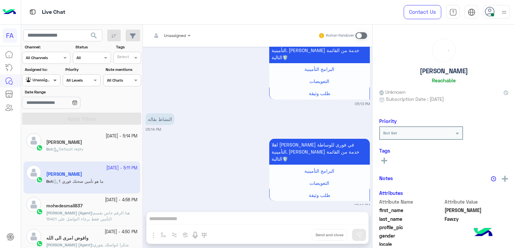
click at [54, 81] on span at bounding box center [56, 79] width 8 height 7
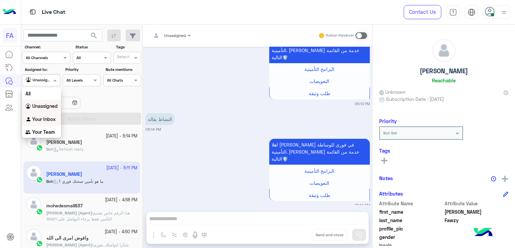
click at [43, 116] on b "Your Inbox" at bounding box center [43, 119] width 23 height 6
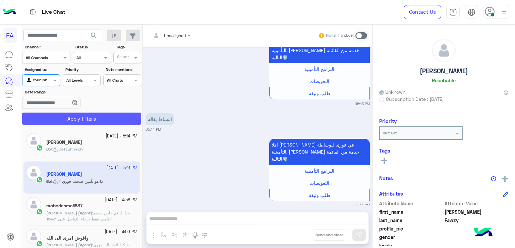
click at [74, 116] on button "Apply Filters" at bounding box center [81, 118] width 119 height 12
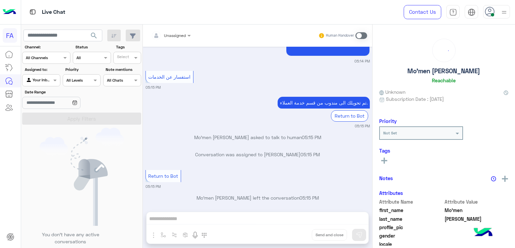
scroll to position [737, 0]
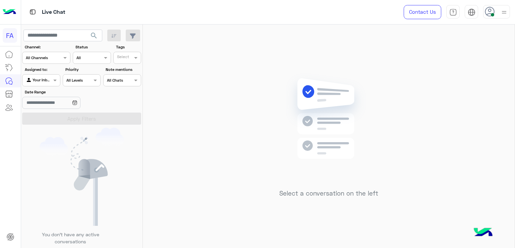
click at [42, 81] on div at bounding box center [40, 79] width 37 height 6
click at [47, 108] on b "Unassigned" at bounding box center [44, 106] width 25 height 6
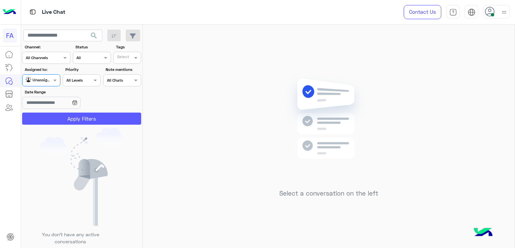
click at [97, 120] on button "Apply Filters" at bounding box center [81, 118] width 119 height 12
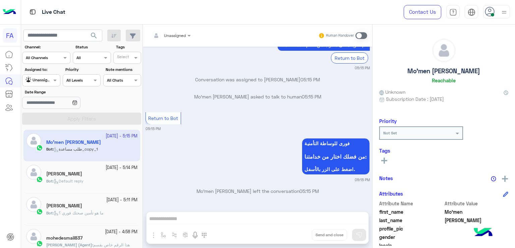
scroll to position [708, 0]
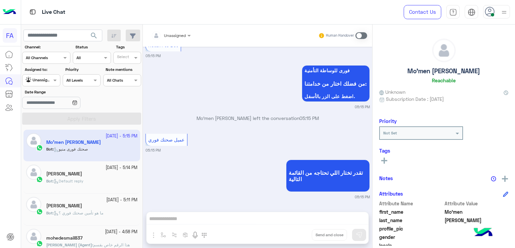
click at [46, 82] on div at bounding box center [40, 79] width 37 height 6
click at [51, 117] on b "Your Inbox" at bounding box center [43, 119] width 23 height 6
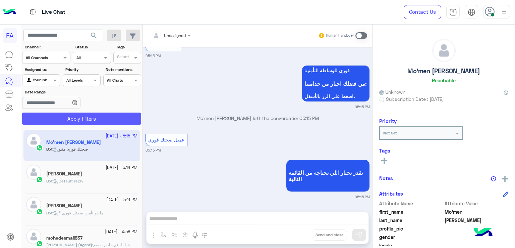
click at [72, 118] on button "Apply Filters" at bounding box center [81, 118] width 119 height 12
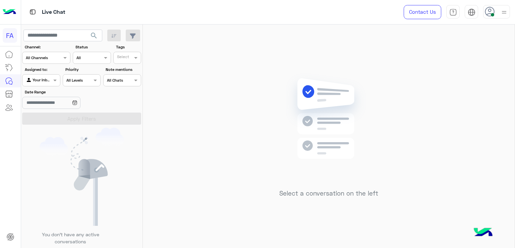
click at [51, 85] on div "Agent Filter Your Inbox" at bounding box center [41, 80] width 38 height 12
click at [51, 107] on b "Unassigned" at bounding box center [44, 106] width 25 height 6
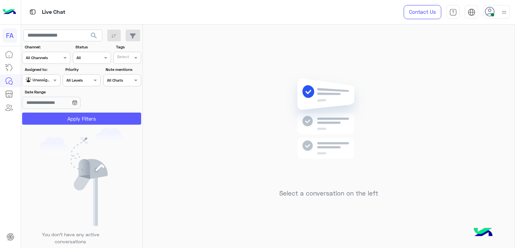
click at [102, 117] on button "Apply Filters" at bounding box center [81, 118] width 119 height 12
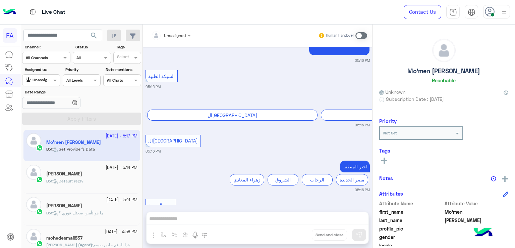
scroll to position [707, 0]
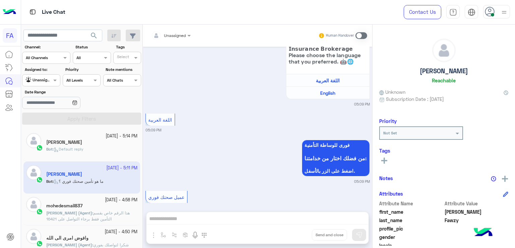
scroll to position [1366, 0]
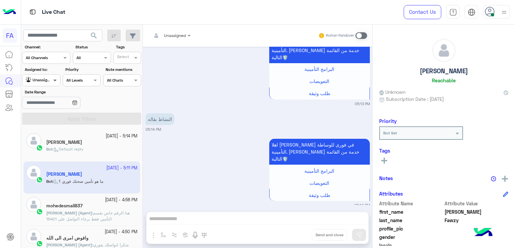
click at [54, 81] on span at bounding box center [56, 79] width 8 height 7
click at [43, 120] on b "Your Inbox" at bounding box center [43, 119] width 23 height 6
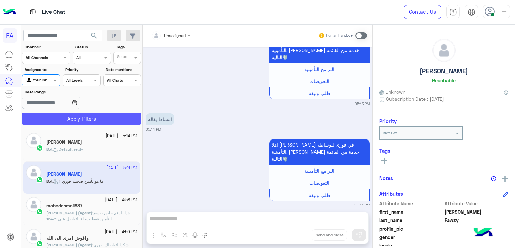
click at [54, 120] on button "Apply Filters" at bounding box center [81, 118] width 119 height 12
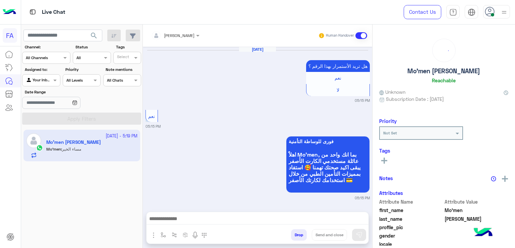
scroll to position [547, 0]
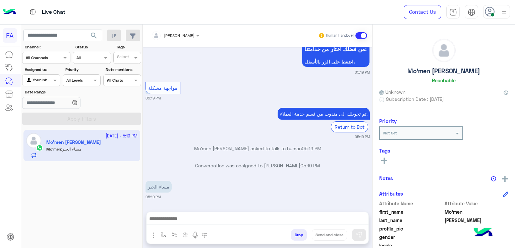
click at [372, 200] on mat-drawer "Mo'men Abdelaziz Reachable Unknown Subscription Date : 07/06/2025 Priority Not …" at bounding box center [443, 137] width 143 height 226
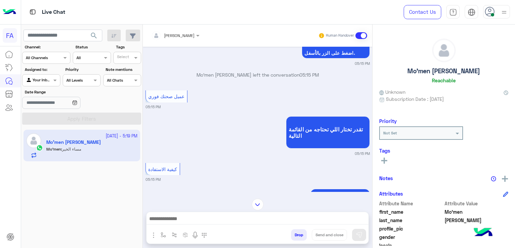
scroll to position [541, 0]
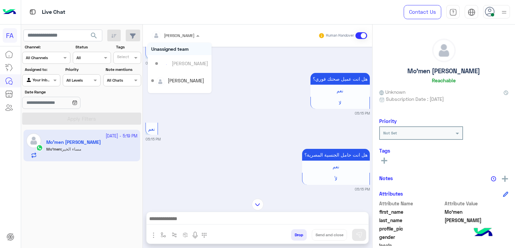
click at [184, 35] on div at bounding box center [175, 34] width 55 height 6
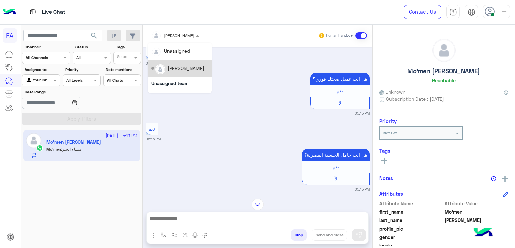
click at [182, 68] on div "[PERSON_NAME]" at bounding box center [186, 67] width 37 height 7
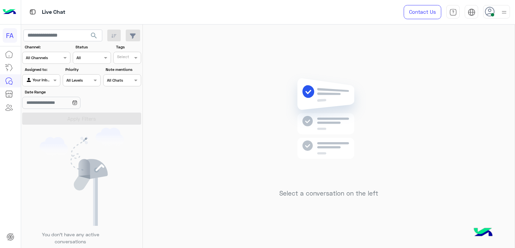
click at [46, 78] on div at bounding box center [40, 79] width 37 height 6
click at [44, 105] on b "Unassigned" at bounding box center [44, 106] width 25 height 6
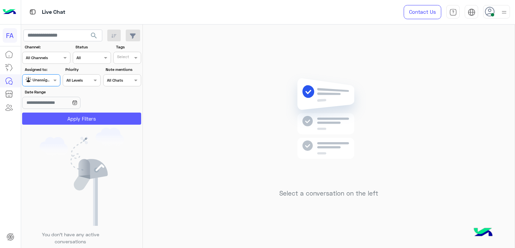
click at [66, 116] on button "Apply Filters" at bounding box center [81, 118] width 119 height 12
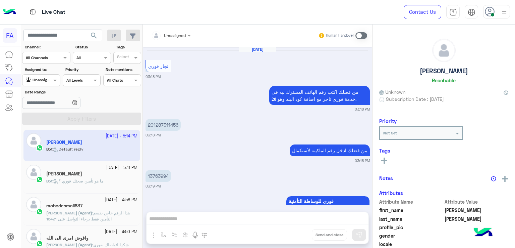
scroll to position [773, 0]
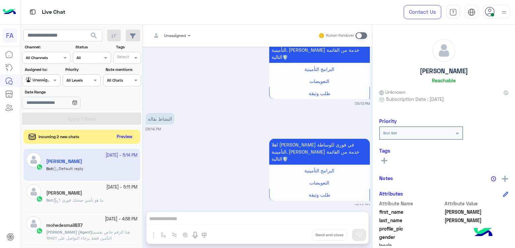
click at [129, 139] on button "Preview" at bounding box center [124, 136] width 21 height 9
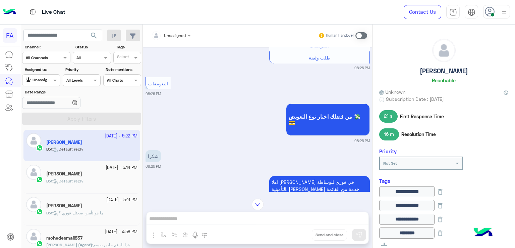
scroll to position [347, 0]
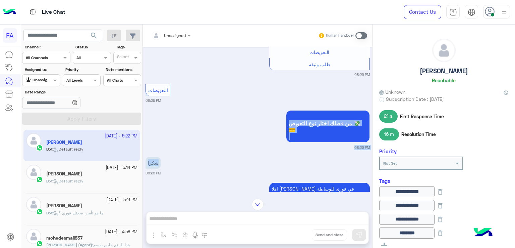
drag, startPoint x: 369, startPoint y: 137, endPoint x: 372, endPoint y: 154, distance: 16.7
click at [372, 154] on div "Aug 13, 2025 تجار فورى 08:24 PM من فضلك اكتب رقم الهاتف المشترك بيه فى خدمة فور…" at bounding box center [257, 119] width 229 height 145
drag, startPoint x: 235, startPoint y: 136, endPoint x: 247, endPoint y: 129, distance: 14.1
click at [235, 136] on div "من فضلك اختار نوع التعويض 💸💳 08:26 PM" at bounding box center [258, 129] width 224 height 42
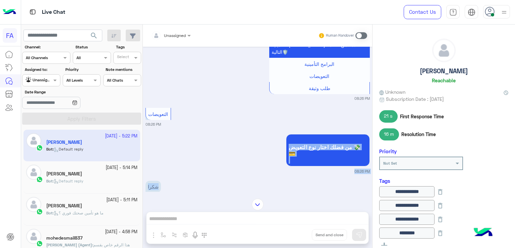
scroll to position [319, 0]
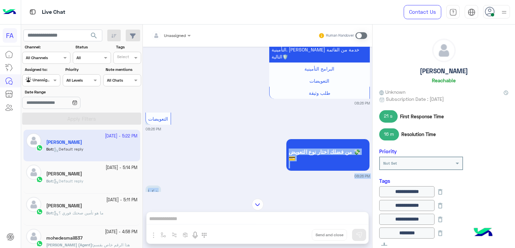
drag, startPoint x: 372, startPoint y: 111, endPoint x: 371, endPoint y: 84, distance: 27.2
click at [371, 84] on mat-drawer-container "Unassigned Human Handover Aug 13, 2025 تجار فورى 08:24 PM من فضلك اكتب رقم الها…" at bounding box center [329, 137] width 372 height 226
click at [345, 139] on p "من فضلك اختار نوع التعويض 💸💳" at bounding box center [328, 155] width 84 height 32
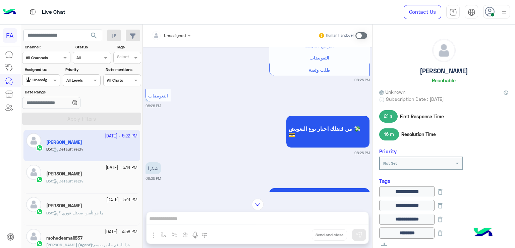
scroll to position [352, 0]
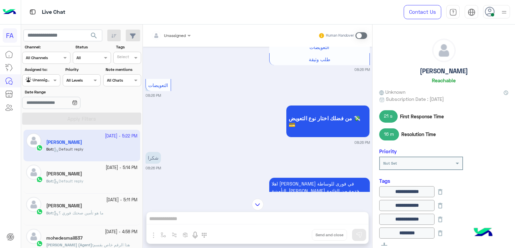
click at [370, 122] on div "Aug 13, 2025 تجار فورى 08:24 PM من فضلك اكتب رقم الهاتف المشترك بيه فى خدمة فور…" at bounding box center [257, 119] width 229 height 145
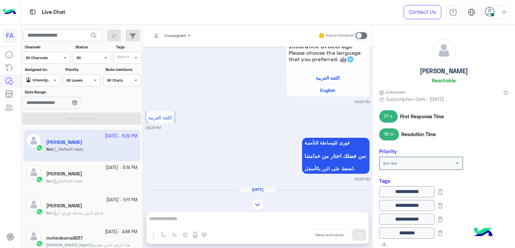
scroll to position [2134, 0]
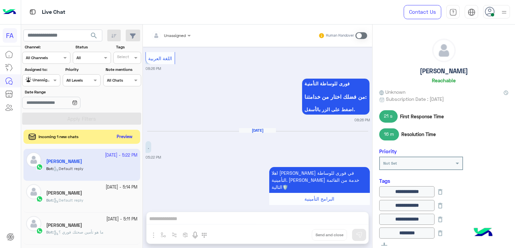
click at [121, 135] on button "Preview" at bounding box center [124, 136] width 21 height 9
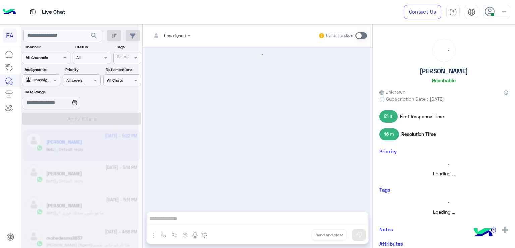
scroll to position [749, 0]
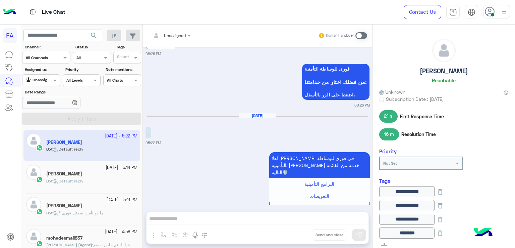
click at [49, 78] on div at bounding box center [40, 79] width 37 height 6
click at [36, 119] on b "Your Inbox" at bounding box center [43, 119] width 23 height 6
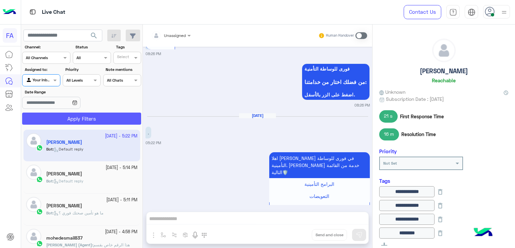
click at [116, 118] on button "Apply Filters" at bounding box center [81, 118] width 119 height 12
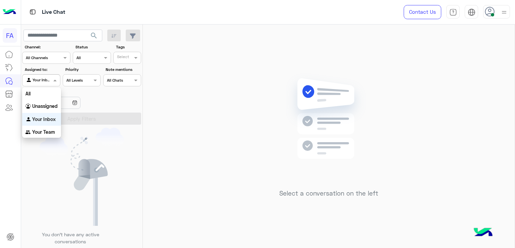
click at [50, 78] on div at bounding box center [40, 79] width 37 height 6
click at [42, 107] on b "Unassigned" at bounding box center [44, 106] width 25 height 6
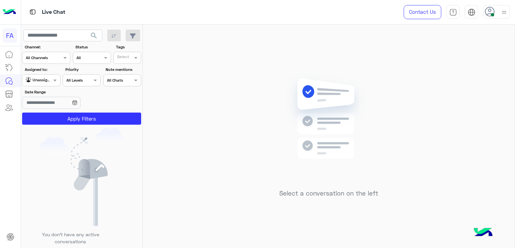
click at [65, 124] on div "Apply Filters" at bounding box center [82, 118] width 122 height 12
click at [68, 119] on button "Apply Filters" at bounding box center [81, 118] width 119 height 12
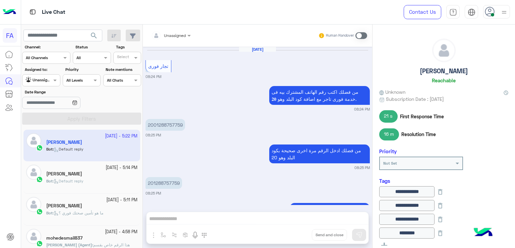
scroll to position [749, 0]
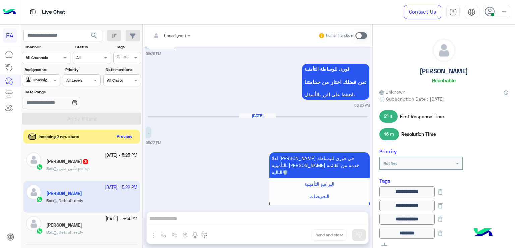
click at [124, 135] on button "Preview" at bounding box center [124, 136] width 21 height 9
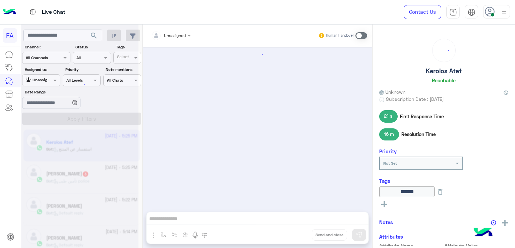
scroll to position [443, 0]
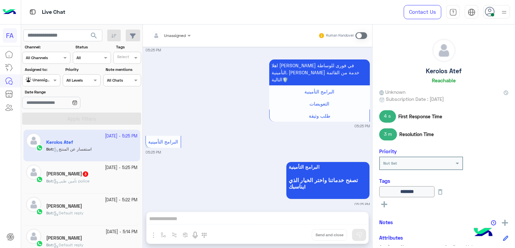
click at [96, 172] on div "Michael Fawzy 3" at bounding box center [91, 174] width 91 height 7
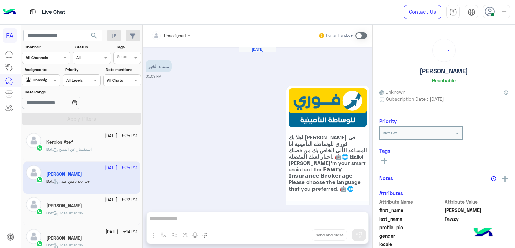
scroll to position [668, 0]
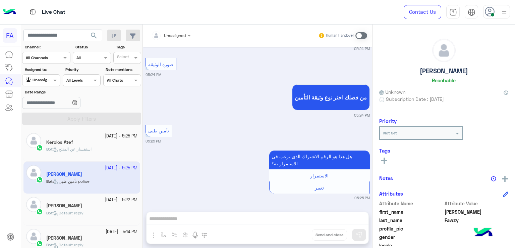
click at [62, 82] on div "Priority All Levels All Levels" at bounding box center [81, 76] width 41 height 20
click at [55, 81] on span at bounding box center [56, 79] width 8 height 7
click at [32, 117] on b "Your Inbox" at bounding box center [43, 119] width 23 height 6
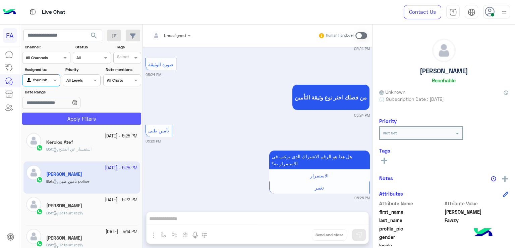
click at [30, 112] on button "Apply Filters" at bounding box center [81, 118] width 119 height 12
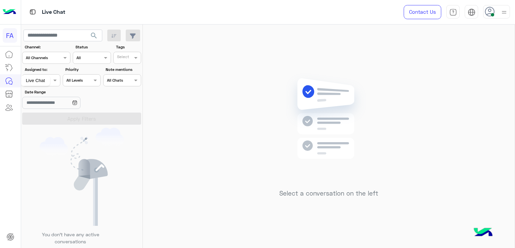
click at [49, 82] on div "Live Chat" at bounding box center [35, 80] width 29 height 11
click at [52, 80] on span at bounding box center [56, 79] width 8 height 7
click at [54, 109] on div "Unassigned" at bounding box center [41, 106] width 39 height 13
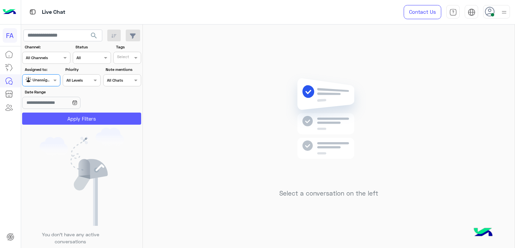
click at [72, 119] on button "Apply Filters" at bounding box center [81, 118] width 119 height 12
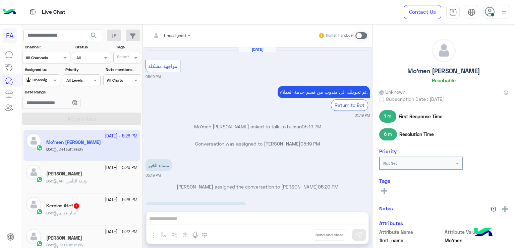
scroll to position [452, 0]
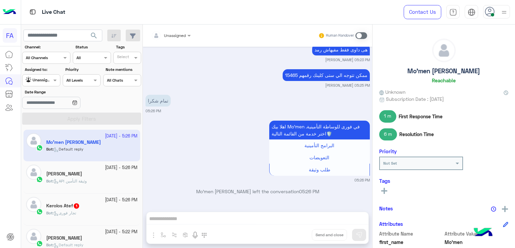
click at [75, 204] on span "1" at bounding box center [76, 205] width 7 height 6
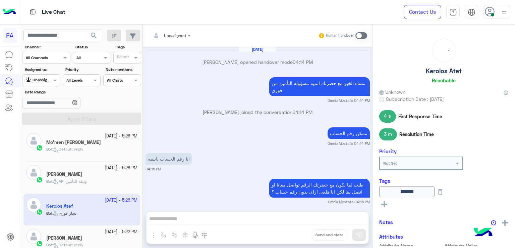
scroll to position [451, 0]
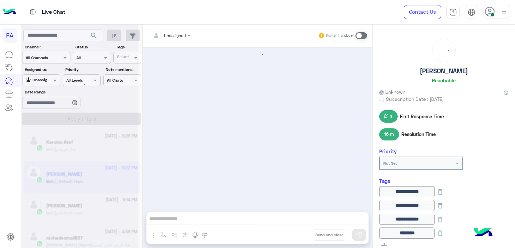
scroll to position [749, 0]
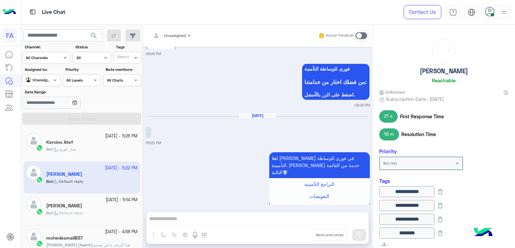
click at [49, 81] on div at bounding box center [40, 79] width 37 height 6
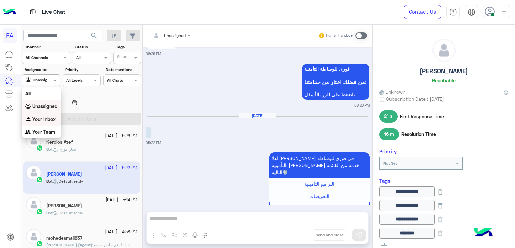
click at [44, 118] on b "Your Inbox" at bounding box center [43, 119] width 23 height 6
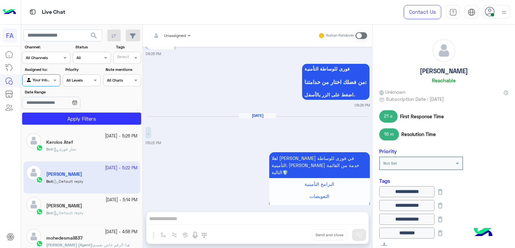
click at [62, 141] on h5 "Kerolos Atef" at bounding box center [59, 142] width 27 height 6
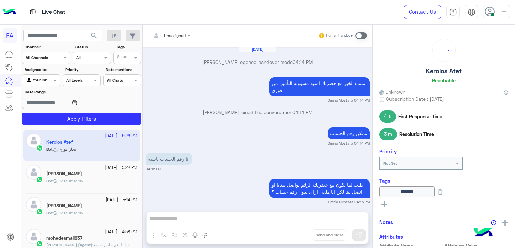
scroll to position [451, 0]
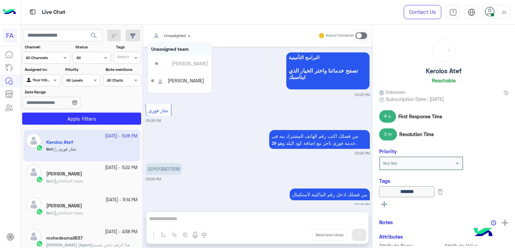
click at [177, 33] on div at bounding box center [171, 34] width 46 height 6
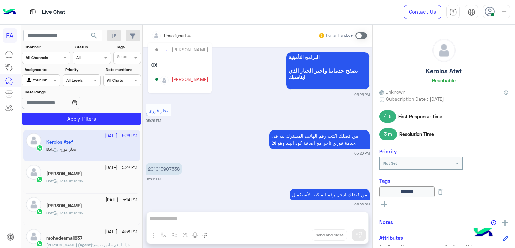
scroll to position [60, 0]
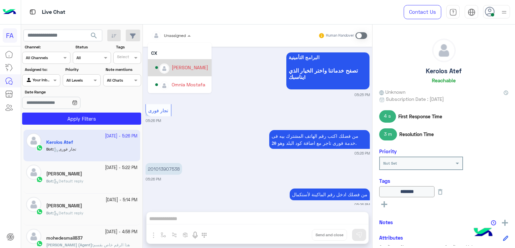
click at [192, 71] on div "[PERSON_NAME]" at bounding box center [181, 68] width 53 height 12
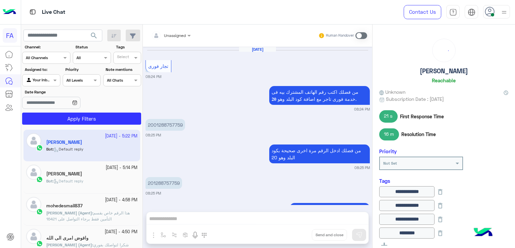
scroll to position [749, 0]
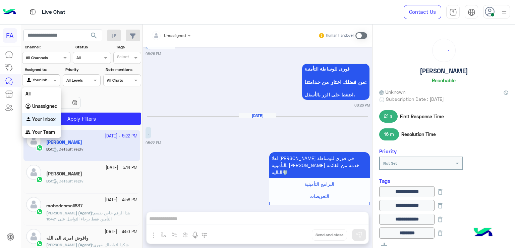
click at [40, 83] on div "Your Inbox" at bounding box center [38, 80] width 25 height 7
click at [43, 115] on div "Your Inbox" at bounding box center [41, 119] width 39 height 13
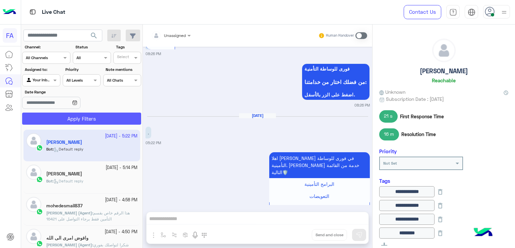
click at [68, 117] on button "Apply Filters" at bounding box center [81, 118] width 119 height 12
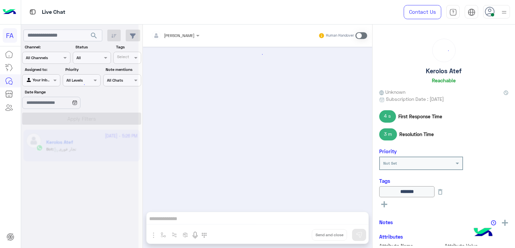
scroll to position [451, 0]
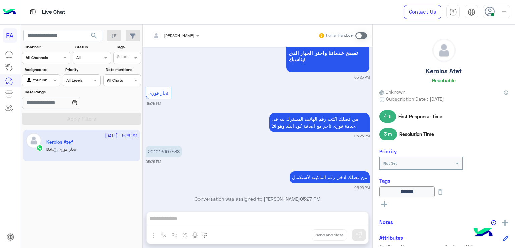
click at [209, 218] on div "Amira khalid Human Handover Sep 21, 2025 مساء الخير مع حضرتك امنية مسؤولة التأم…" at bounding box center [257, 137] width 229 height 226
click at [362, 34] on span at bounding box center [362, 35] width 12 height 7
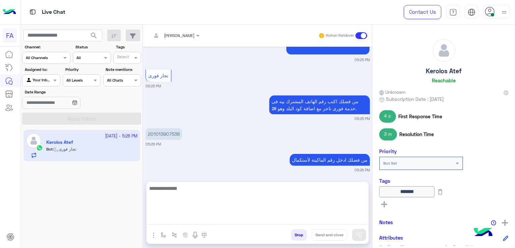
click at [301, 217] on textarea at bounding box center [258, 204] width 222 height 40
paste textarea "**********"
type textarea "**********"
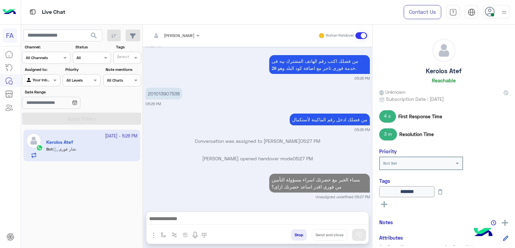
click at [452, 70] on h5 "Kerolos Atef" at bounding box center [444, 71] width 36 height 8
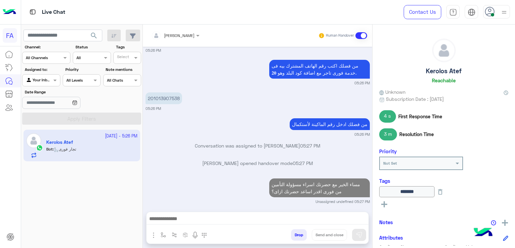
click at [452, 70] on h5 "Kerolos Atef" at bounding box center [444, 71] width 36 height 8
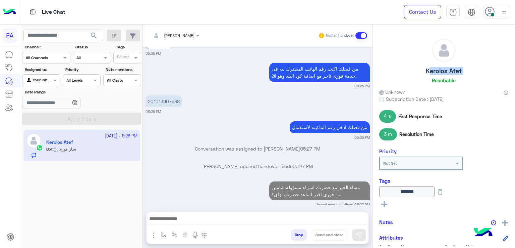
click at [452, 70] on h5 "Kerolos Atef" at bounding box center [444, 71] width 36 height 8
copy h5 "Kerolos Atef"
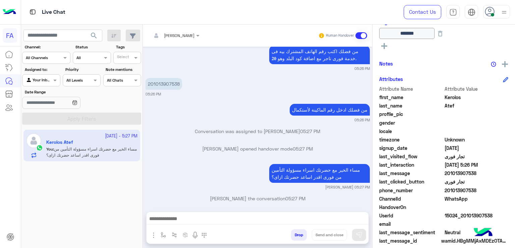
scroll to position [147, 0]
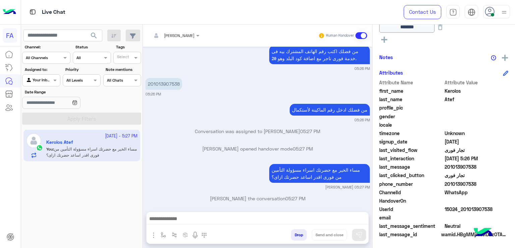
drag, startPoint x: 474, startPoint y: 166, endPoint x: 446, endPoint y: 167, distance: 28.6
click at [446, 167] on span "201013907538" at bounding box center [477, 166] width 64 height 7
copy span "01013907538"
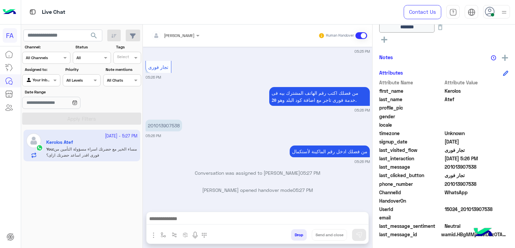
scroll to position [2059, 0]
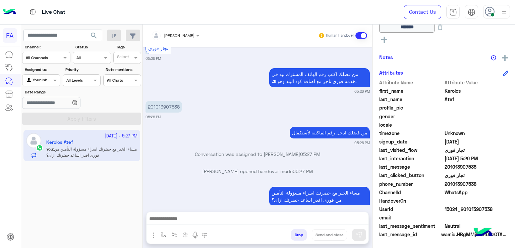
click at [218, 185] on div "مساء الخير مع حضرتك اسراء مسؤولة التأمين من فورى اقدر اساعد حضرتك ازاى؟ Amira k…" at bounding box center [258, 199] width 224 height 28
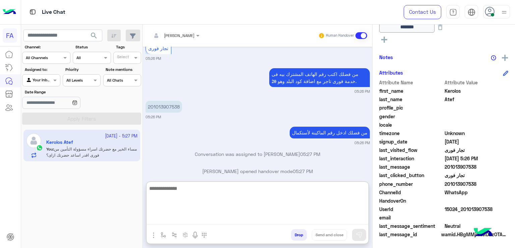
click at [234, 218] on textarea at bounding box center [258, 204] width 222 height 40
paste textarea "**********"
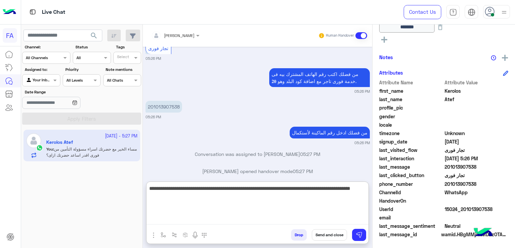
click at [323, 188] on textarea "**********" at bounding box center [258, 204] width 222 height 40
type textarea "**********"
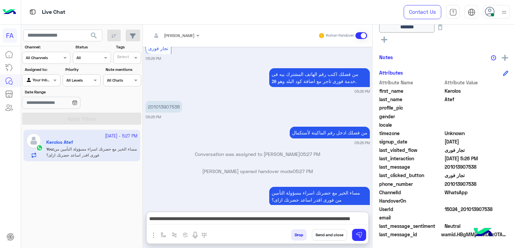
click at [330, 234] on button "Send and close" at bounding box center [329, 234] width 35 height 11
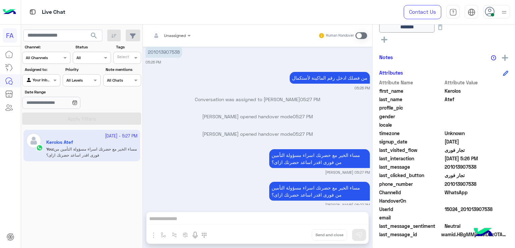
scroll to position [2183, 0]
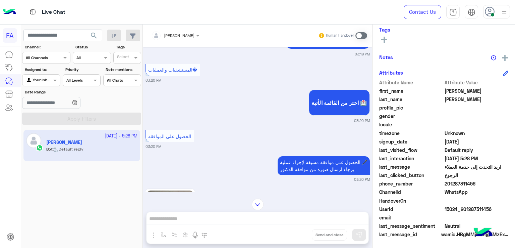
scroll to position [768, 0]
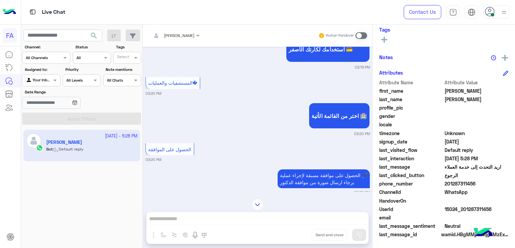
click at [257, 203] on img at bounding box center [258, 204] width 12 height 12
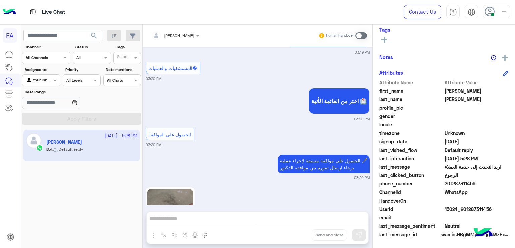
scroll to position [1549, 0]
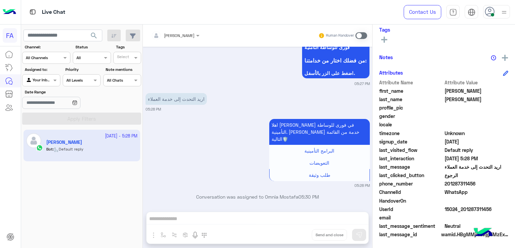
click at [373, 199] on div "Mahmoud Ahmed Reachable Unknown Subscription Date : 09/22/2025 Priority Not Set…" at bounding box center [444, 134] width 143 height 221
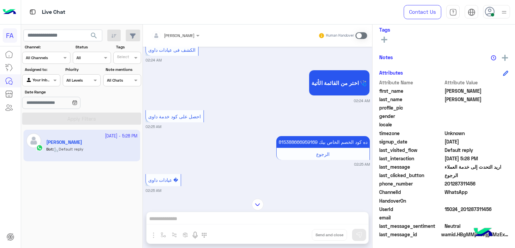
scroll to position [799, 0]
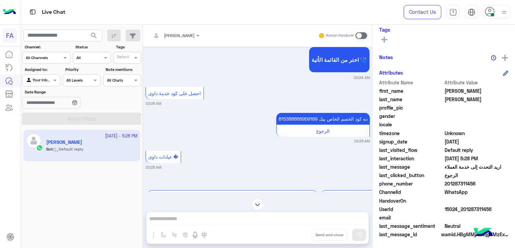
click at [297, 123] on p "815388666959169 ده كود الخصم الخاص بيك" at bounding box center [323, 119] width 94 height 12
click at [372, 89] on mat-drawer "Mahmoud Ahmed Reachable Unknown Subscription Date : 09/22/2025 Priority Not Set…" at bounding box center [443, 137] width 143 height 226
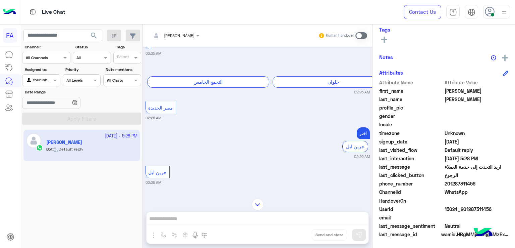
scroll to position [1046, 0]
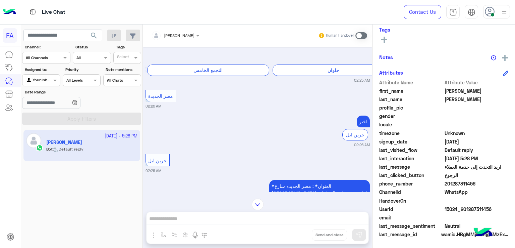
drag, startPoint x: 475, startPoint y: 180, endPoint x: 446, endPoint y: 185, distance: 30.3
click at [446, 185] on span "201287311456" at bounding box center [477, 183] width 64 height 7
copy span "01287311456"
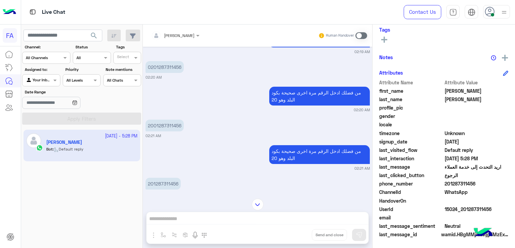
scroll to position [69, 0]
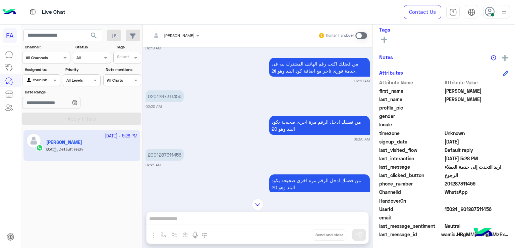
click at [173, 154] on p "2001287311456" at bounding box center [165, 155] width 38 height 12
copy p "2001287311456"
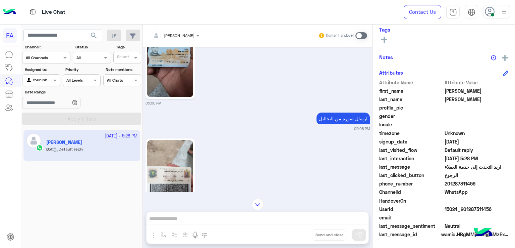
scroll to position [2317, 0]
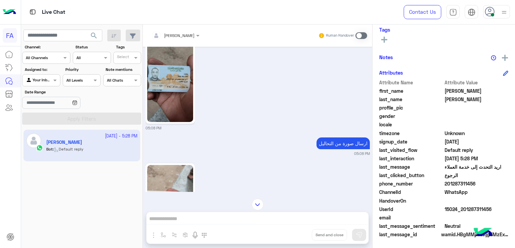
drag, startPoint x: 367, startPoint y: 156, endPoint x: 370, endPoint y: 149, distance: 8.3
click at [368, 152] on div "Sep 22, 2025 اختر من القائمة التالية: 02:19 AM كيفية الاستفادة من 02:19 AM من ف…" at bounding box center [257, 119] width 229 height 145
click at [370, 158] on div "Sep 22, 2025 اختر من القائمة التالية: 02:19 AM كيفية الاستفادة من 02:19 AM من ف…" at bounding box center [257, 119] width 229 height 145
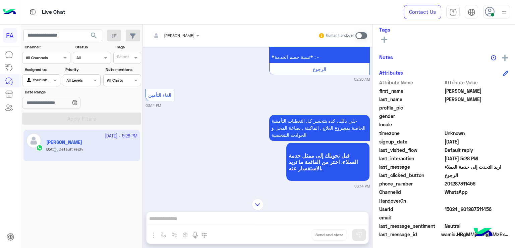
scroll to position [1046, 0]
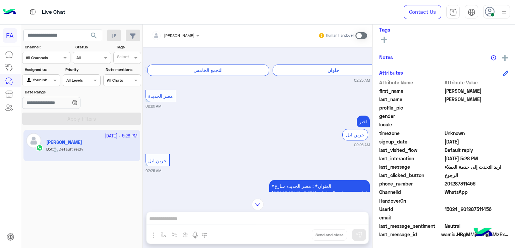
click at [370, 99] on div "Sep 22, 2025 اختر من القائمة التالية: 02:19 AM كيفية الاستفادة من 02:19 AM من ف…" at bounding box center [257, 119] width 229 height 145
click at [373, 99] on div "Mahmoud Ahmed Reachable Unknown Subscription Date : 09/22/2025 Priority Not Set…" at bounding box center [444, 134] width 143 height 221
click at [212, 222] on div "Amira khalid Human Handover Sep 22, 2025 اختر من القائمة التالية: 02:19 AM كيفي…" at bounding box center [257, 137] width 229 height 226
click at [262, 206] on img at bounding box center [258, 204] width 12 height 12
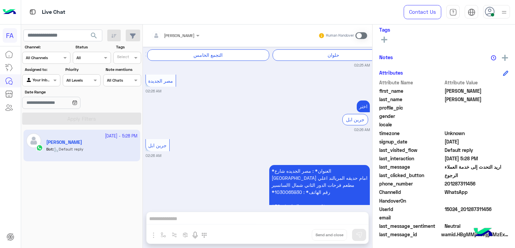
scroll to position [2948, 0]
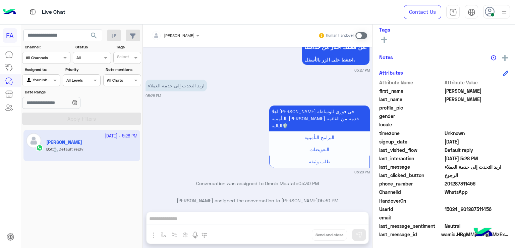
click at [360, 33] on span at bounding box center [362, 35] width 12 height 7
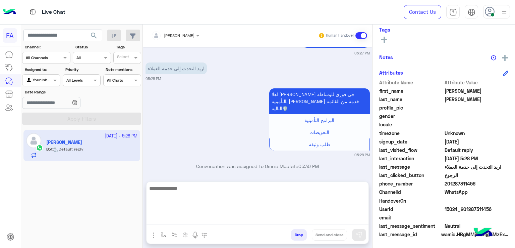
click at [279, 214] on textarea at bounding box center [258, 204] width 222 height 40
paste textarea "**********"
type textarea "**********"
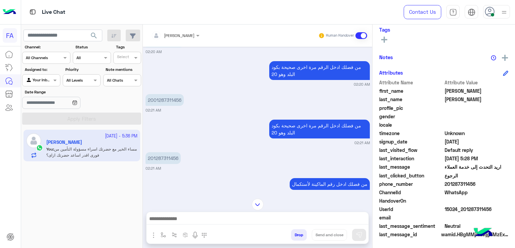
scroll to position [41, 0]
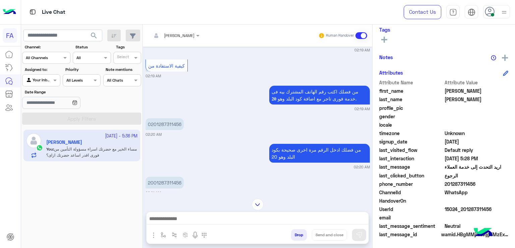
drag, startPoint x: 372, startPoint y: 51, endPoint x: 373, endPoint y: 47, distance: 3.4
click at [373, 47] on mat-drawer "Mahmoud Ahmed Reachable Unknown Subscription Date : 09/22/2025 3 s First Respon…" at bounding box center [443, 137] width 143 height 226
click at [371, 51] on div "Sep 22, 2025 اختر من القائمة التالية: 02:19 AM كيفية الاستفادة من 02:19 AM من ف…" at bounding box center [257, 119] width 229 height 145
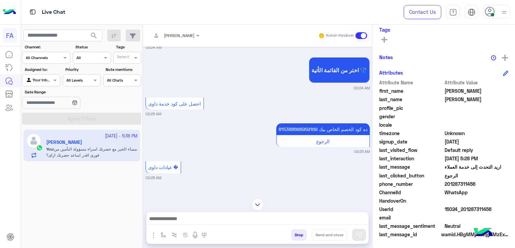
scroll to position [812, 0]
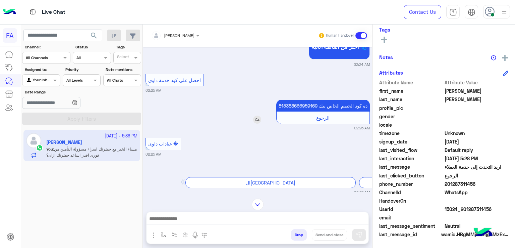
click at [302, 108] on p "815388666959169 ده كود الخصم الخاص بيك" at bounding box center [323, 106] width 94 height 12
copy p "815388666959169"
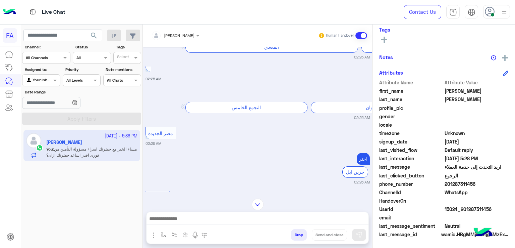
scroll to position [1036, 0]
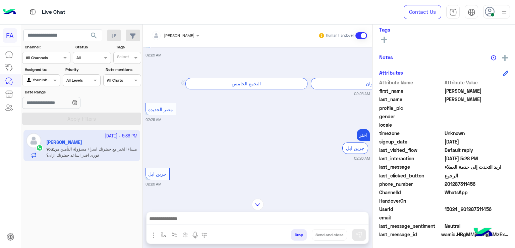
click at [256, 201] on img at bounding box center [258, 204] width 12 height 12
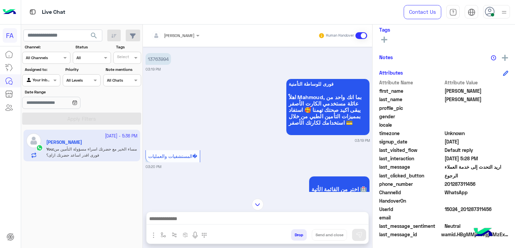
scroll to position [2005, 0]
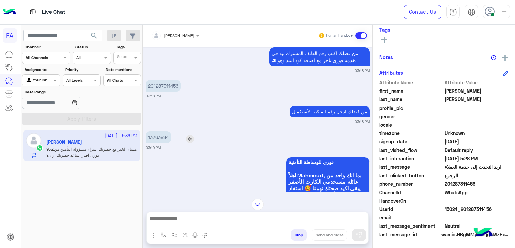
click at [162, 141] on p "13763994" at bounding box center [158, 137] width 25 height 12
copy p "13763994"
drag, startPoint x: 179, startPoint y: 90, endPoint x: 153, endPoint y: 94, distance: 26.3
click at [153, 92] on p "201287311456" at bounding box center [163, 86] width 35 height 12
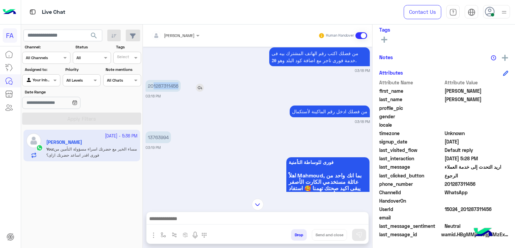
copy p "1287311456"
click at [254, 202] on img at bounding box center [258, 204] width 12 height 12
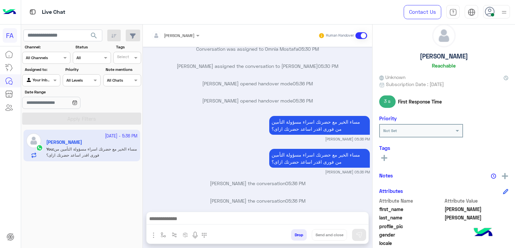
scroll to position [0, 0]
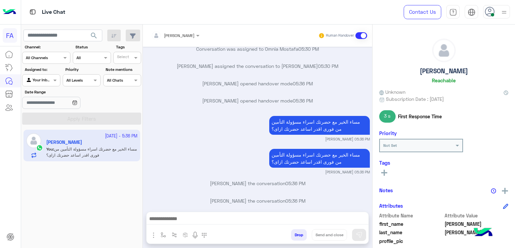
click at [443, 69] on h5 "[PERSON_NAME]" at bounding box center [444, 71] width 48 height 8
copy h5 "[PERSON_NAME]"
drag, startPoint x: 195, startPoint y: 120, endPoint x: 235, endPoint y: 260, distance: 146.2
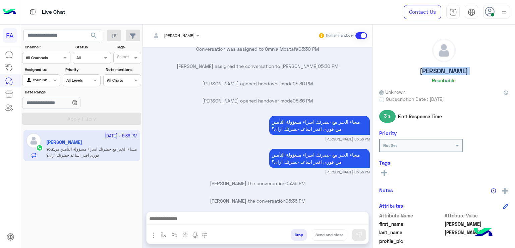
click at [235, 247] on html "FA Live Chat Contact Us Help Center عربي English search Channel: Channel All Ch…" at bounding box center [257, 124] width 515 height 248
click at [231, 180] on p "Amira khalid joined the conversation 05:36 PM" at bounding box center [258, 183] width 224 height 7
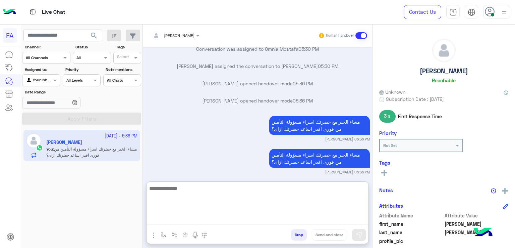
drag, startPoint x: 208, startPoint y: 219, endPoint x: 225, endPoint y: 220, distance: 17.2
click at [208, 219] on textarea at bounding box center [258, 204] width 222 height 40
paste textarea "**********"
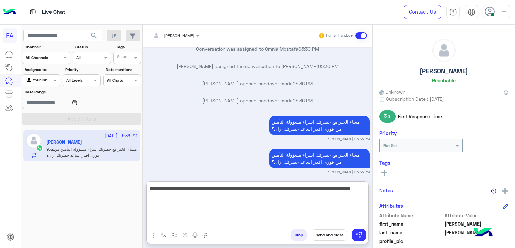
type textarea "**********"
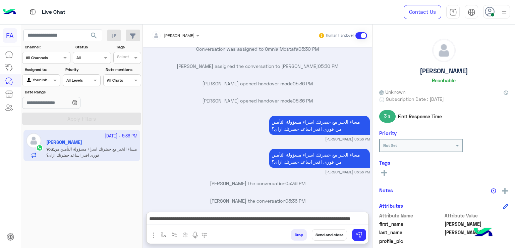
click at [332, 235] on button "Send and close" at bounding box center [329, 234] width 35 height 11
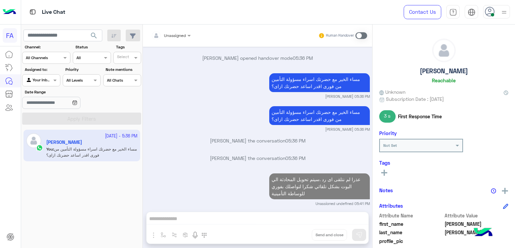
scroll to position [3139, 0]
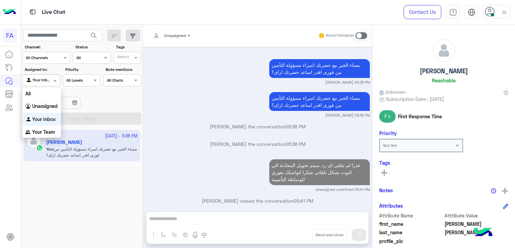
click at [40, 79] on input "text" at bounding box center [33, 79] width 15 height 6
click at [54, 107] on b "Unassigned" at bounding box center [44, 106] width 25 height 6
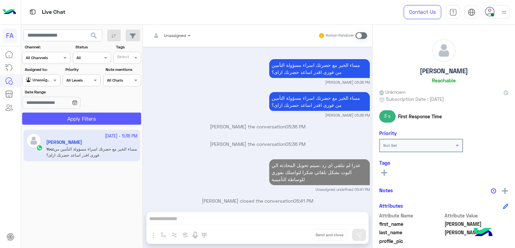
click at [63, 116] on button "Apply Filters" at bounding box center [81, 118] width 119 height 12
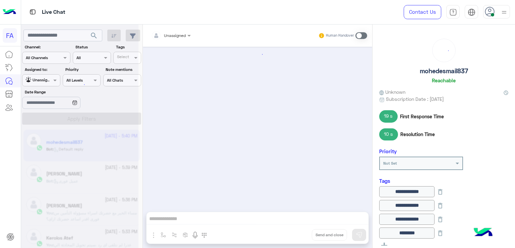
scroll to position [740, 0]
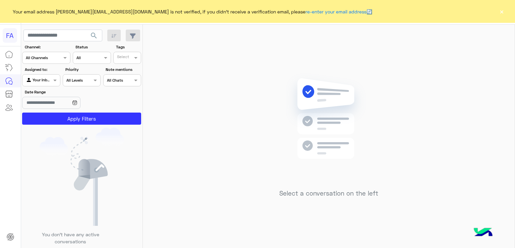
click at [503, 12] on button "×" at bounding box center [502, 11] width 7 height 7
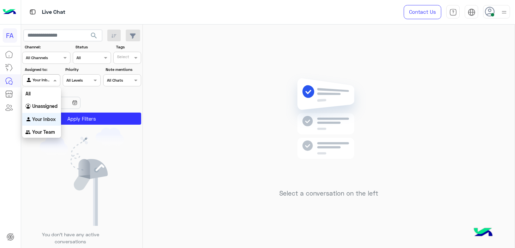
click at [51, 81] on div at bounding box center [40, 79] width 37 height 6
click at [45, 104] on b "Unassigned" at bounding box center [44, 106] width 25 height 6
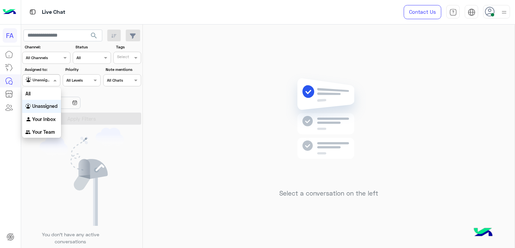
click at [54, 79] on span at bounding box center [56, 79] width 8 height 7
click at [43, 106] on b "Unassigned" at bounding box center [44, 106] width 25 height 6
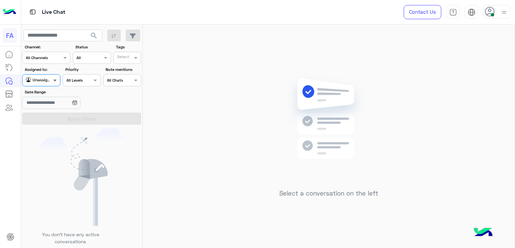
click at [55, 80] on span at bounding box center [56, 79] width 8 height 7
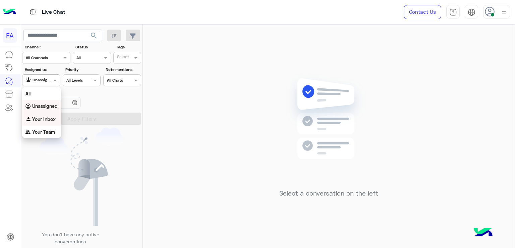
click at [35, 119] on b "Your Inbox" at bounding box center [43, 119] width 23 height 6
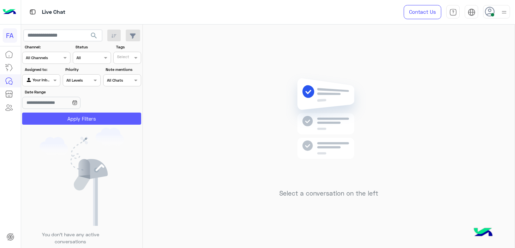
click at [90, 120] on button "Apply Filters" at bounding box center [81, 118] width 119 height 12
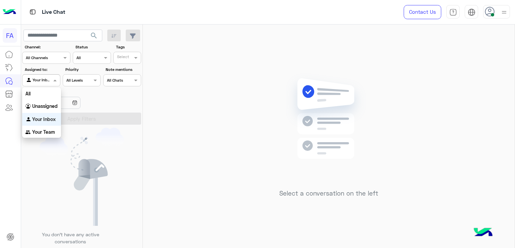
click at [52, 82] on span at bounding box center [56, 79] width 8 height 7
click at [41, 105] on b "Unassigned" at bounding box center [44, 106] width 25 height 6
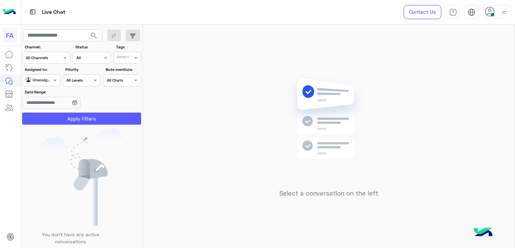
click at [64, 117] on button "Apply Filters" at bounding box center [81, 118] width 119 height 12
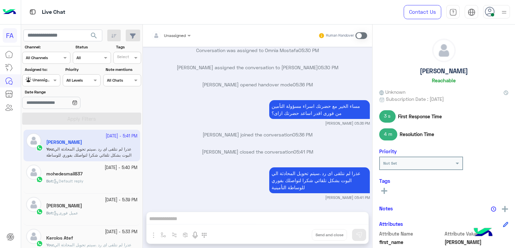
click at [51, 173] on h5 "mohedesmail837" at bounding box center [64, 174] width 36 height 6
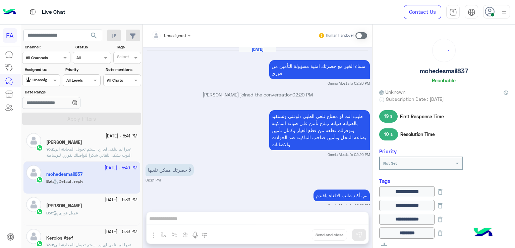
scroll to position [740, 0]
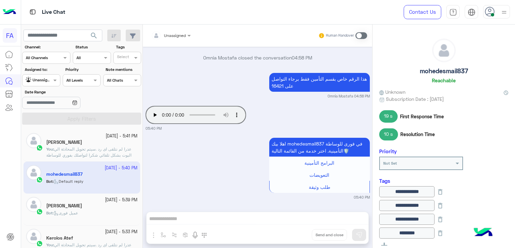
click at [94, 205] on div "Michael Fawzy" at bounding box center [91, 206] width 91 height 7
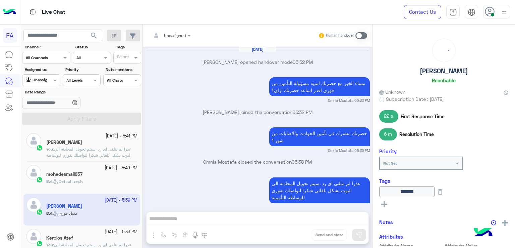
scroll to position [601, 0]
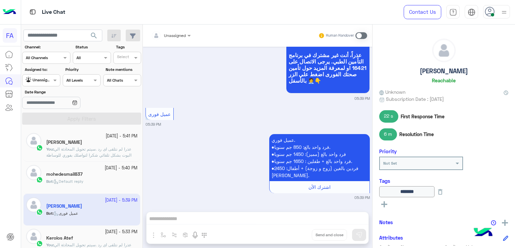
click at [77, 171] on h5 "mohedesmail837" at bounding box center [64, 174] width 36 height 6
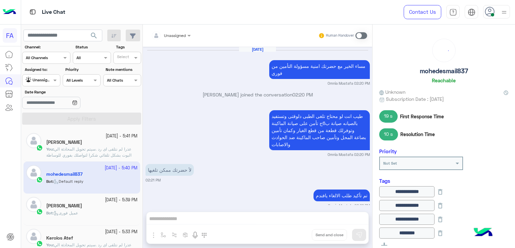
scroll to position [740, 0]
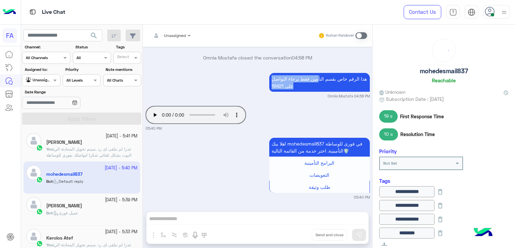
drag, startPoint x: 313, startPoint y: 73, endPoint x: 306, endPoint y: 84, distance: 13.0
click at [310, 80] on p "هذا الرقم خاص بقسم التأمين فقط برجاء التواصل على 16421" at bounding box center [319, 82] width 101 height 19
click at [280, 109] on div "Your browser does not support the audio tag. 05:40 PM" at bounding box center [258, 117] width 224 height 27
click at [105, 201] on small "22 September - 5:39 PM" at bounding box center [121, 200] width 33 height 6
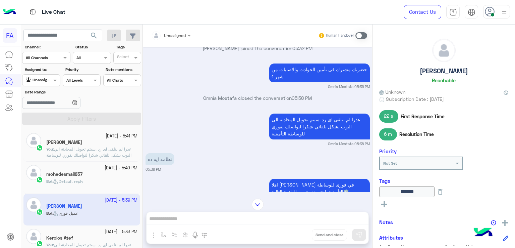
click at [93, 145] on div "[PERSON_NAME]" at bounding box center [91, 142] width 91 height 7
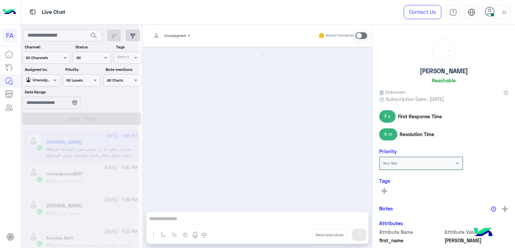
scroll to position [666, 0]
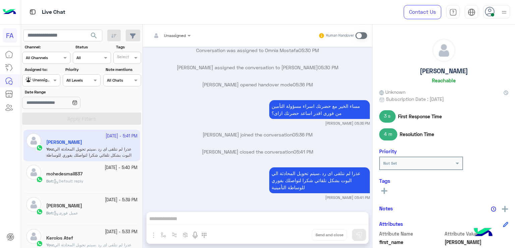
click at [40, 79] on input "text" at bounding box center [33, 79] width 15 height 6
click at [44, 119] on b "Your Inbox" at bounding box center [43, 119] width 23 height 6
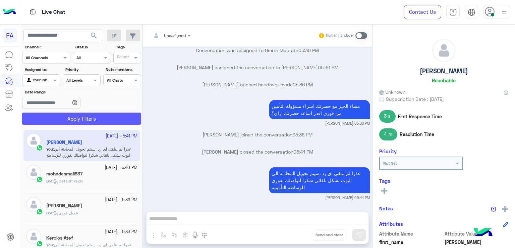
click at [79, 121] on button "Apply Filters" at bounding box center [81, 118] width 119 height 12
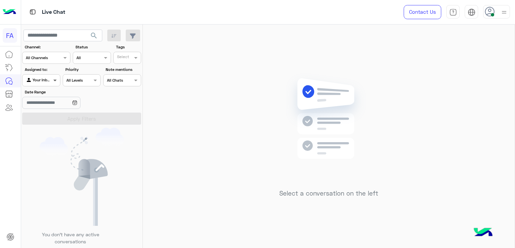
click at [52, 81] on span at bounding box center [56, 79] width 8 height 7
click at [50, 103] on b "Unassigned" at bounding box center [44, 106] width 25 height 6
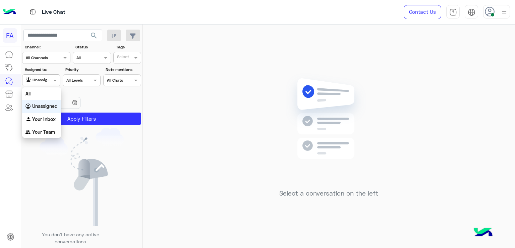
click at [39, 79] on input "text" at bounding box center [33, 79] width 15 height 6
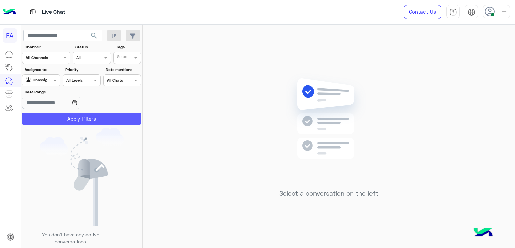
click at [85, 118] on button "Apply Filters" at bounding box center [81, 118] width 119 height 12
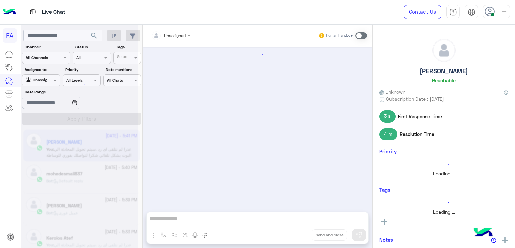
scroll to position [666, 0]
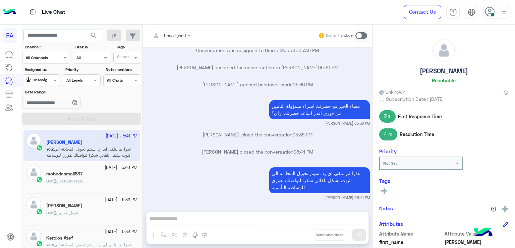
click at [73, 182] on span "Default reply" at bounding box center [69, 180] width 30 height 5
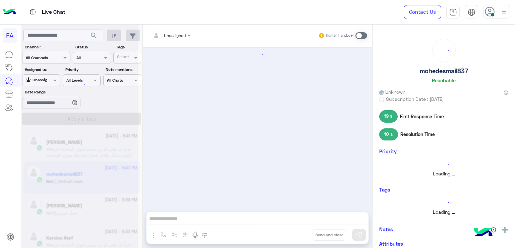
scroll to position [740, 0]
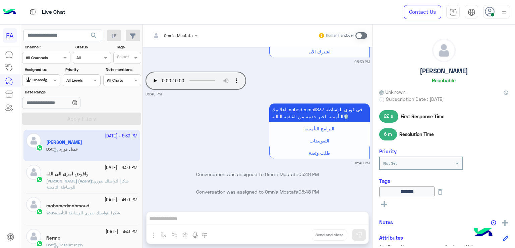
scroll to position [1522, 0]
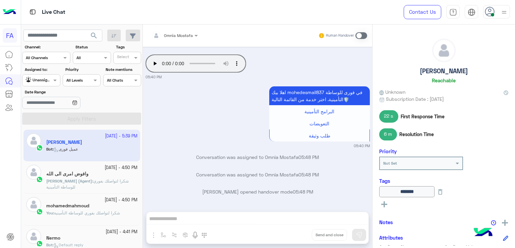
click at [106, 172] on div "وافوض امرى الى الله" at bounding box center [91, 174] width 91 height 7
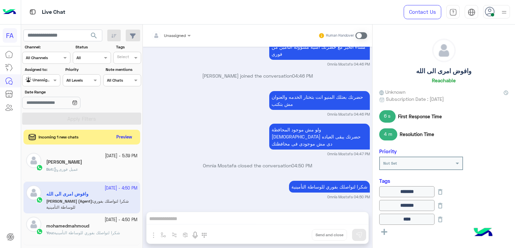
scroll to position [431, 0]
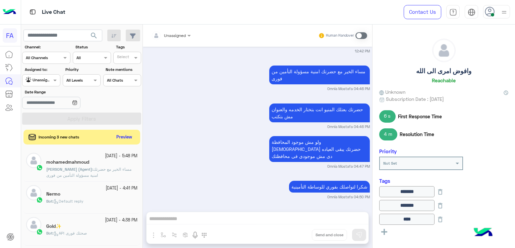
click at [127, 130] on div "Incoming 3 new chats Preview" at bounding box center [81, 137] width 117 height 15
click at [123, 136] on button "Preview" at bounding box center [124, 136] width 21 height 9
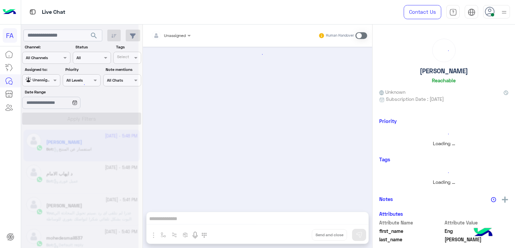
scroll to position [26, 0]
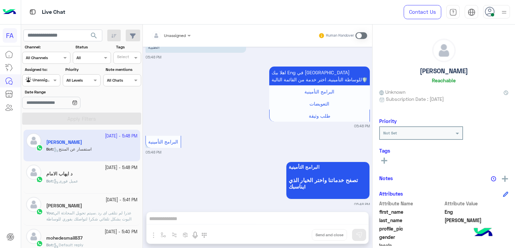
click at [102, 173] on div "د ايهاب الامام" at bounding box center [91, 174] width 91 height 7
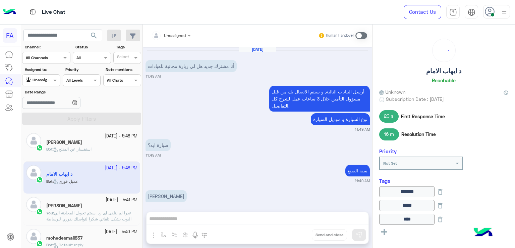
scroll to position [739, 0]
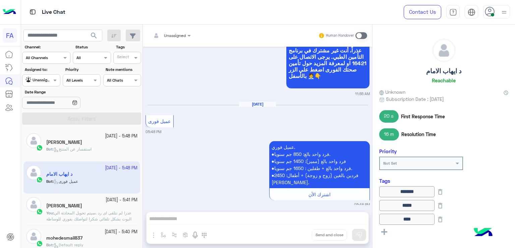
click at [96, 212] on span "عذرا لم نتلقى اى رد .سيتم تحويل المحادثة الي البوت بشكل تلقائي شكرا لتواصلك بفو…" at bounding box center [88, 218] width 85 height 17
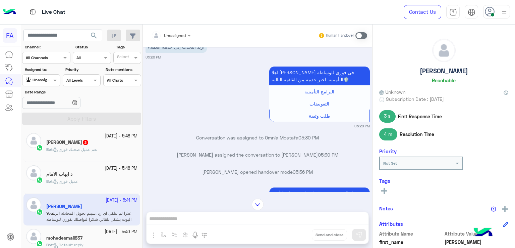
scroll to position [599, 0]
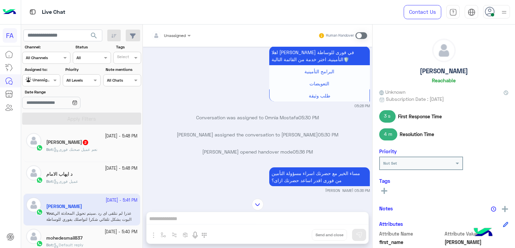
click at [54, 172] on h5 "د ايهاب الامام" at bounding box center [59, 174] width 26 height 6
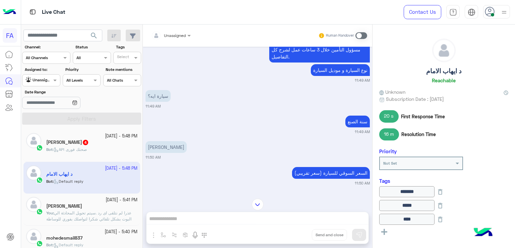
scroll to position [515, 0]
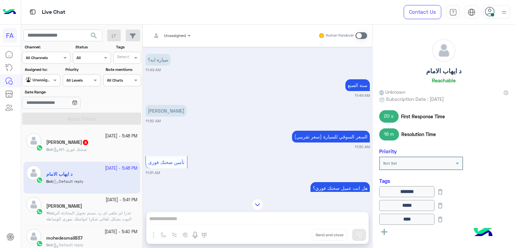
click at [256, 207] on img at bounding box center [258, 204] width 12 height 12
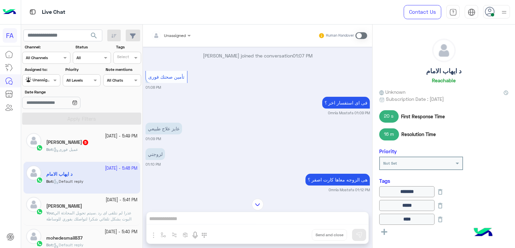
scroll to position [597, 0]
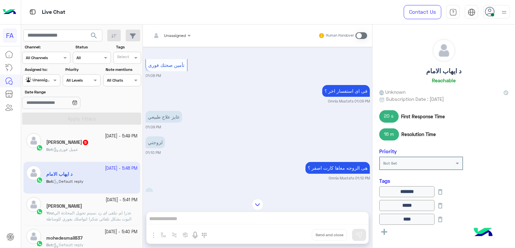
click at [373, 95] on div "د ايهاب الامام Reachable Unknown Subscription Date : 08/18/2025 20 s First Resp…" at bounding box center [444, 134] width 143 height 221
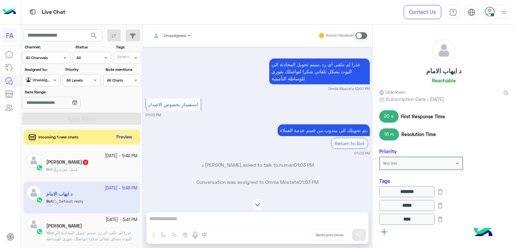
scroll to position [0, 0]
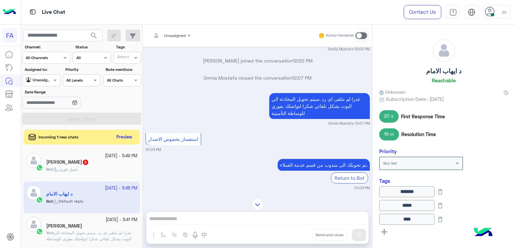
click at [254, 204] on img at bounding box center [258, 204] width 12 height 12
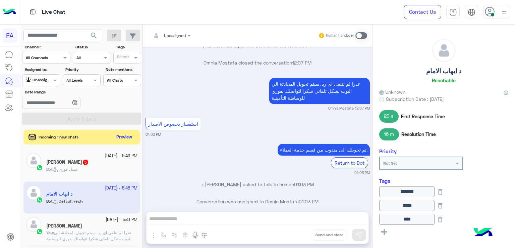
scroll to position [2816, 0]
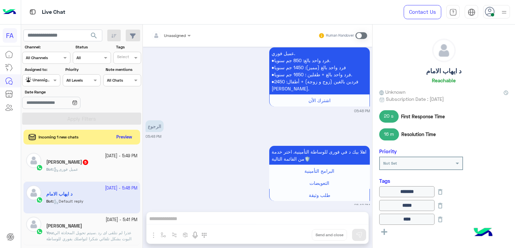
click at [83, 172] on div "Bot : عميل فورى" at bounding box center [91, 172] width 91 height 12
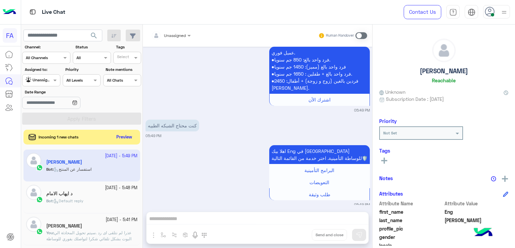
scroll to position [616, 0]
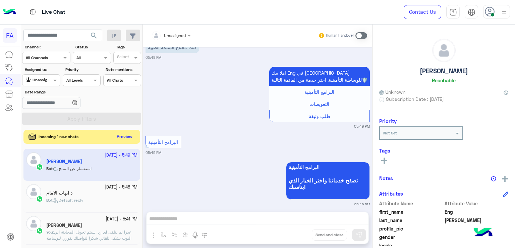
click at [125, 137] on button "Preview" at bounding box center [124, 136] width 21 height 9
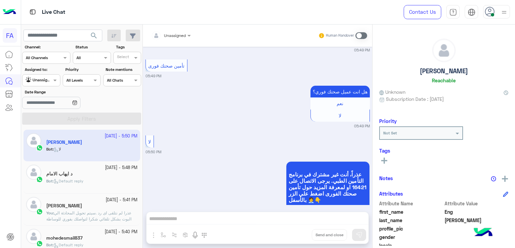
scroll to position [772, 0]
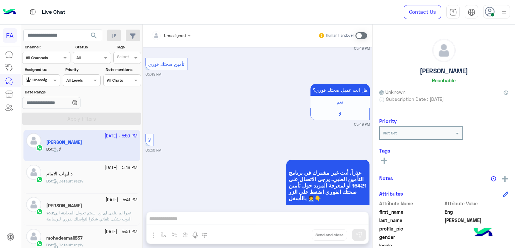
drag, startPoint x: 512, startPoint y: 148, endPoint x: 513, endPoint y: 152, distance: 4.1
click at [513, 152] on div "Eng AbdelRahman Ahmed Reachable Unknown Subscription Date : 09/22/2025 Priority…" at bounding box center [444, 134] width 143 height 221
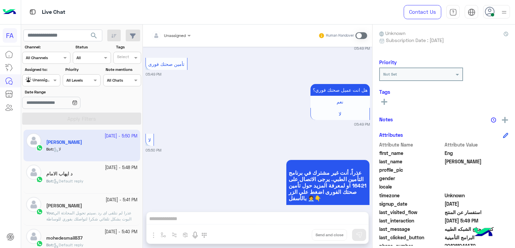
scroll to position [64, 0]
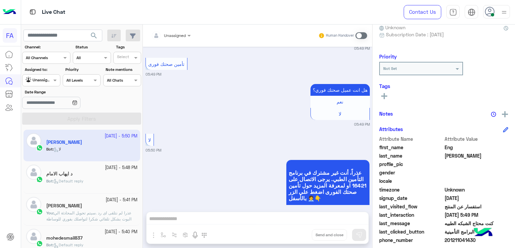
click at [457, 239] on span "201211041430" at bounding box center [477, 239] width 64 height 7
copy span "201211041430"
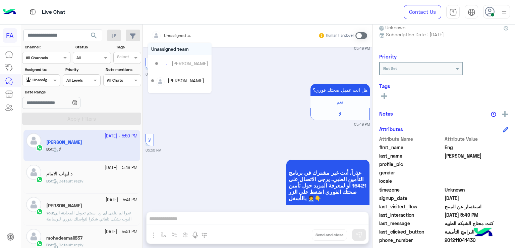
click at [162, 32] on input "text" at bounding box center [162, 35] width 23 height 6
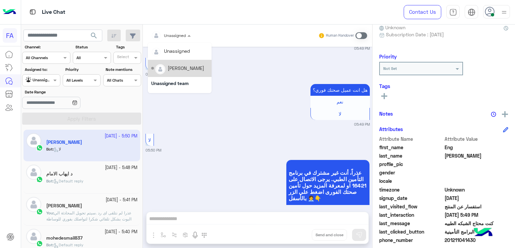
click at [187, 66] on div "[PERSON_NAME]" at bounding box center [186, 67] width 37 height 7
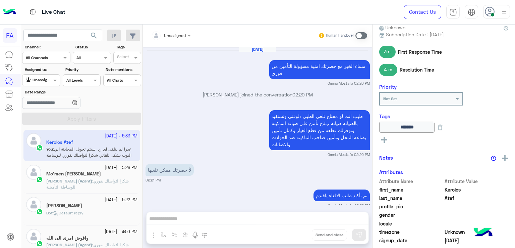
scroll to position [740, 0]
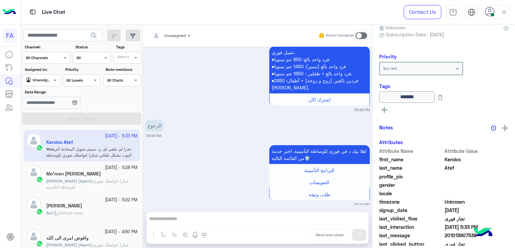
click at [39, 76] on input "text" at bounding box center [33, 79] width 15 height 6
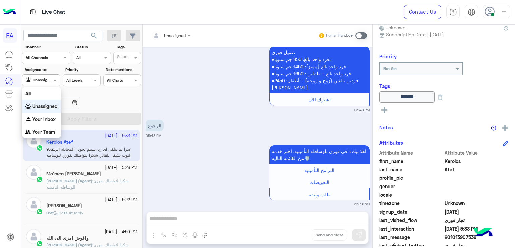
type input "**********"
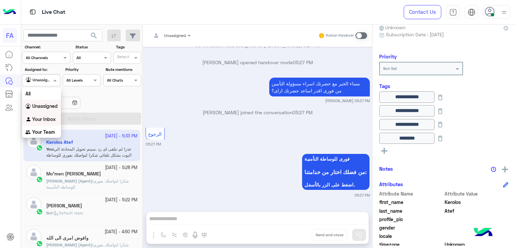
scroll to position [3042, 0]
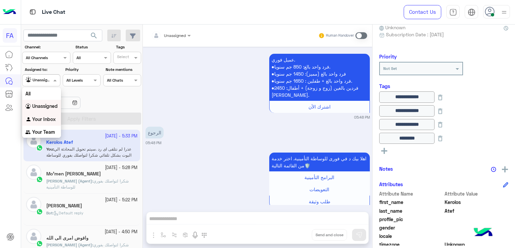
click at [43, 115] on div "Your Inbox" at bounding box center [41, 119] width 39 height 13
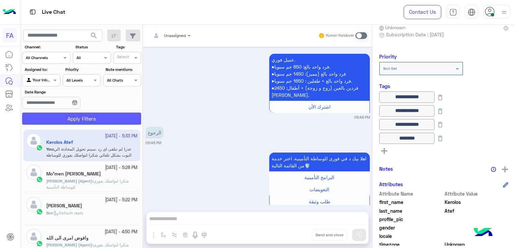
click at [62, 122] on button "Apply Filters" at bounding box center [81, 118] width 119 height 12
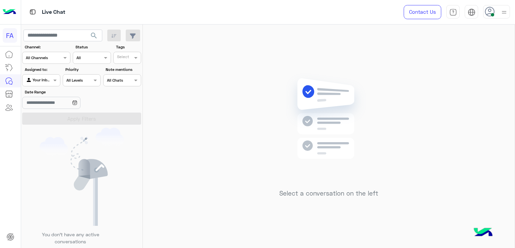
click at [42, 81] on div at bounding box center [40, 79] width 37 height 6
click at [44, 105] on b "Unassigned" at bounding box center [44, 106] width 25 height 6
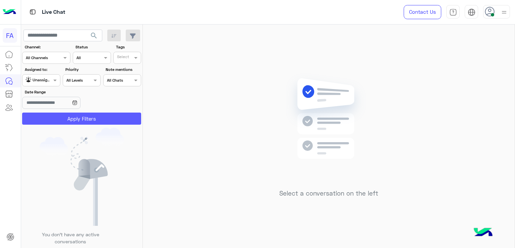
click at [99, 118] on button "Apply Filters" at bounding box center [81, 118] width 119 height 12
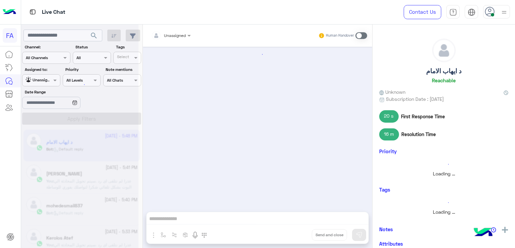
scroll to position [756, 0]
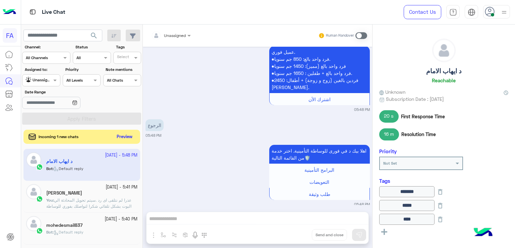
click at [130, 137] on button "Preview" at bounding box center [124, 136] width 21 height 9
click at [121, 137] on button "Preview" at bounding box center [124, 136] width 21 height 9
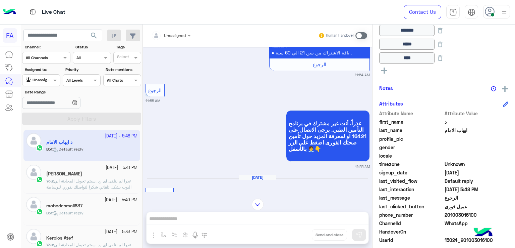
scroll to position [168, 0]
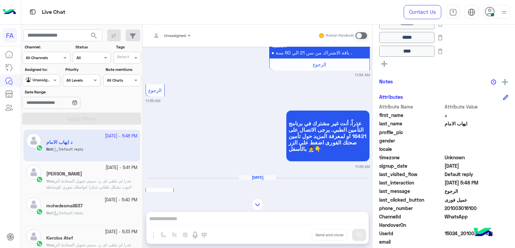
click at [468, 208] on span "201003016100" at bounding box center [477, 207] width 64 height 7
copy span "201003016100"
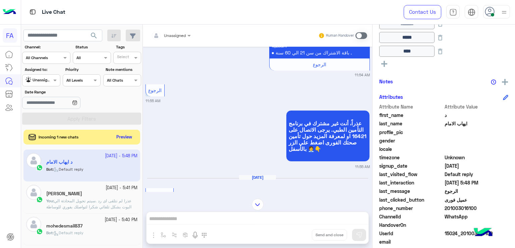
click at [259, 206] on img at bounding box center [258, 204] width 12 height 12
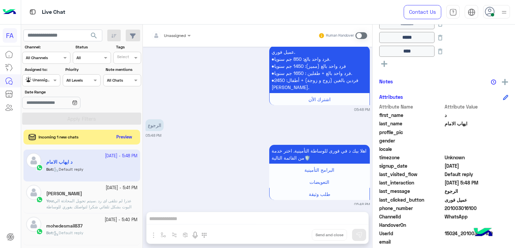
click at [229, 184] on div "اهلا بيك د في فورى للوساطة التأمينية. اختر خدمة من القائمة التالية🛡️ البرامج ال…" at bounding box center [258, 175] width 224 height 64
click at [118, 133] on button "Preview" at bounding box center [124, 136] width 21 height 9
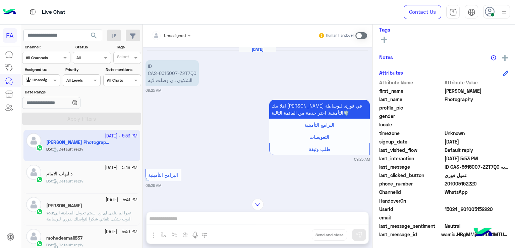
drag, startPoint x: 372, startPoint y: 65, endPoint x: 370, endPoint y: 62, distance: 3.8
click at [370, 63] on mat-drawer-container "Unassigned Human Handover Sep 3, 2025 ID CAS-8615007-Z2T7Q0 الشكوى دى وصلت لايه…" at bounding box center [329, 137] width 372 height 226
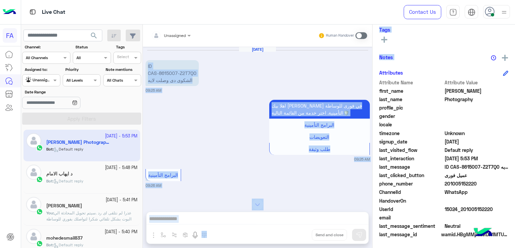
click at [346, 63] on div "Sep 3, 2025 ID CAS-8615007-Z2T7Q0 الشكوى دى وصلت لايه 09:25 AM" at bounding box center [258, 70] width 224 height 47
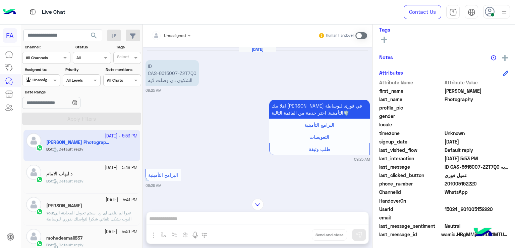
drag, startPoint x: 474, startPoint y: 182, endPoint x: 447, endPoint y: 185, distance: 27.3
click at [447, 185] on span "201005152220" at bounding box center [477, 183] width 64 height 7
copy span "01005152220"
click at [262, 203] on img at bounding box center [258, 204] width 12 height 12
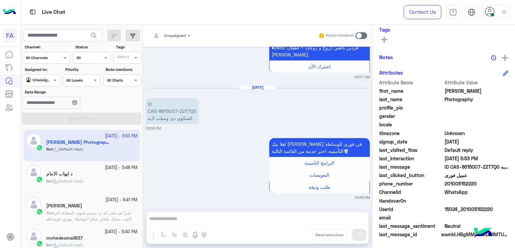
click at [178, 36] on div at bounding box center [171, 34] width 46 height 6
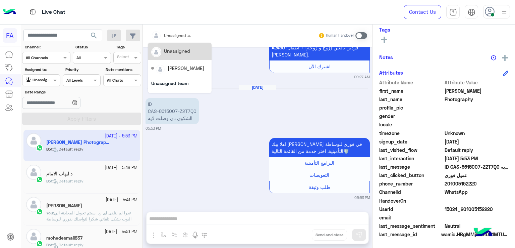
scroll to position [60, 0]
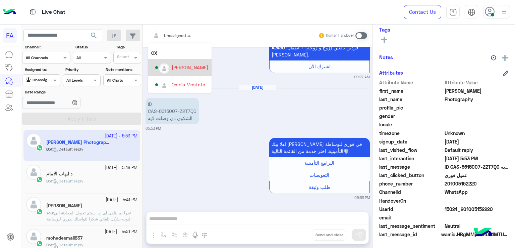
click at [178, 69] on div "[PERSON_NAME]" at bounding box center [190, 67] width 37 height 7
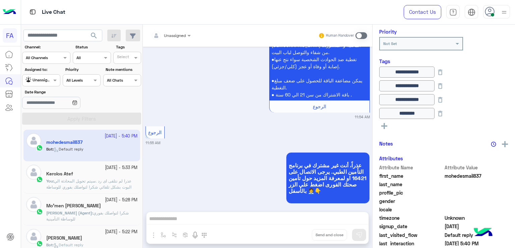
scroll to position [190, 0]
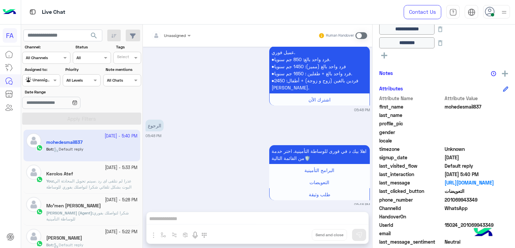
click at [49, 82] on div at bounding box center [40, 79] width 37 height 6
click at [45, 118] on b "Your Inbox" at bounding box center [43, 119] width 23 height 6
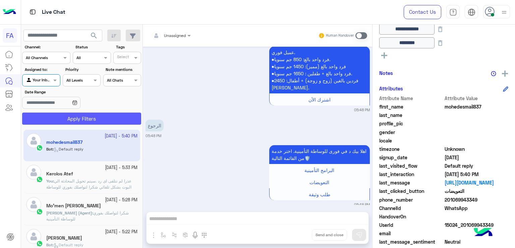
click at [67, 117] on button "Apply Filters" at bounding box center [81, 118] width 119 height 12
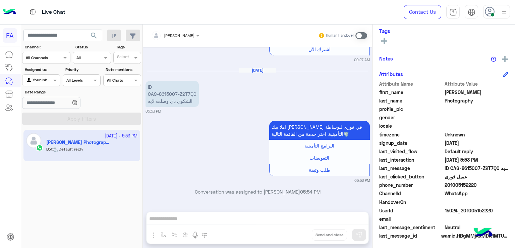
scroll to position [121, 0]
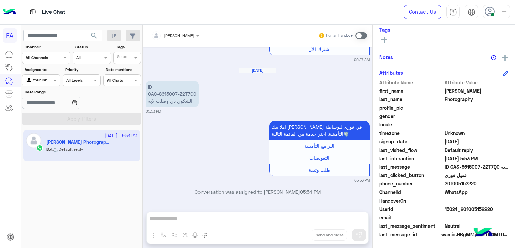
click at [361, 34] on span at bounding box center [362, 35] width 12 height 7
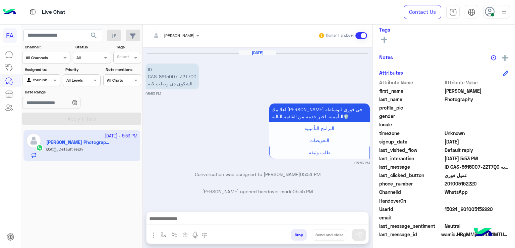
click at [321, 210] on div "Amira khalid Human Handover Sep 3, 2025 ID CAS-8615007-Z2T7Q0 الشكوى دى وصلت لا…" at bounding box center [257, 137] width 229 height 226
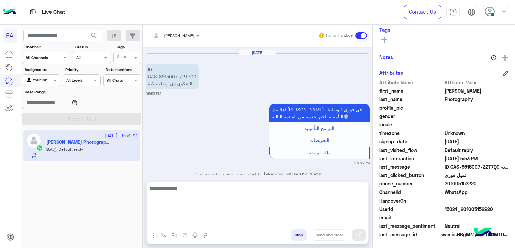
click at [319, 217] on textarea at bounding box center [258, 204] width 222 height 40
click at [231, 214] on textarea at bounding box center [258, 204] width 222 height 40
paste textarea "**********"
type textarea "**********"
click at [350, 202] on textarea "**********" at bounding box center [258, 204] width 222 height 40
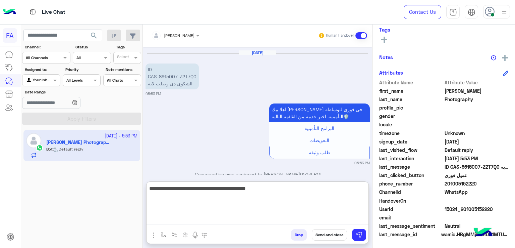
click at [362, 198] on textarea "**********" at bounding box center [258, 204] width 222 height 40
click at [232, 191] on textarea "**********" at bounding box center [258, 204] width 222 height 40
click at [260, 189] on textarea "**********" at bounding box center [258, 204] width 222 height 40
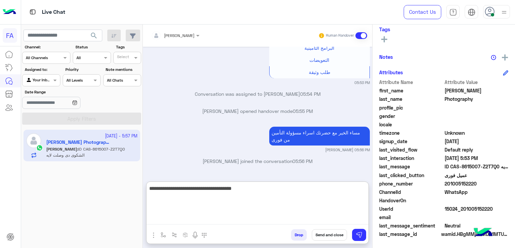
scroll to position [733, 0]
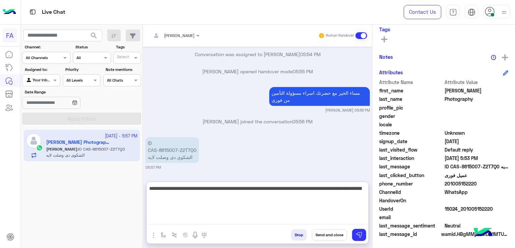
type textarea "**********"
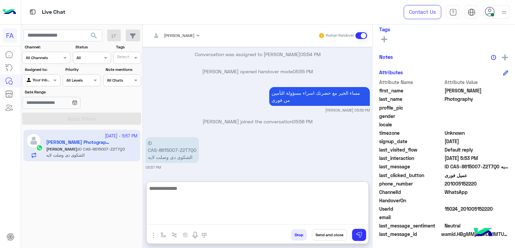
scroll to position [773, 0]
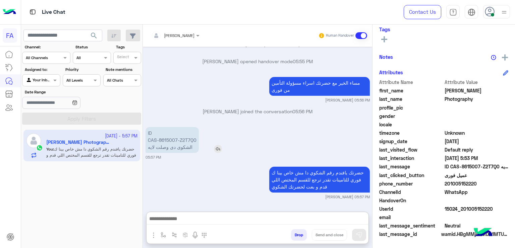
click at [169, 127] on p "ID CAS-8615007-Z2T7Q0 الشكوى دى وصلت لايه" at bounding box center [172, 140] width 53 height 26
click at [169, 108] on div "Sep 3, 2025 ID CAS-8615007-Z2T7Q0 الشكوى دى وصلت لايه 09:25 AM اهلا بيك Sam في …" at bounding box center [257, 126] width 229 height 158
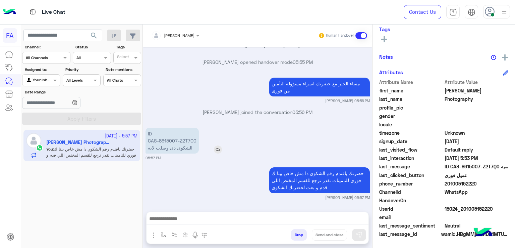
click at [173, 140] on p "ID CAS-8615007-Z2T7Q0 الشكوى دى وصلت لايه" at bounding box center [172, 140] width 53 height 26
copy p "CAS-8615007-Z2T7Q0"
drag, startPoint x: 238, startPoint y: 188, endPoint x: 224, endPoint y: 182, distance: 14.4
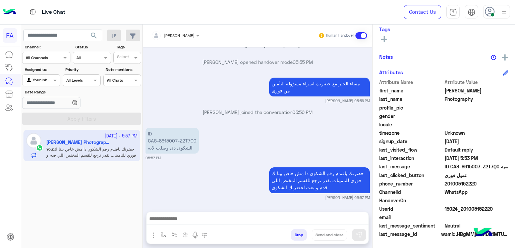
click at [237, 188] on div "حضرتك يافندم رقم الشكوي دا مش خاص بينا ك فوري للتامينات تقدر ترجع للقسم المختص …" at bounding box center [300, 180] width 139 height 26
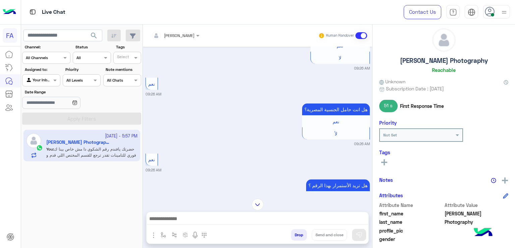
scroll to position [0, 0]
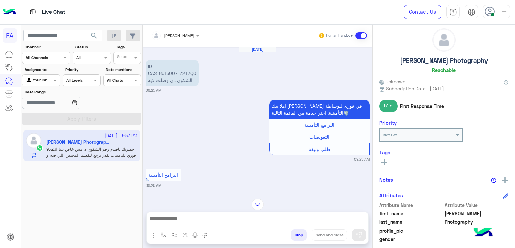
click at [373, 64] on div "Sam Photography Reachable Unknown Subscription Date : 09/03/2025 51 s First Res…" at bounding box center [444, 134] width 143 height 221
click at [369, 66] on div "Sep 3, 2025 ID CAS-8615007-Z2T7Q0 الشكوى دى وصلت لايه 09:25 AM اهلا بيك Sam في …" at bounding box center [257, 119] width 229 height 145
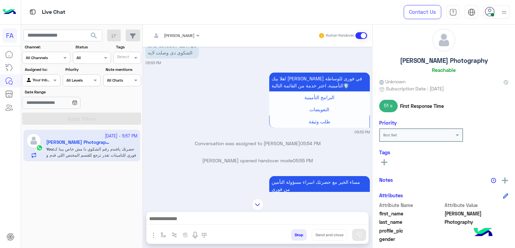
scroll to position [742, 0]
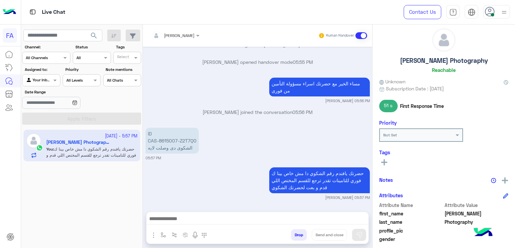
click at [230, 122] on div "Sep 3, 2025 ID CAS-8615007-Z2T7Q0 الشكوى دى وصلت لايه 09:25 AM اهلا بيك Sam في …" at bounding box center [257, 126] width 229 height 158
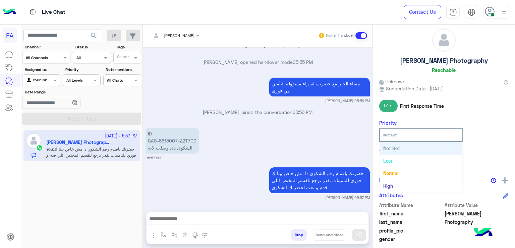
click at [454, 138] on div "Not Set" at bounding box center [421, 135] width 83 height 12
click at [501, 143] on div "Sam Photography Reachable Unknown Subscription Date : 09/03/2025 51 s First Res…" at bounding box center [444, 134] width 143 height 221
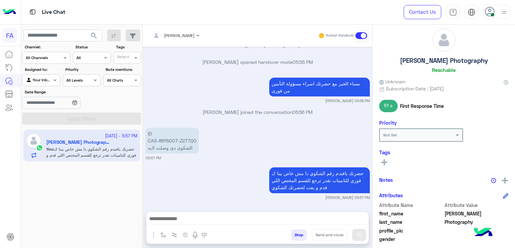
click at [381, 161] on icon at bounding box center [384, 162] width 6 height 6
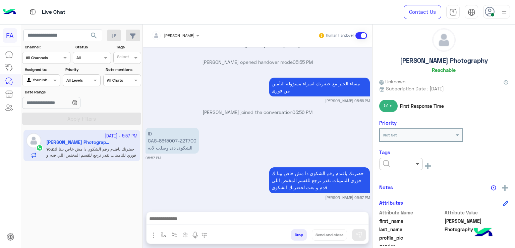
click at [415, 165] on span at bounding box center [418, 163] width 8 height 7
click at [396, 191] on span "Medical" at bounding box center [391, 191] width 17 height 6
click at [471, 164] on div "× Medical See All" at bounding box center [443, 165] width 129 height 15
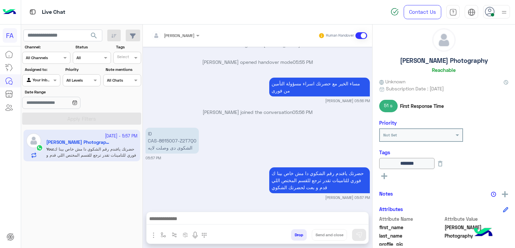
click at [383, 175] on rect at bounding box center [384, 175] width 6 height 1
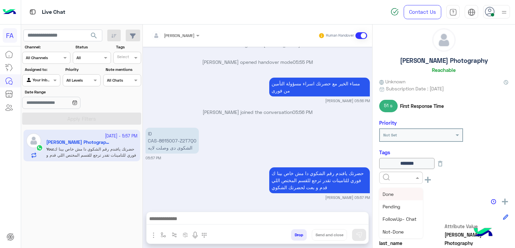
click at [418, 177] on span at bounding box center [418, 177] width 8 height 7
click at [395, 229] on span "Not-Done" at bounding box center [393, 231] width 21 height 6
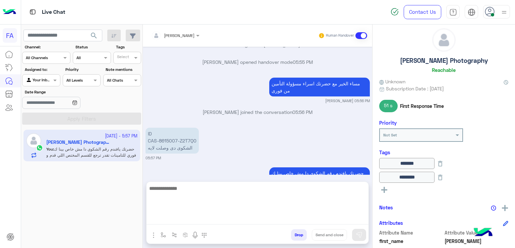
click at [348, 217] on textarea at bounding box center [258, 204] width 222 height 40
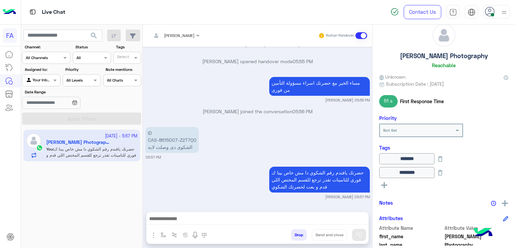
scroll to position [742, 0]
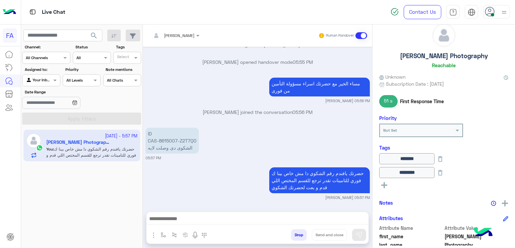
click at [191, 212] on div at bounding box center [258, 220] width 222 height 17
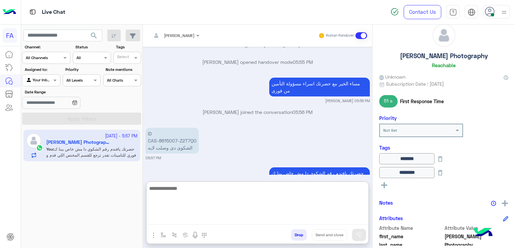
click at [209, 218] on textarea at bounding box center [258, 204] width 222 height 40
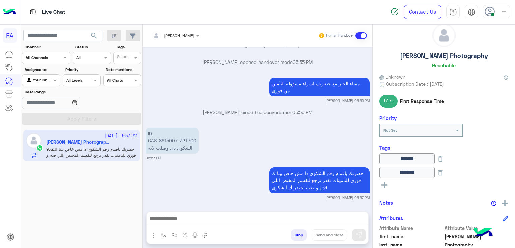
click at [495, 14] on icon at bounding box center [490, 12] width 10 height 10
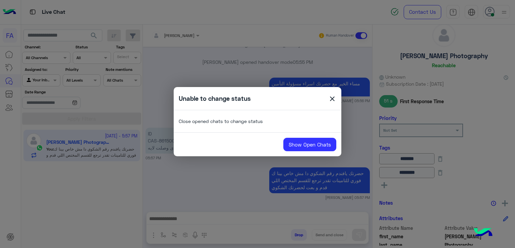
click at [332, 98] on span "close" at bounding box center [332, 100] width 8 height 10
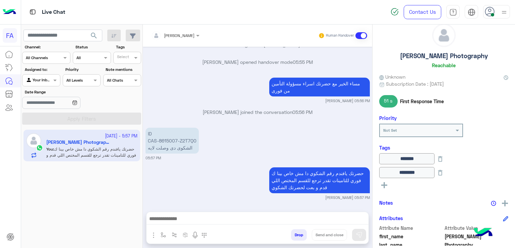
click at [326, 212] on div at bounding box center [258, 220] width 222 height 17
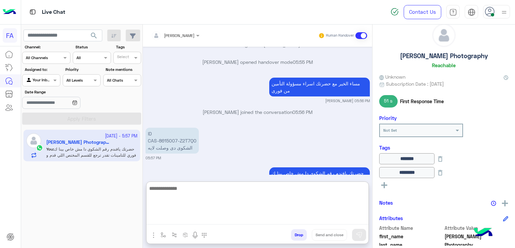
click at [297, 221] on textarea at bounding box center [258, 204] width 222 height 40
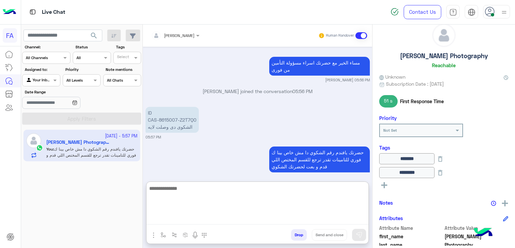
scroll to position [764, 0]
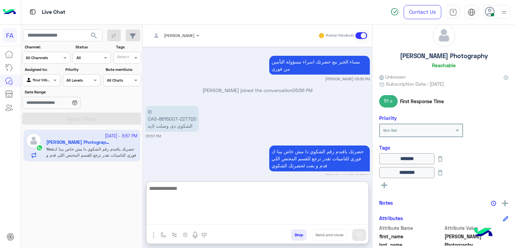
paste textarea "**********"
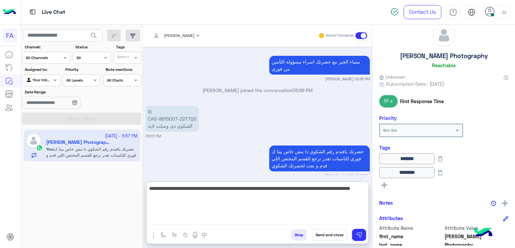
drag, startPoint x: 322, startPoint y: 191, endPoint x: 366, endPoint y: 188, distance: 44.1
click at [366, 188] on textarea "**********" at bounding box center [258, 204] width 222 height 40
type textarea "**********"
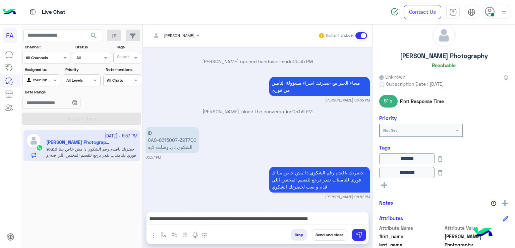
click at [333, 236] on button "Send and close" at bounding box center [329, 234] width 35 height 11
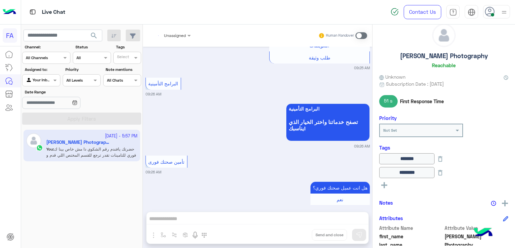
scroll to position [899, 0]
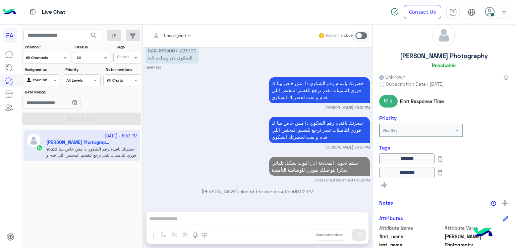
click at [491, 14] on span at bounding box center [492, 14] width 3 height 3
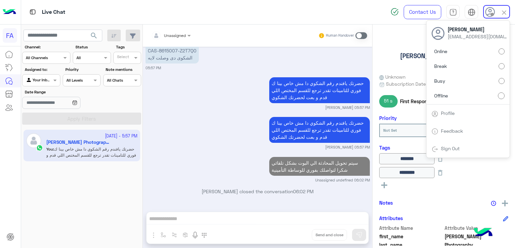
click at [250, 157] on div "سيتم تحويل المحادثة الي البوت بشكل تلقائي شكرا لتواصلك بفوري للوساطة التأمينية …" at bounding box center [258, 169] width 224 height 28
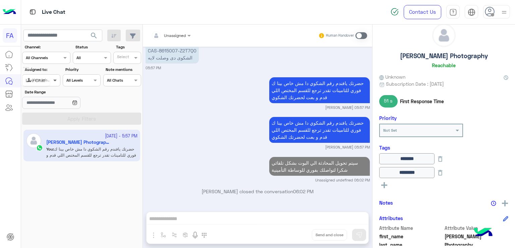
click at [52, 80] on span at bounding box center [56, 79] width 8 height 7
click at [45, 105] on b "Unassigned" at bounding box center [44, 106] width 25 height 6
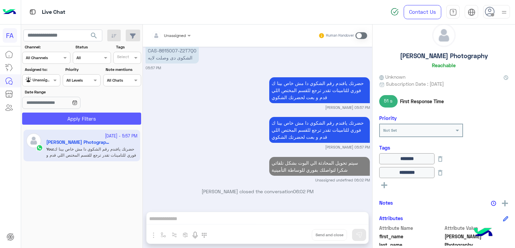
click at [59, 119] on button "Apply Filters" at bounding box center [81, 118] width 119 height 12
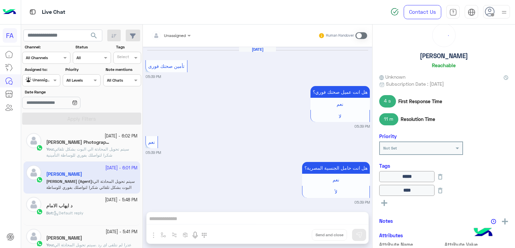
scroll to position [529, 0]
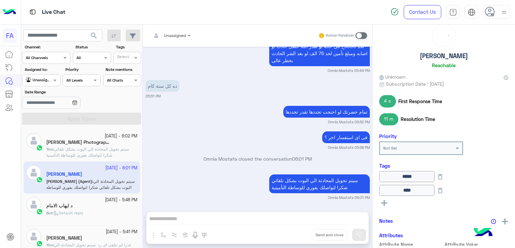
click at [95, 151] on span "سيتم تحويل المحادثة الي البوت بشكل تلقائي شكرا لتواصلك بفوري للوساطة التأمينية" at bounding box center [87, 151] width 83 height 11
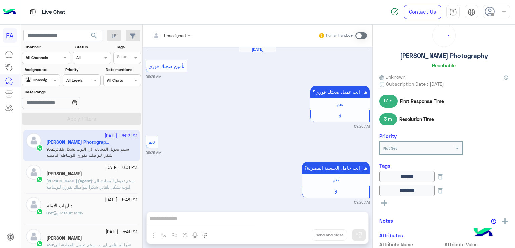
scroll to position [605, 0]
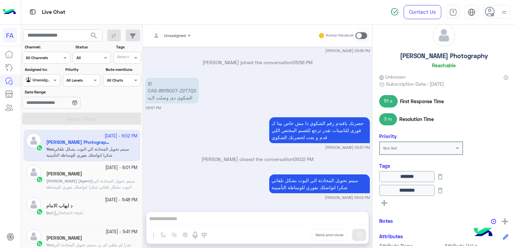
click at [495, 12] on icon at bounding box center [490, 12] width 10 height 10
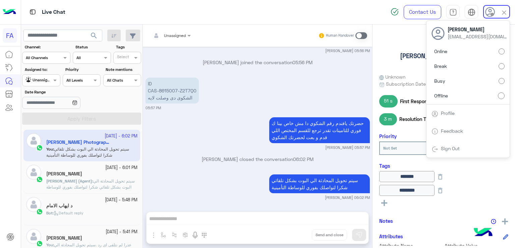
click at [444, 148] on link "Sign Out" at bounding box center [450, 148] width 19 height 6
